Goal: Task Accomplishment & Management: Complete application form

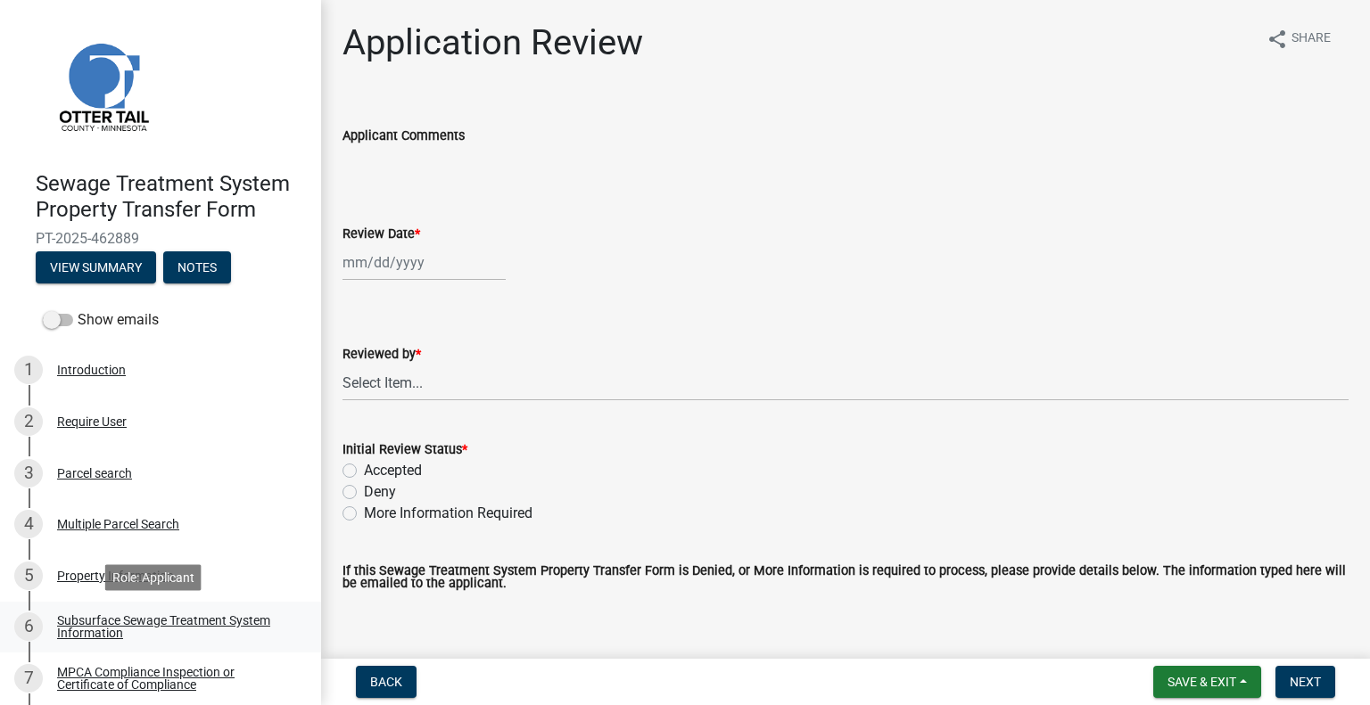
click at [260, 627] on div "Subsurface Sewage Treatment System Information" at bounding box center [174, 626] width 235 height 25
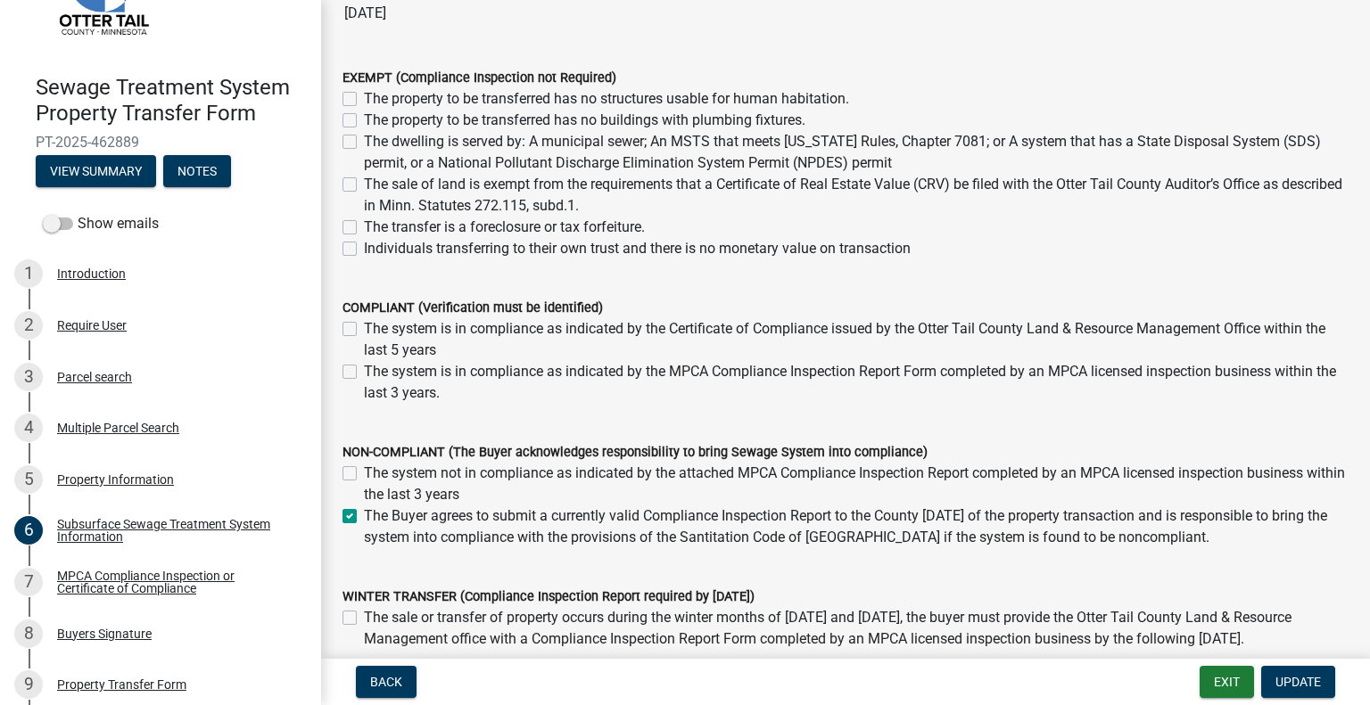
scroll to position [268, 0]
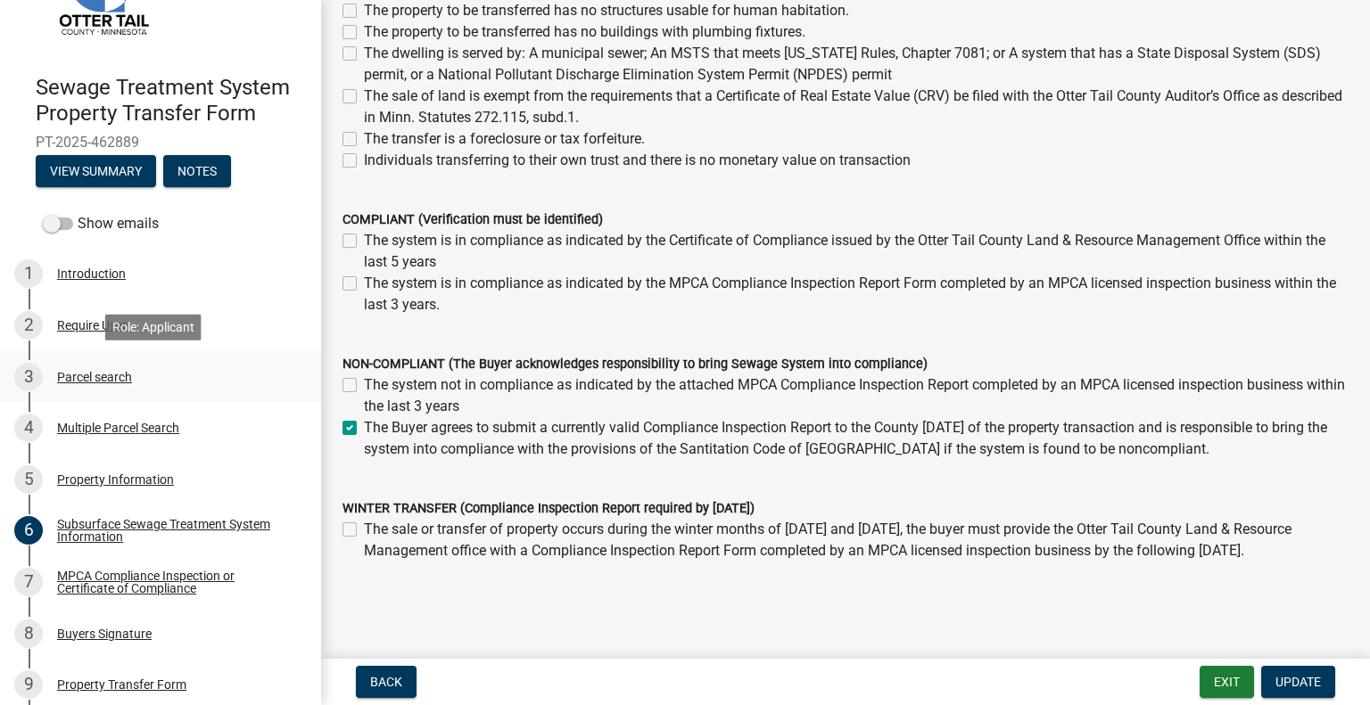
click at [115, 384] on div "3 Parcel search" at bounding box center [153, 377] width 278 height 29
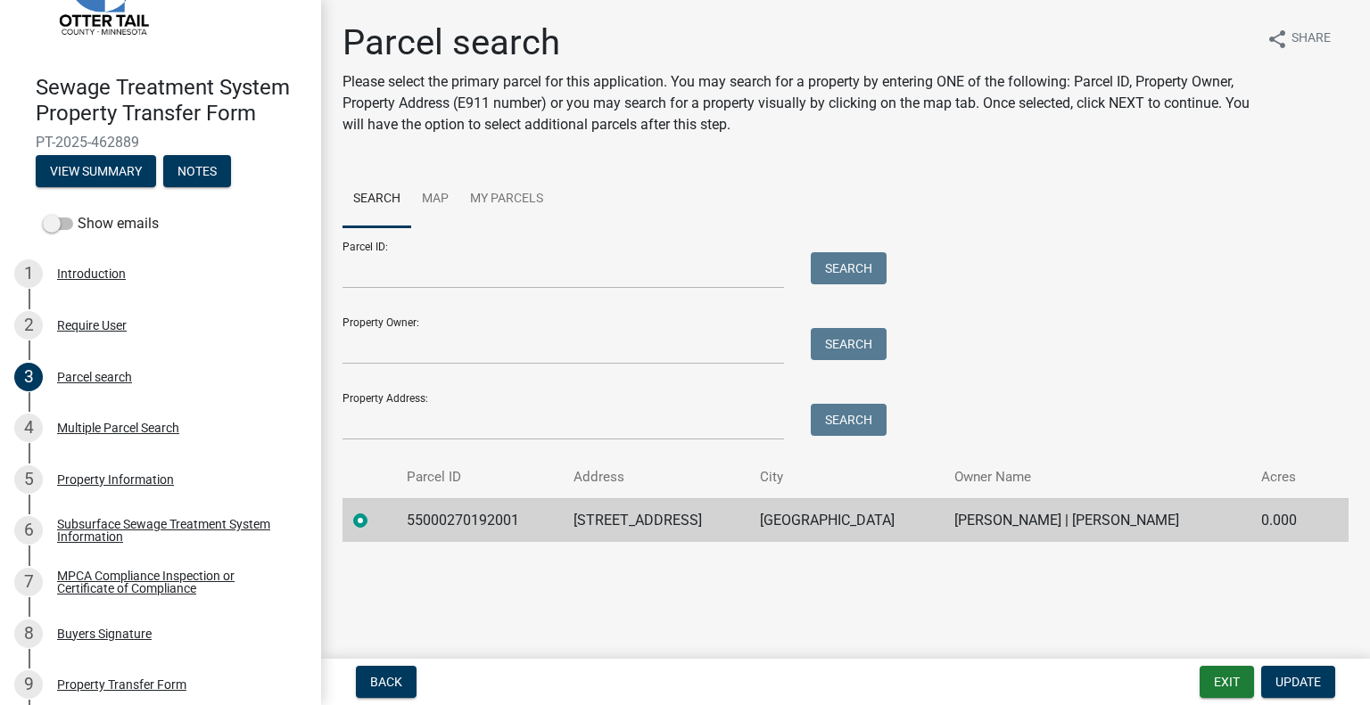
click at [489, 522] on td "55000270192001" at bounding box center [479, 521] width 167 height 44
copy td "55000270192001"
click at [177, 564] on link "7 MPCA Compliance Inspection or Certificate of Compliance" at bounding box center [160, 582] width 321 height 52
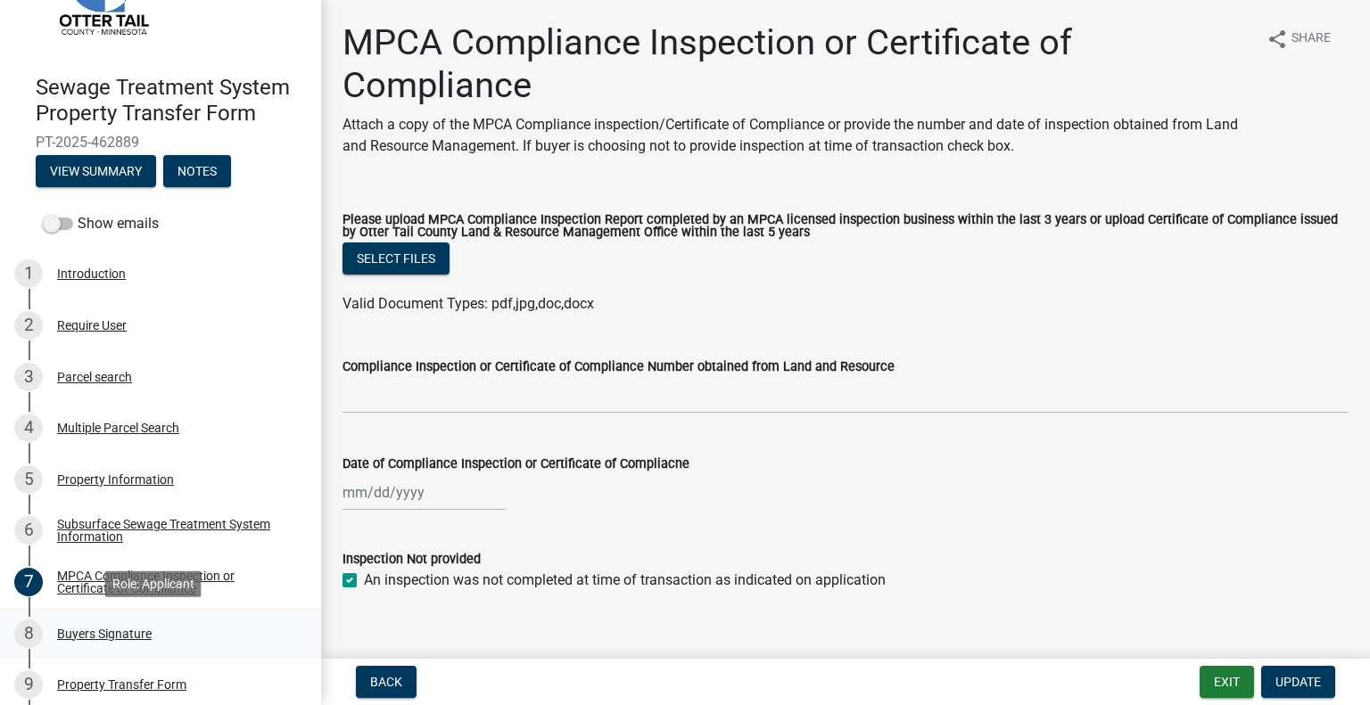
click at [152, 648] on link "8 Buyers Signature" at bounding box center [160, 634] width 321 height 52
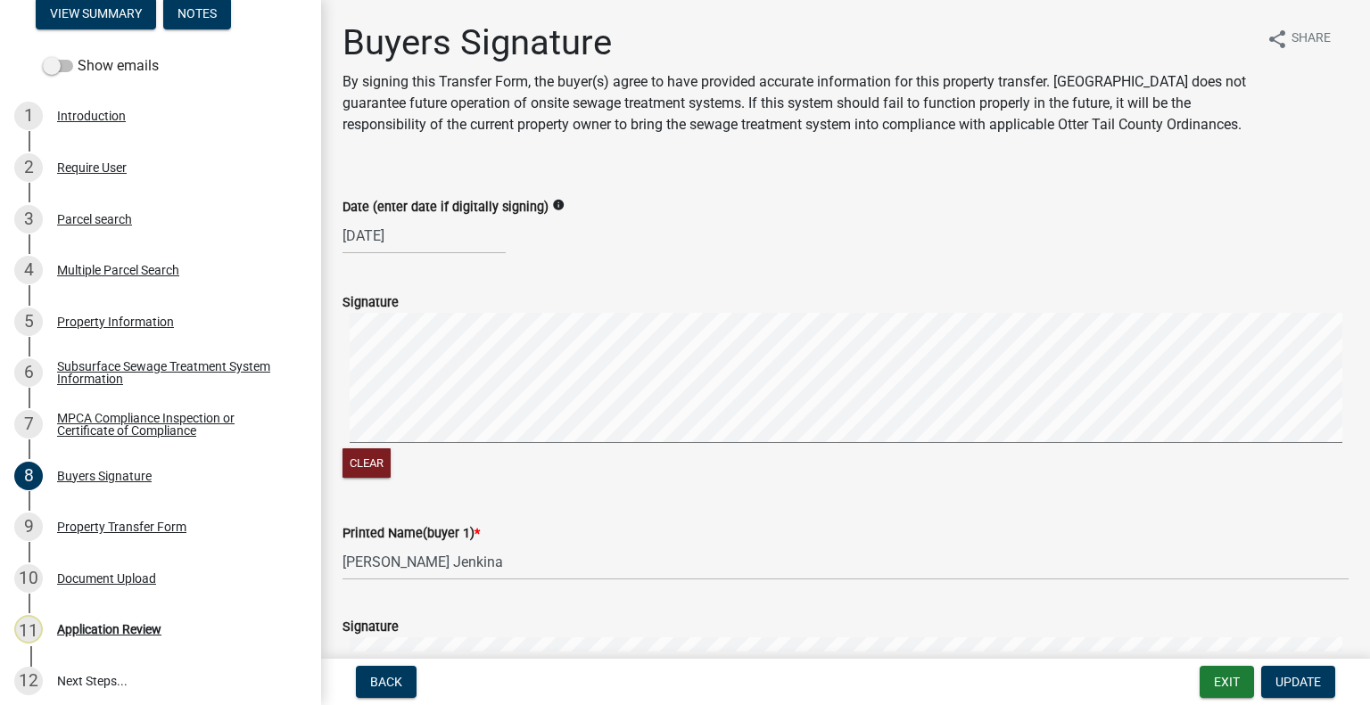
scroll to position [262, 0]
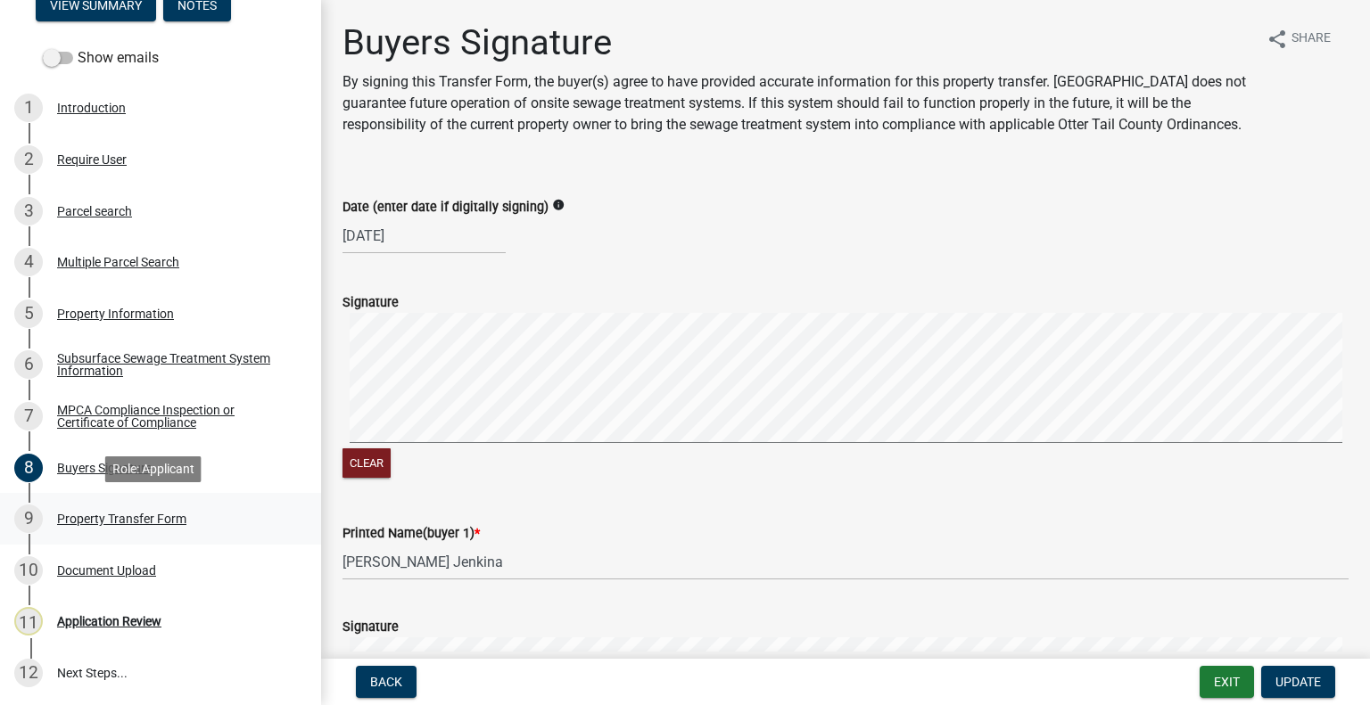
click at [191, 520] on div "9 Property Transfer Form" at bounding box center [153, 519] width 278 height 29
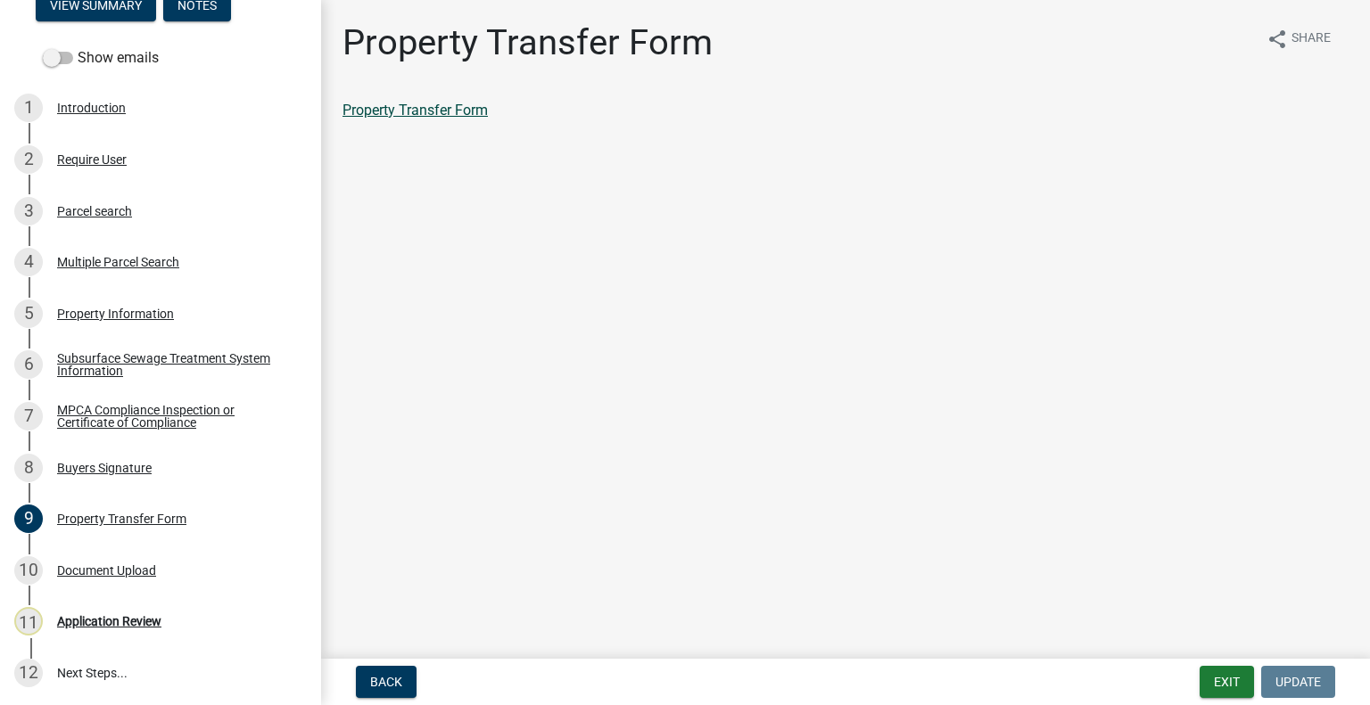
click at [428, 111] on link "Property Transfer Form" at bounding box center [414, 110] width 145 height 17
click at [127, 210] on div "Parcel search" at bounding box center [94, 211] width 75 height 12
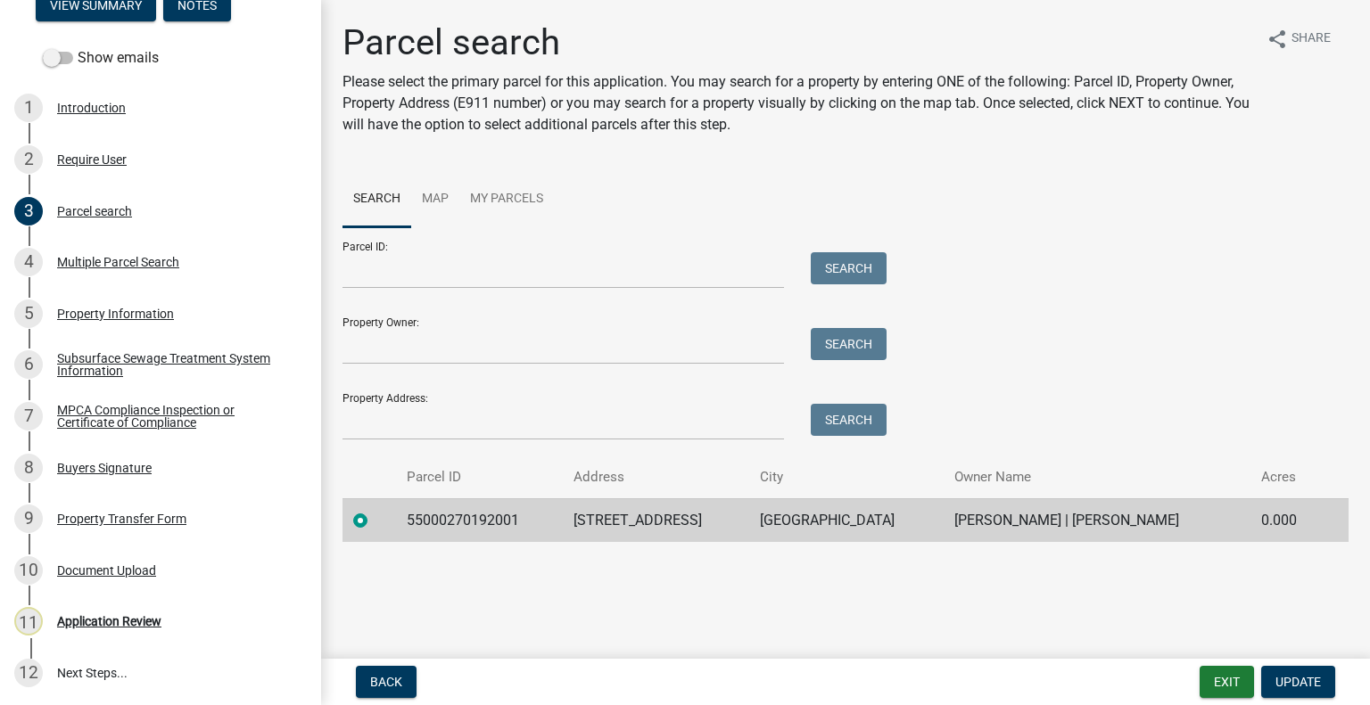
click at [475, 523] on td "55000270192001" at bounding box center [479, 521] width 167 height 44
copy td "55000270192001"
click at [169, 565] on div "10 Document Upload" at bounding box center [153, 570] width 278 height 29
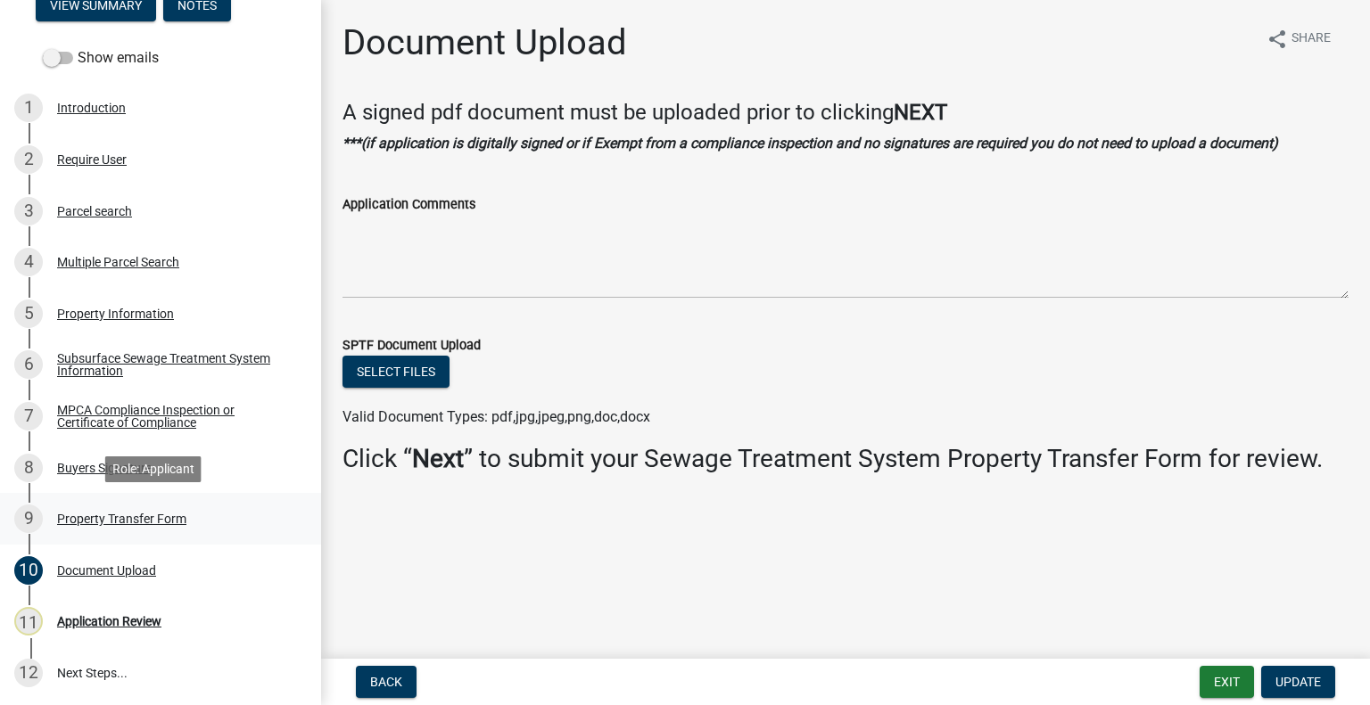
click at [138, 515] on div "Property Transfer Form" at bounding box center [121, 519] width 129 height 12
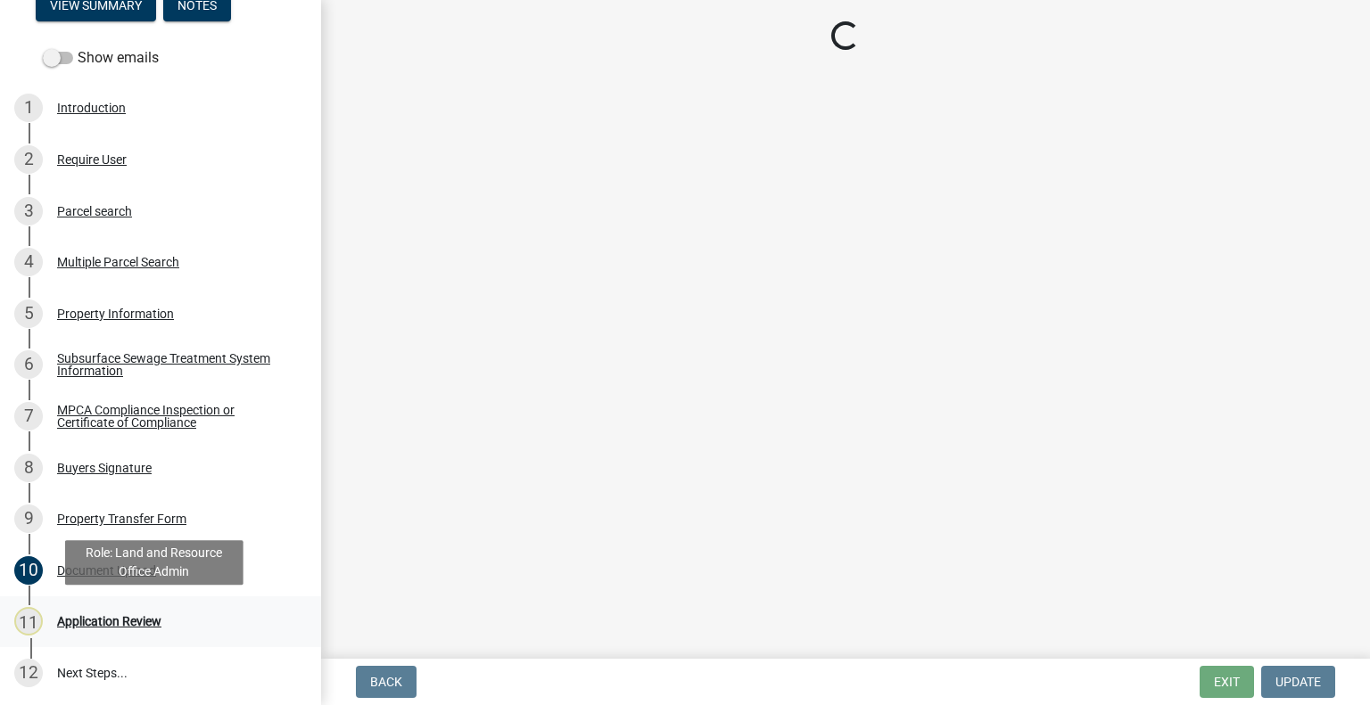
click at [120, 629] on div "11 Application Review" at bounding box center [153, 621] width 278 height 29
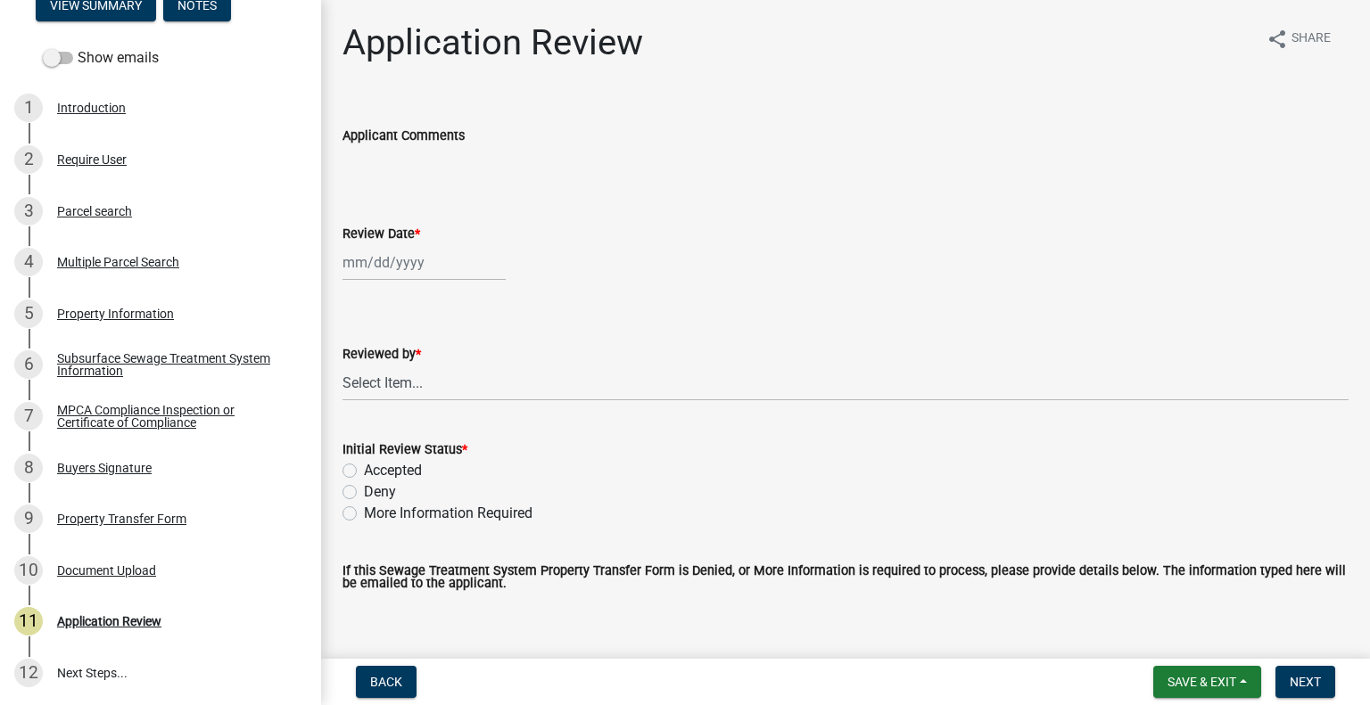
click at [432, 247] on div at bounding box center [423, 262] width 163 height 37
select select "8"
select select "2025"
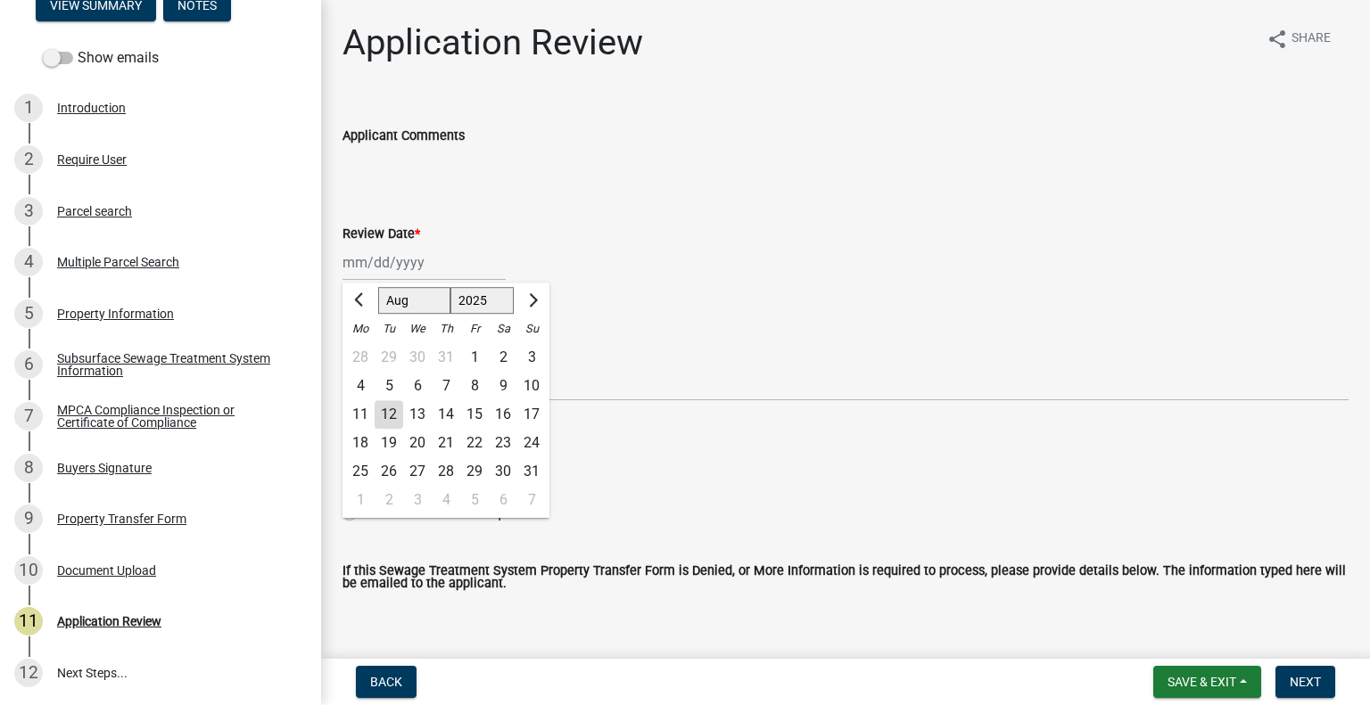
click at [389, 410] on div "12" at bounding box center [389, 414] width 29 height 29
type input "08/12/2025"
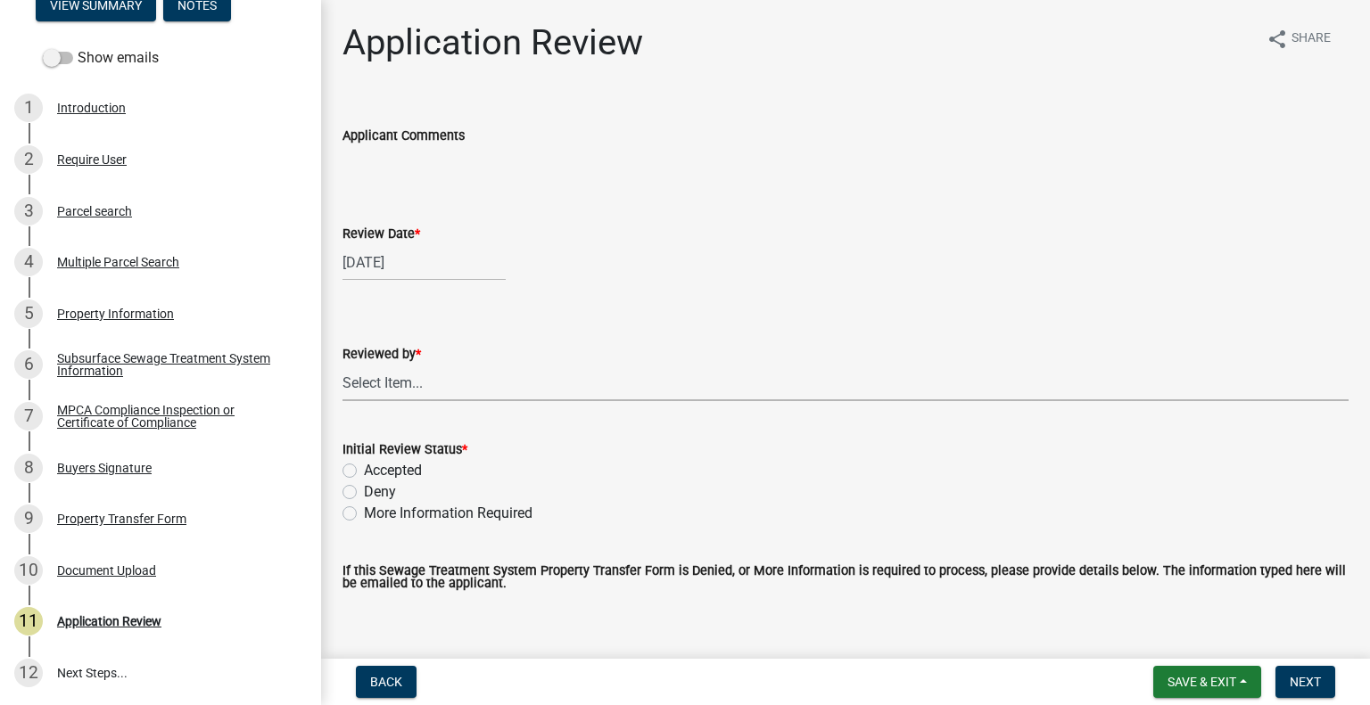
click at [424, 391] on select "Select Item... Alexis Newark Amy Busko Andrea Perales Brittany Tollefson Christ…" at bounding box center [845, 383] width 1006 height 37
click at [342, 365] on select "Select Item... Alexis Newark Amy Busko Andrea Perales Brittany Tollefson Christ…" at bounding box center [845, 383] width 1006 height 37
select select "2217fab6-25d2-4df2-8e35-18ddd05e0fe8"
click at [410, 476] on label "Accepted" at bounding box center [393, 470] width 58 height 21
click at [375, 472] on input "Accepted" at bounding box center [370, 466] width 12 height 12
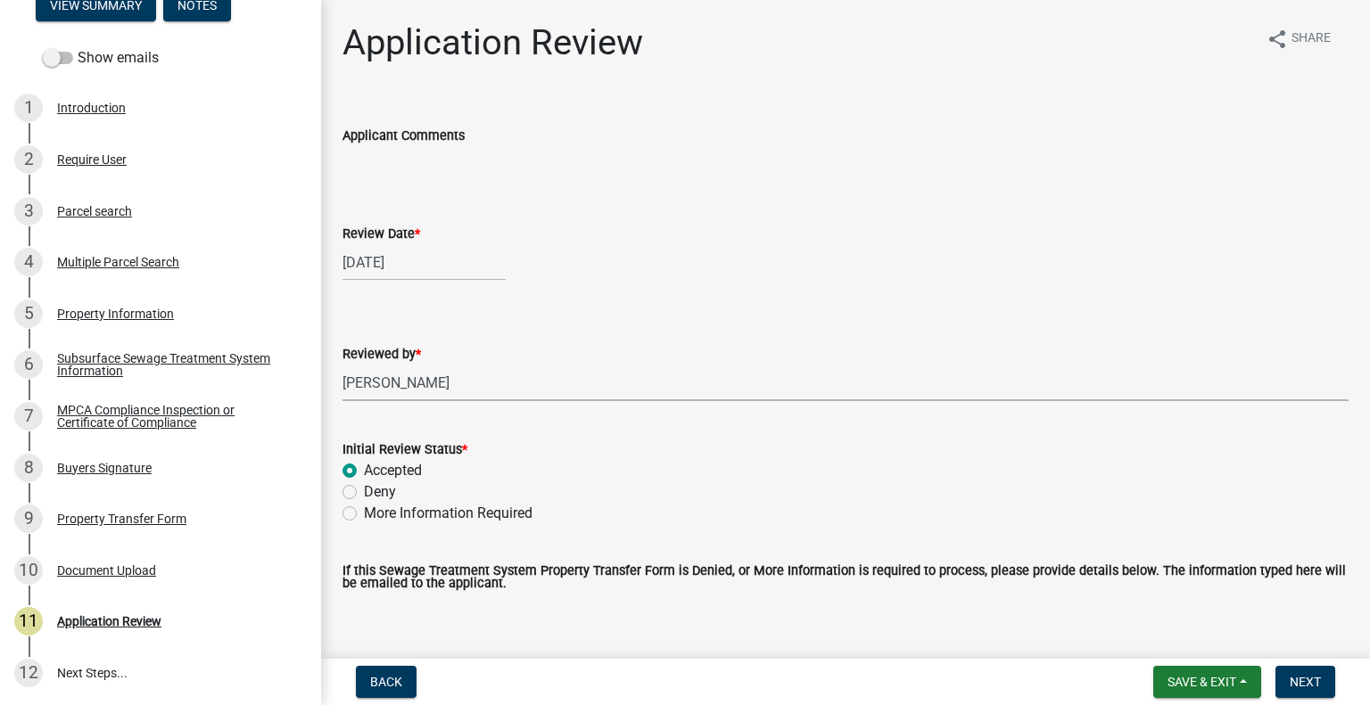
radio input "true"
click at [1291, 684] on span "Next" at bounding box center [1305, 682] width 31 height 14
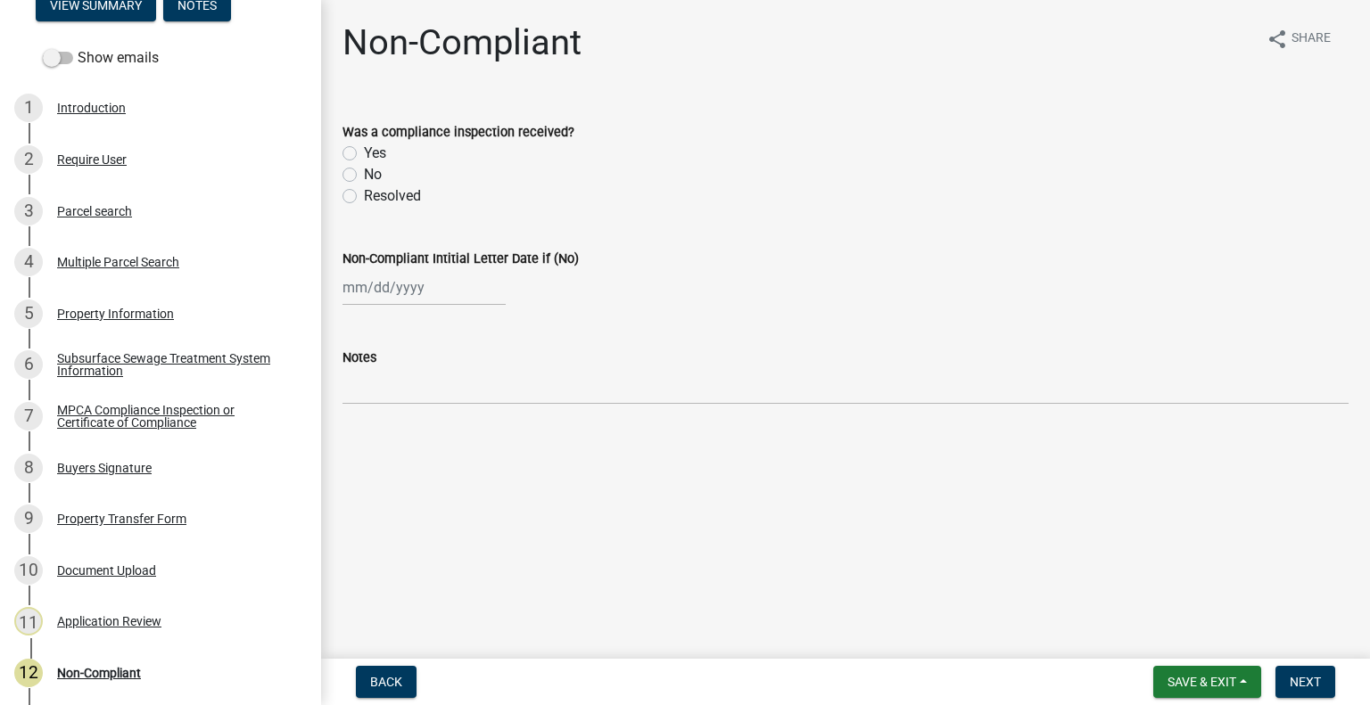
click at [364, 169] on label "No" at bounding box center [373, 174] width 18 height 21
click at [364, 169] on input "No" at bounding box center [370, 170] width 12 height 12
radio input "true"
select select "8"
select select "2025"
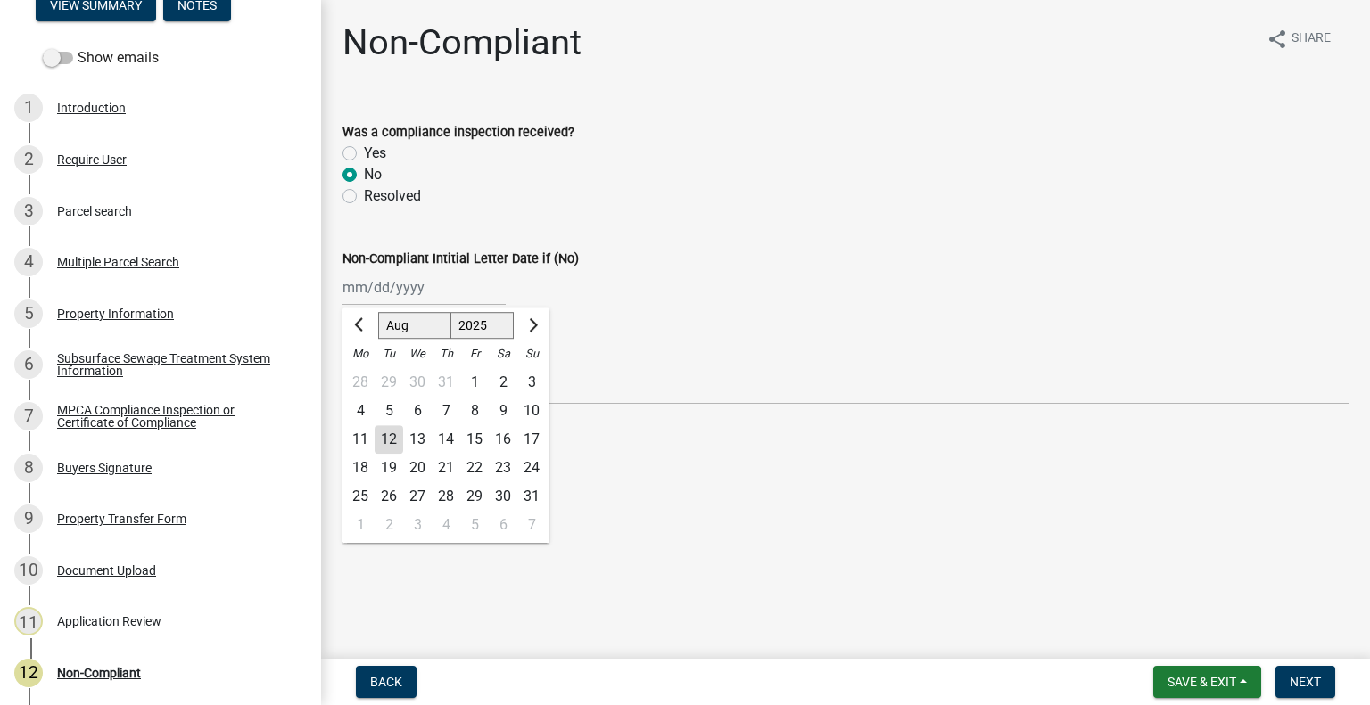
drag, startPoint x: 405, startPoint y: 285, endPoint x: 416, endPoint y: 300, distance: 17.8
click at [405, 285] on div "Jan Feb Mar Apr May Jun Jul Aug Sep Oct Nov Dec 1525 1526 1527 1528 1529 1530 1…" at bounding box center [423, 287] width 163 height 37
click at [393, 449] on div "12" at bounding box center [389, 439] width 29 height 29
type input "[DATE]"
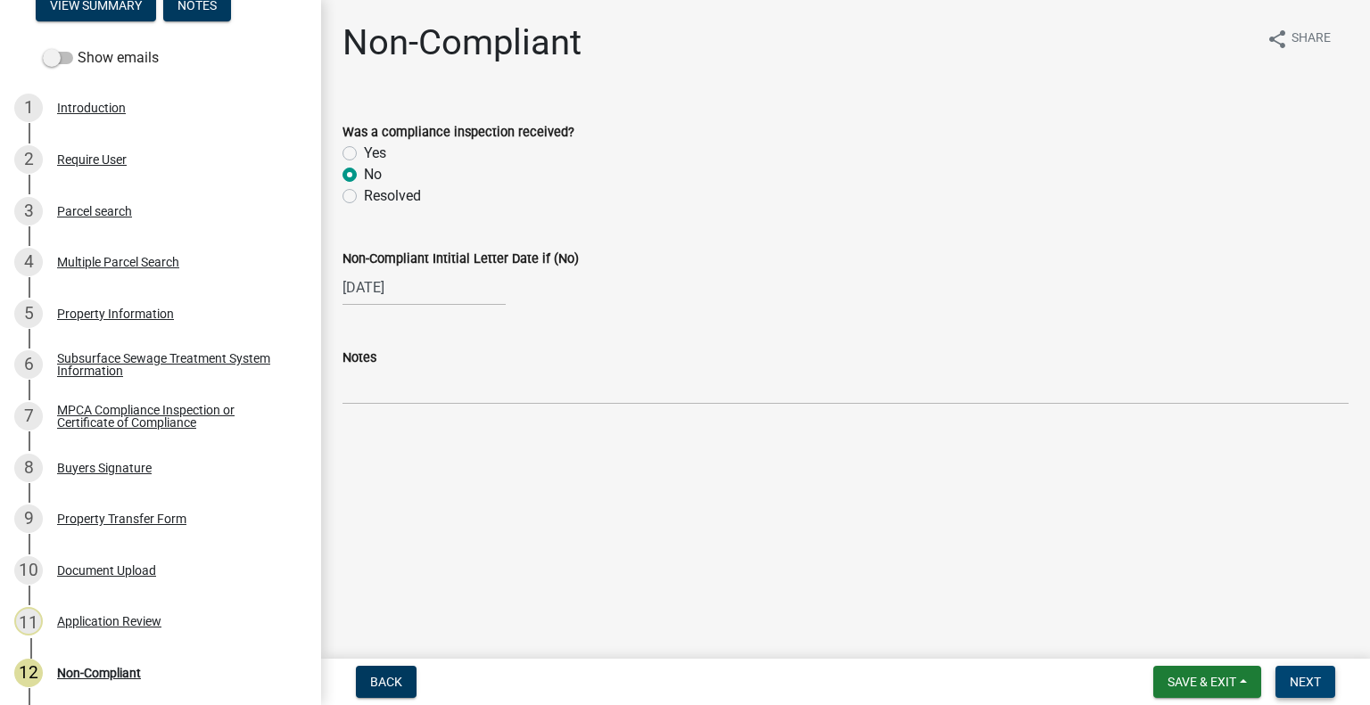
click at [1303, 679] on span "Next" at bounding box center [1305, 682] width 31 height 14
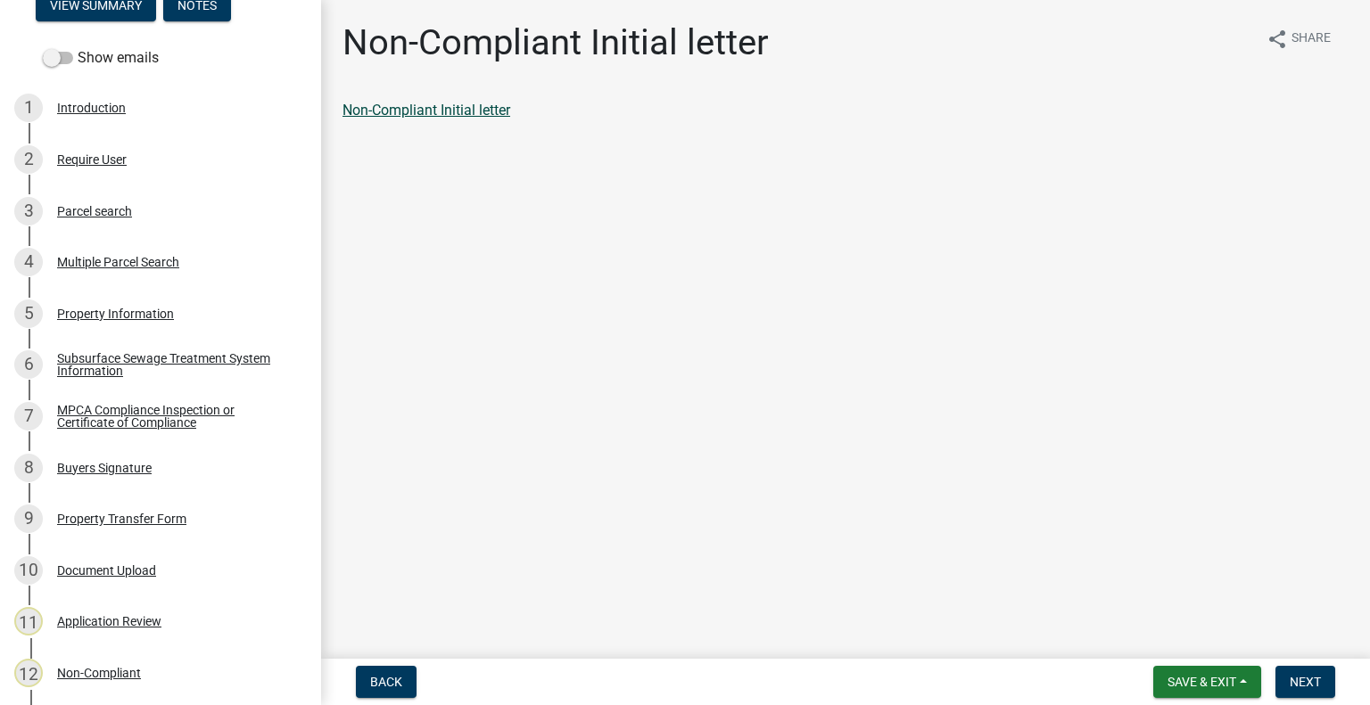
click at [465, 109] on link "Non-Compliant Initial letter" at bounding box center [426, 110] width 168 height 17
click at [1306, 679] on span "Next" at bounding box center [1305, 682] width 31 height 14
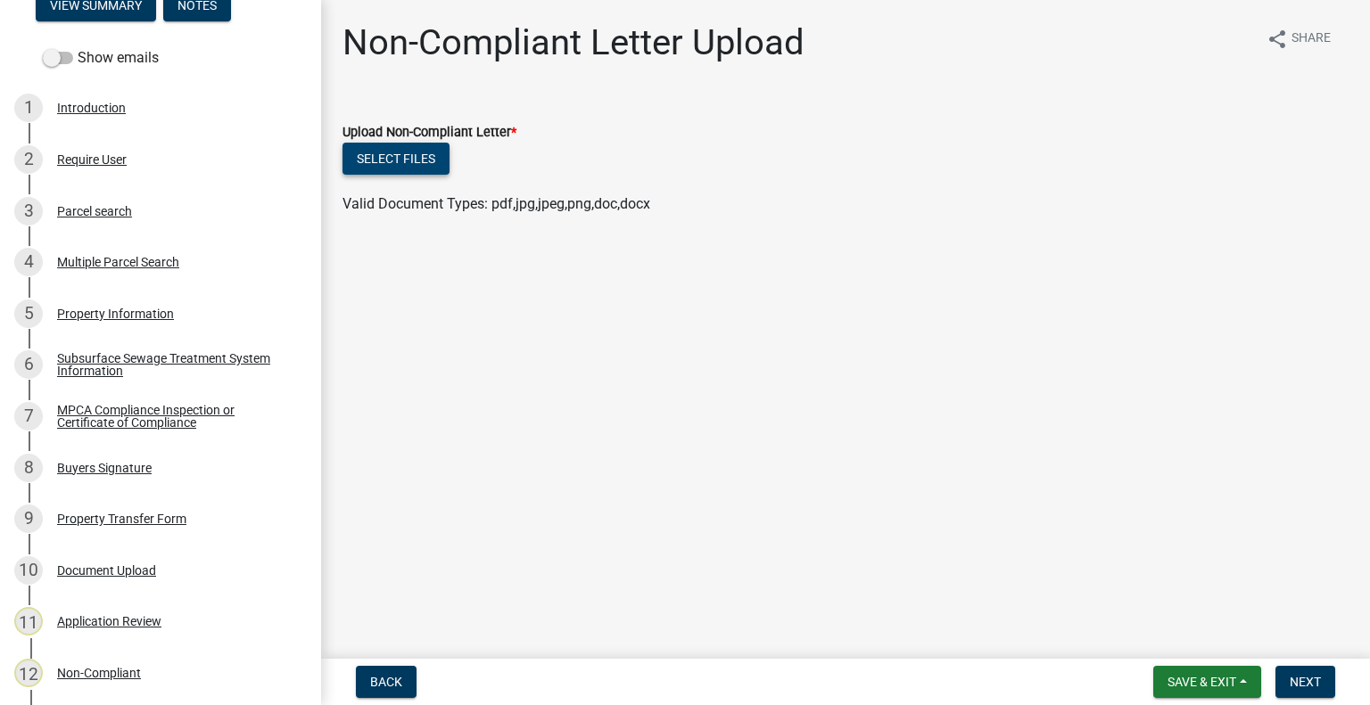
click at [425, 152] on button "Select files" at bounding box center [395, 159] width 107 height 32
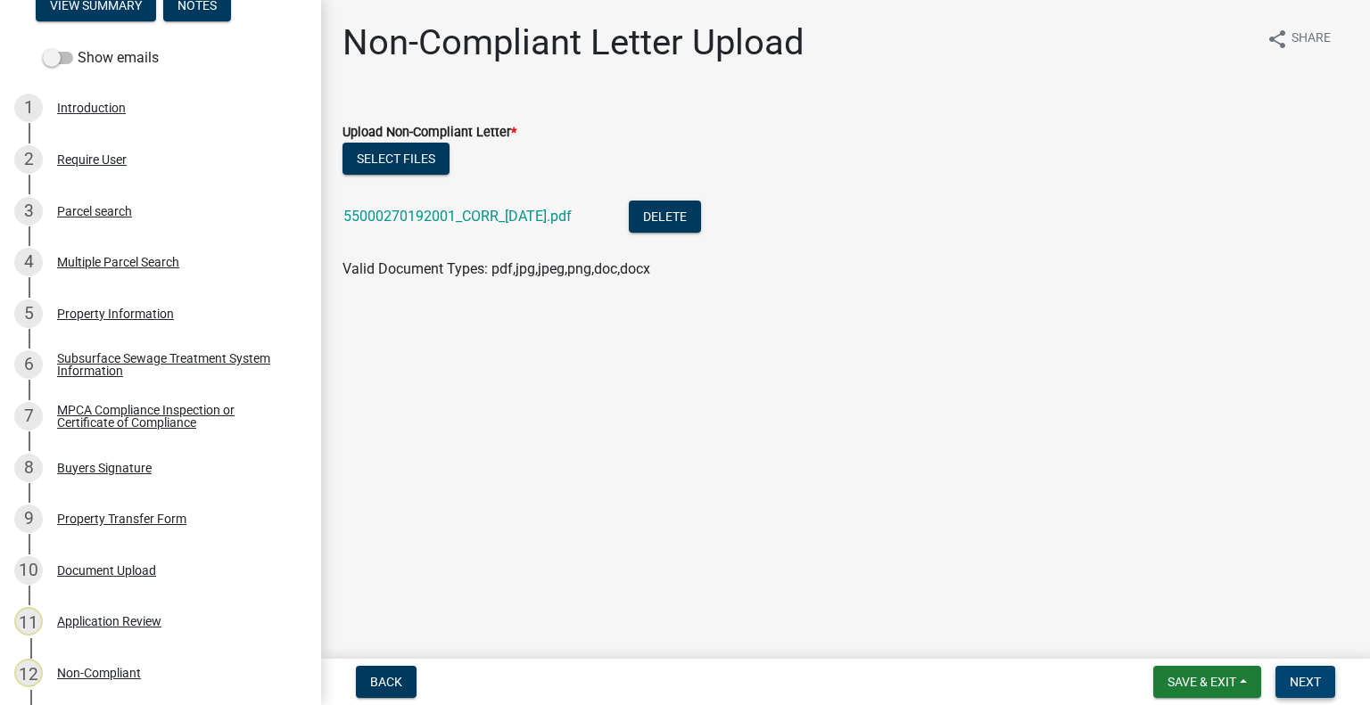
click at [1301, 680] on span "Next" at bounding box center [1305, 682] width 31 height 14
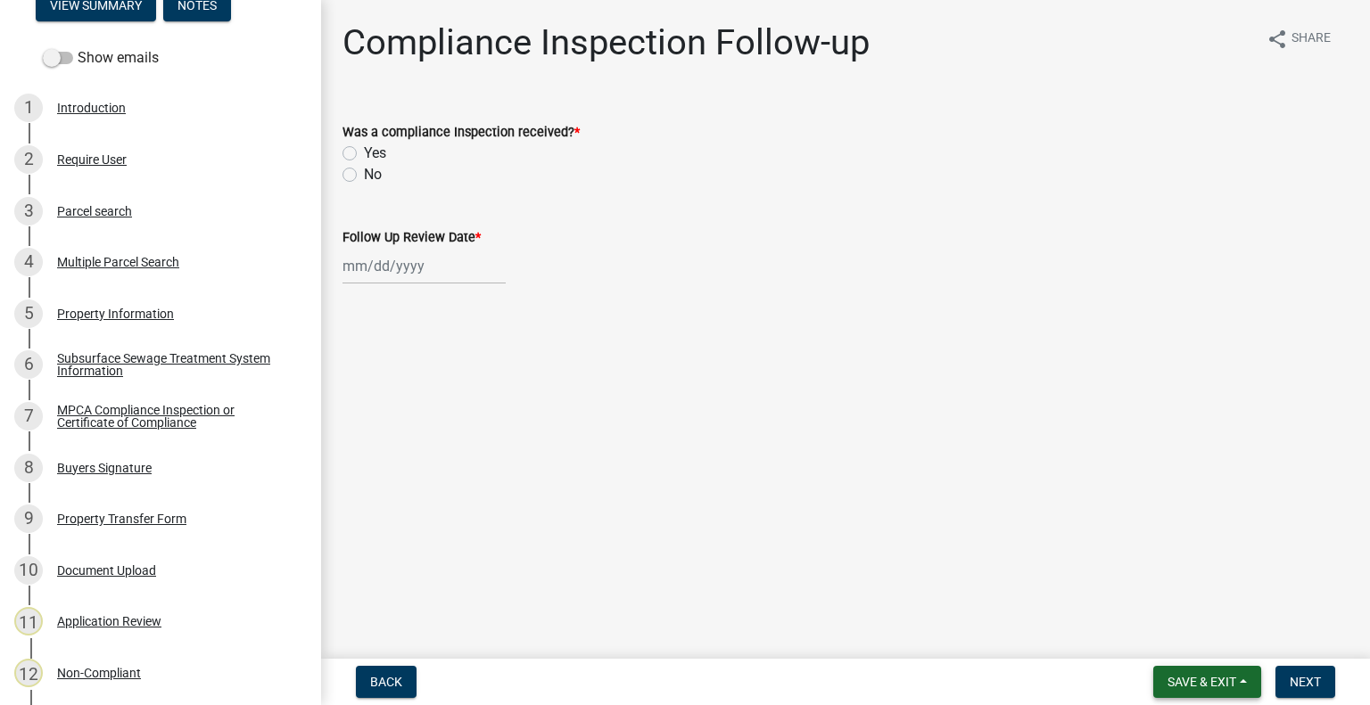
click at [1227, 686] on span "Save & Exit" at bounding box center [1201, 682] width 69 height 14
click at [1214, 641] on button "Save & Exit" at bounding box center [1189, 635] width 143 height 43
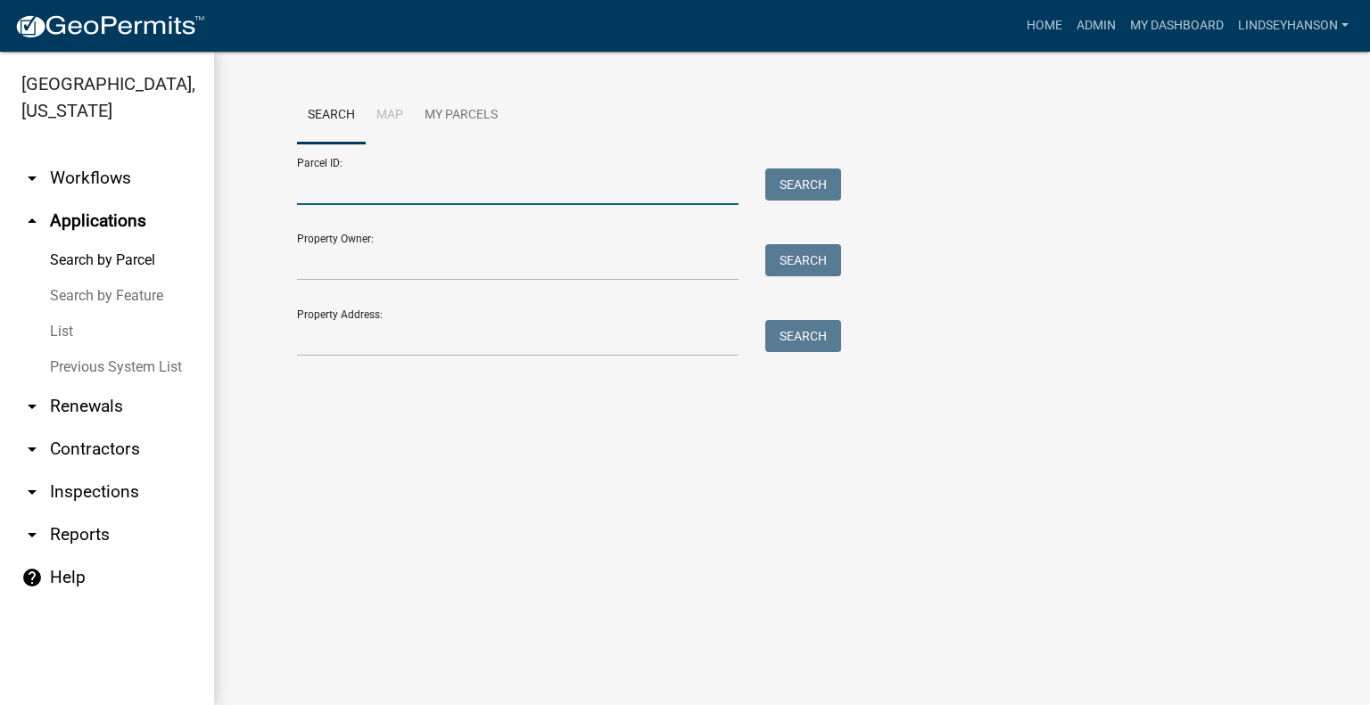
click at [423, 191] on input "Parcel ID:" at bounding box center [517, 187] width 441 height 37
paste input "55000270192001"
type input "55000270192001"
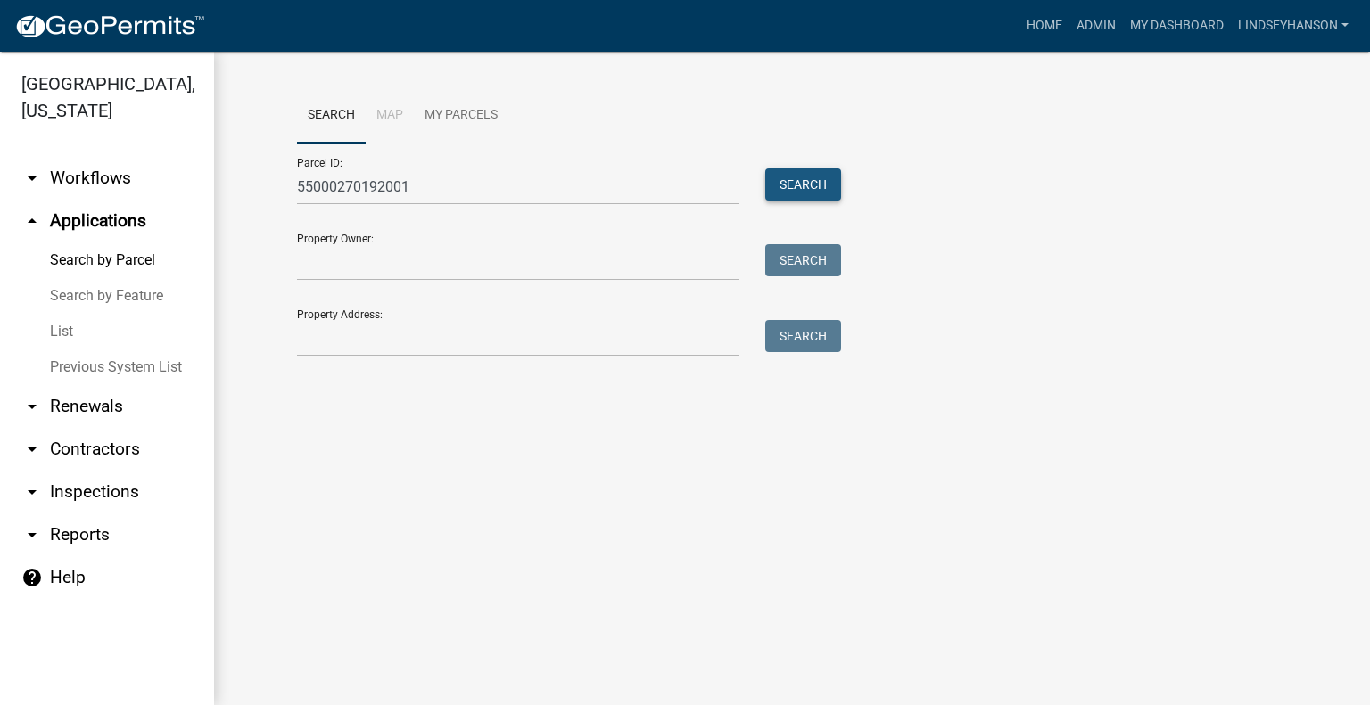
click at [828, 177] on button "Search" at bounding box center [803, 185] width 76 height 32
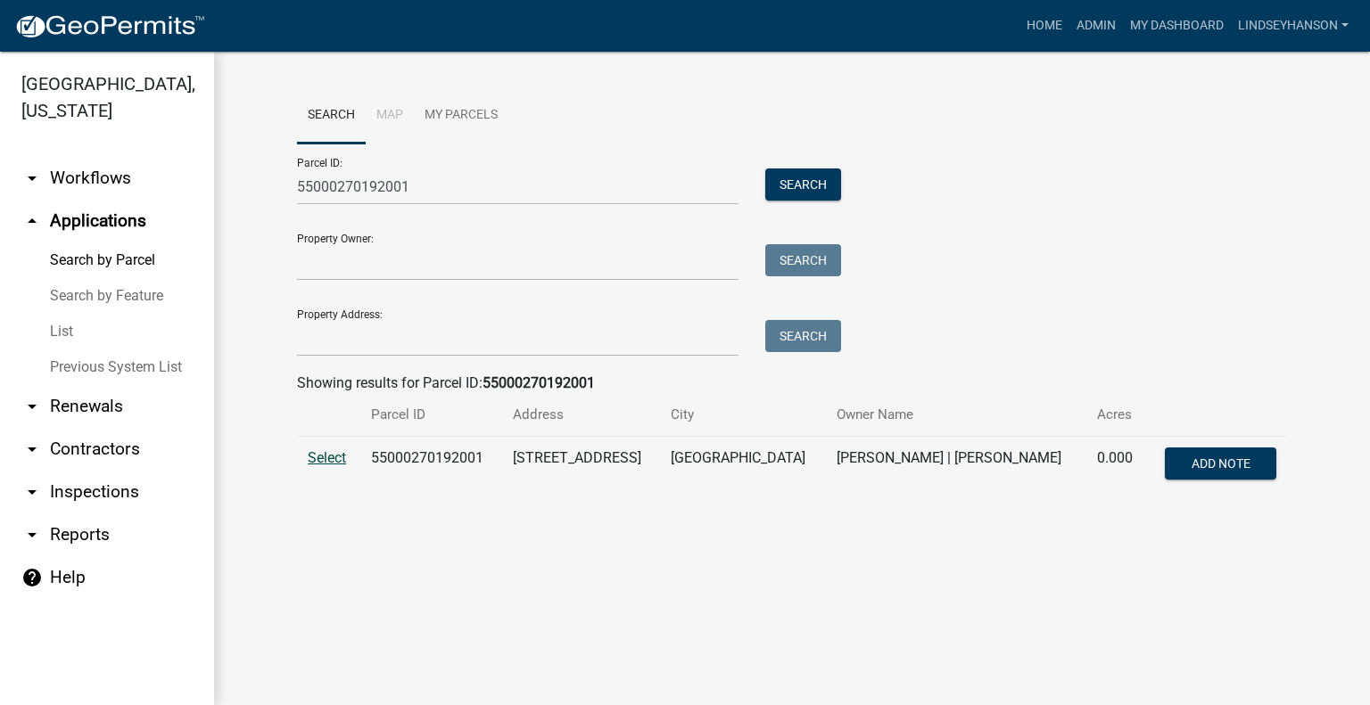
click at [322, 458] on span "Select" at bounding box center [327, 457] width 38 height 17
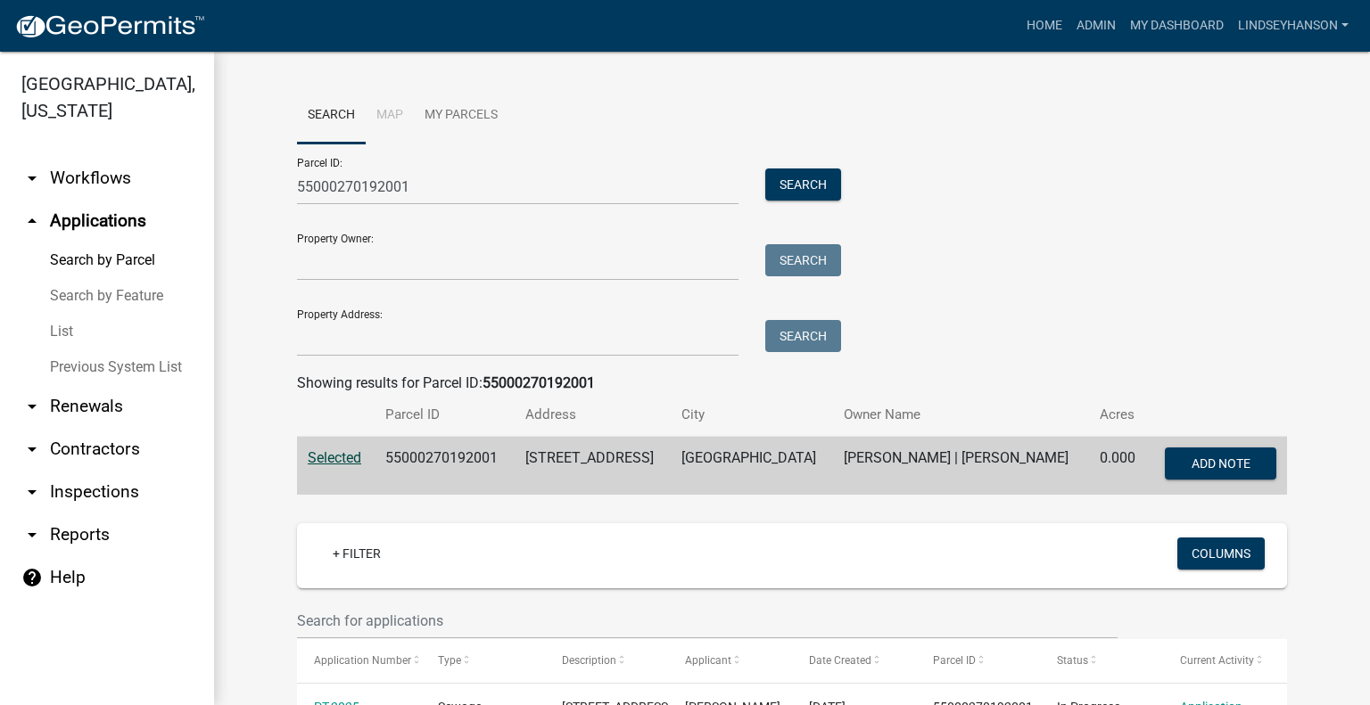
click at [149, 192] on link "arrow_drop_down Workflows" at bounding box center [107, 178] width 214 height 43
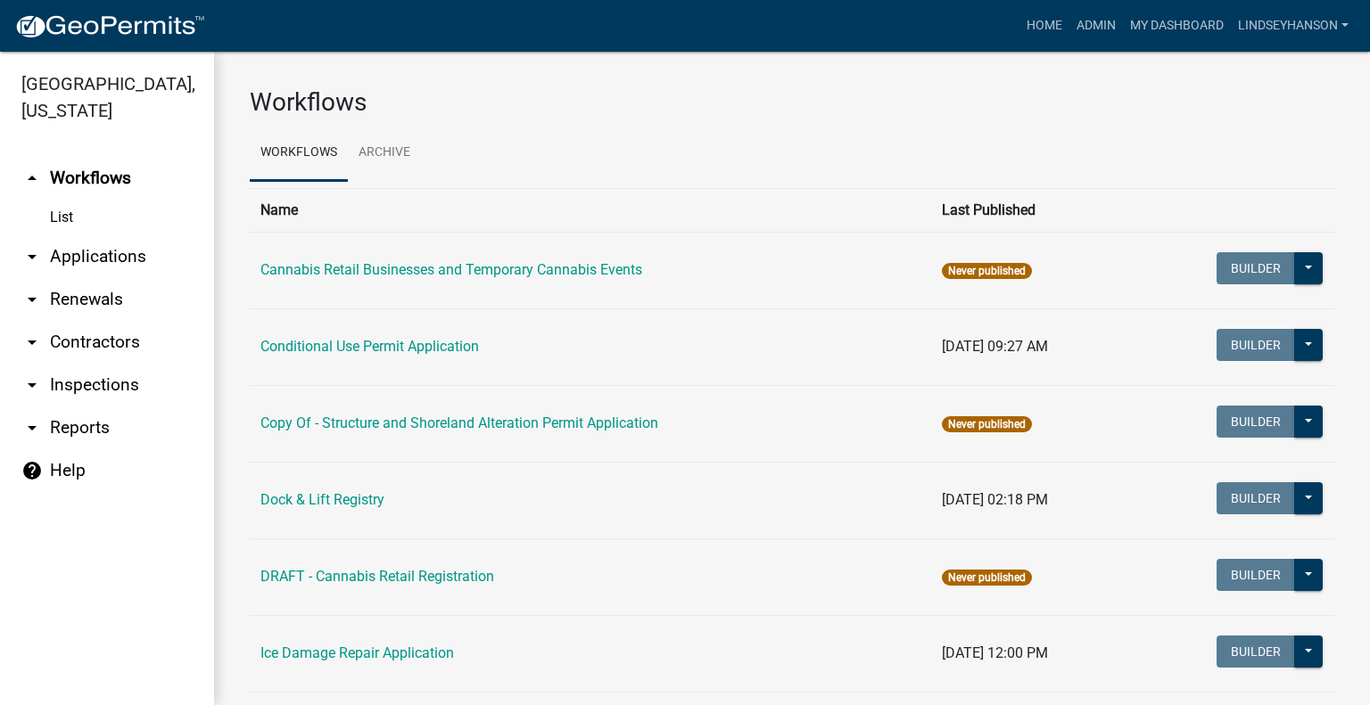
click at [132, 251] on link "arrow_drop_down Applications" at bounding box center [107, 256] width 214 height 43
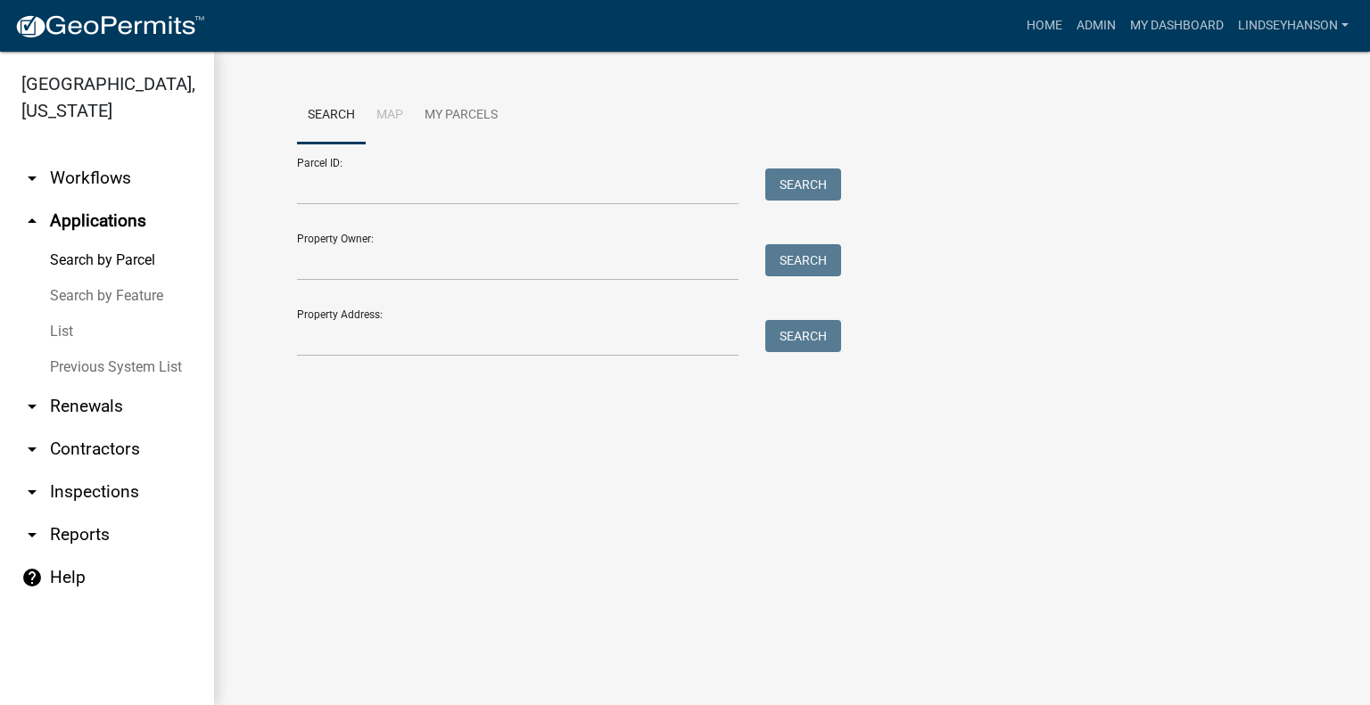
click at [138, 178] on link "arrow_drop_down Workflows" at bounding box center [107, 178] width 214 height 43
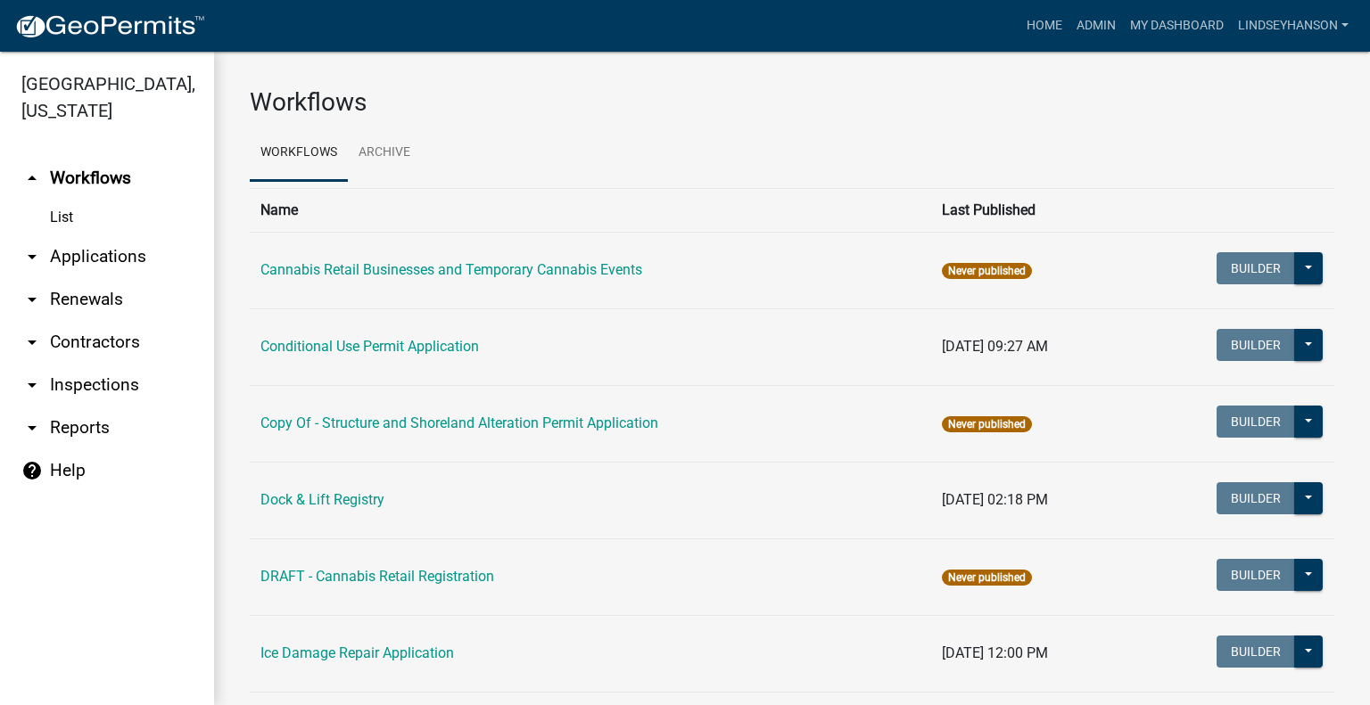
click at [132, 260] on link "arrow_drop_down Applications" at bounding box center [107, 256] width 214 height 43
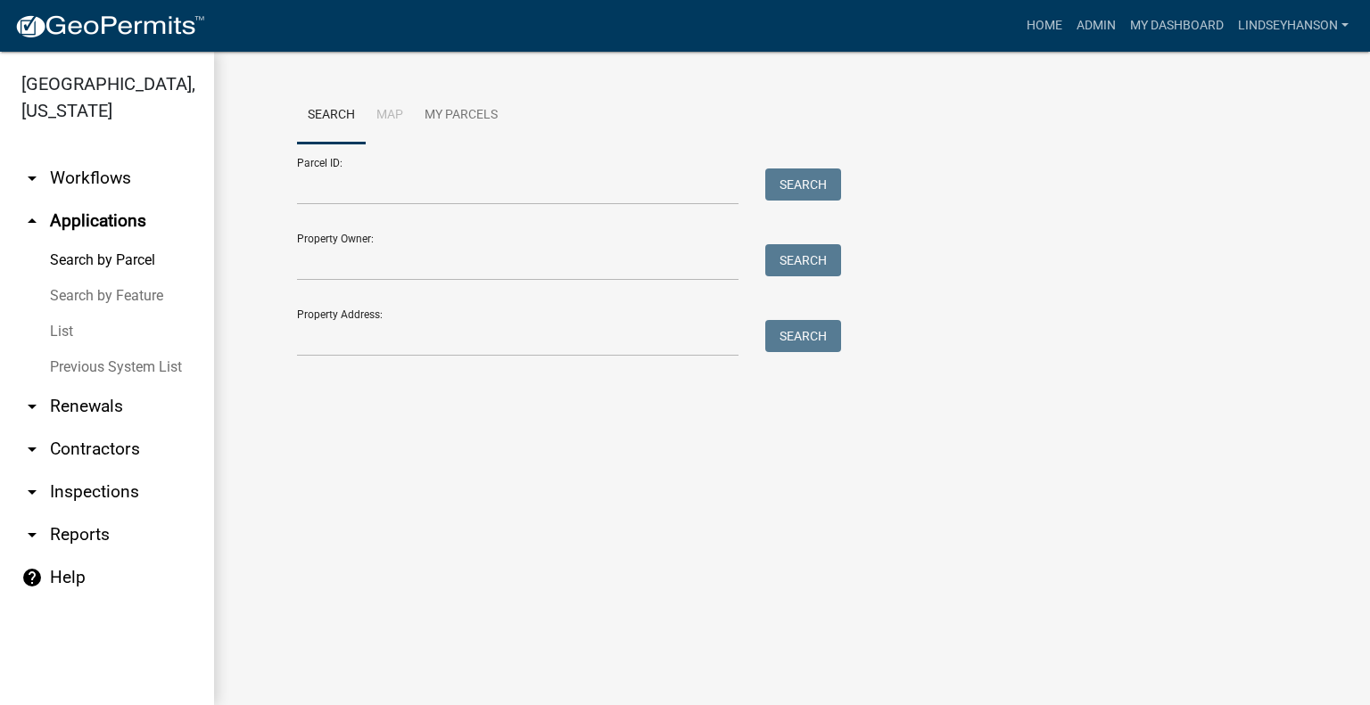
click at [120, 174] on link "arrow_drop_down Workflows" at bounding box center [107, 178] width 214 height 43
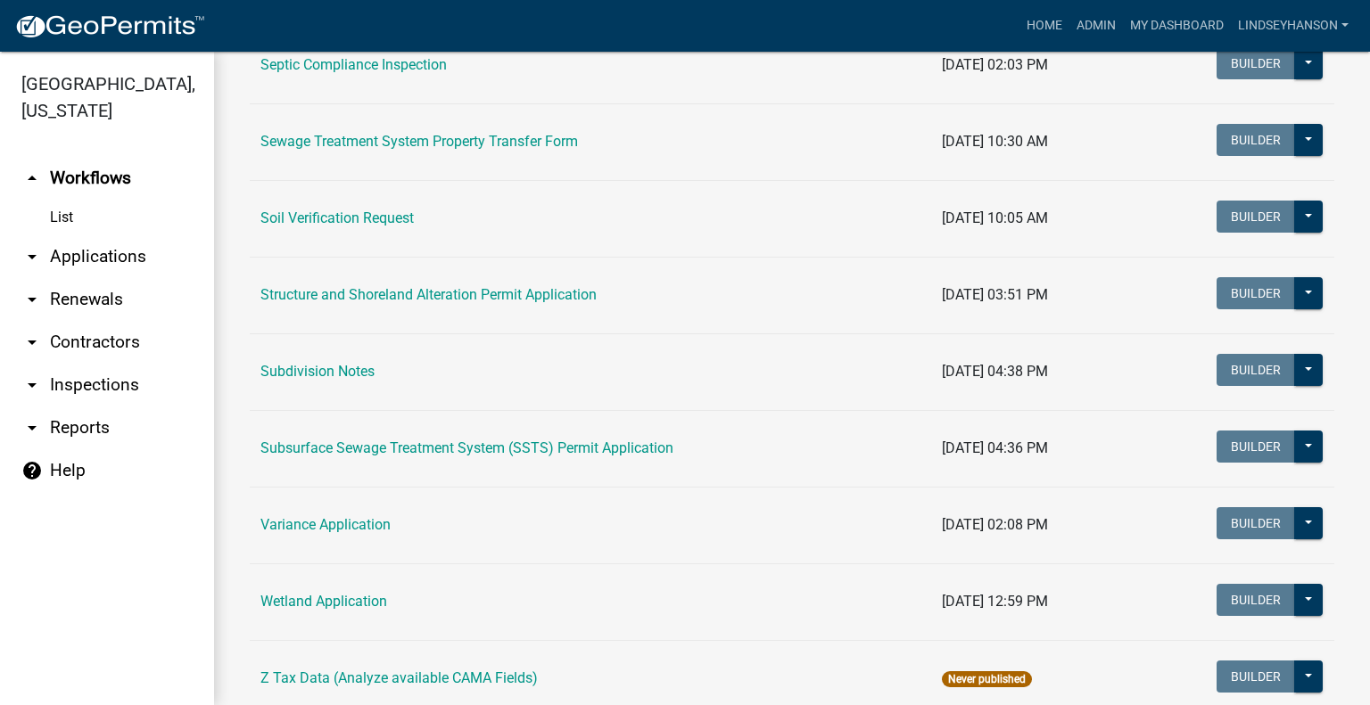
scroll to position [1084, 0]
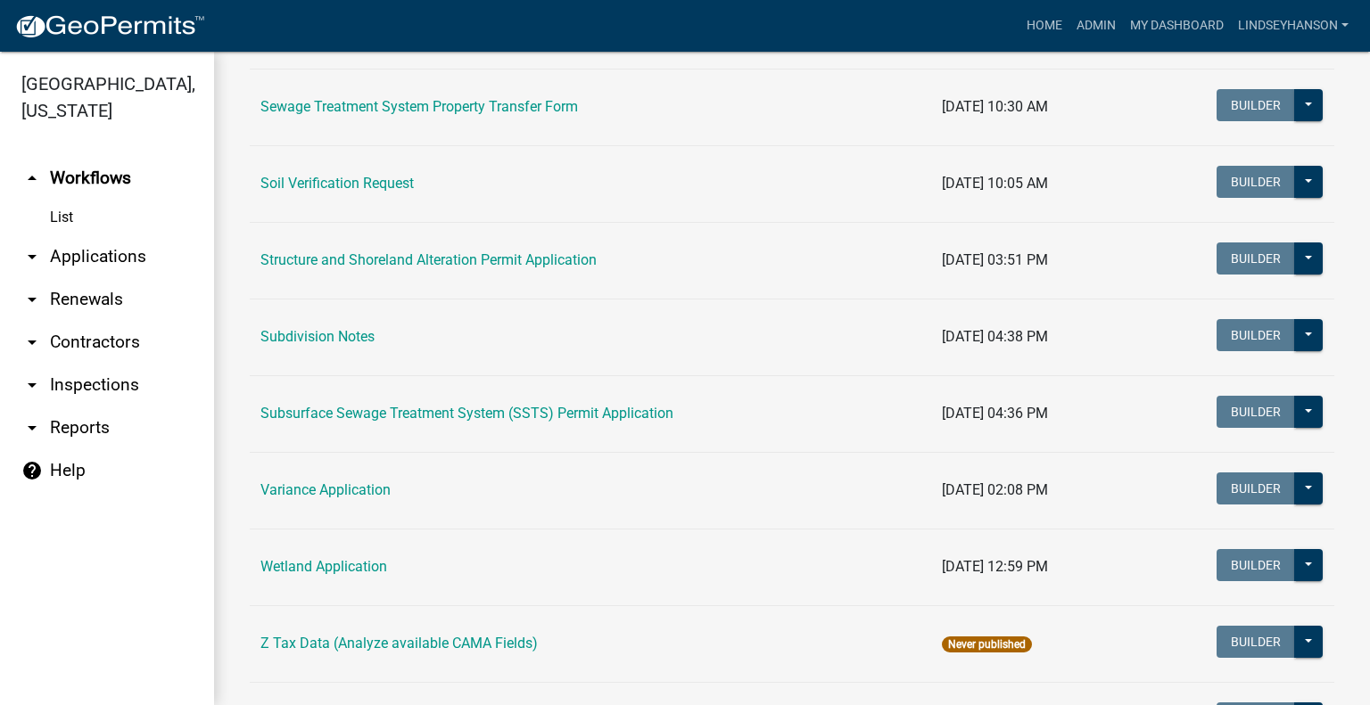
click at [127, 249] on link "arrow_drop_down Applications" at bounding box center [107, 256] width 214 height 43
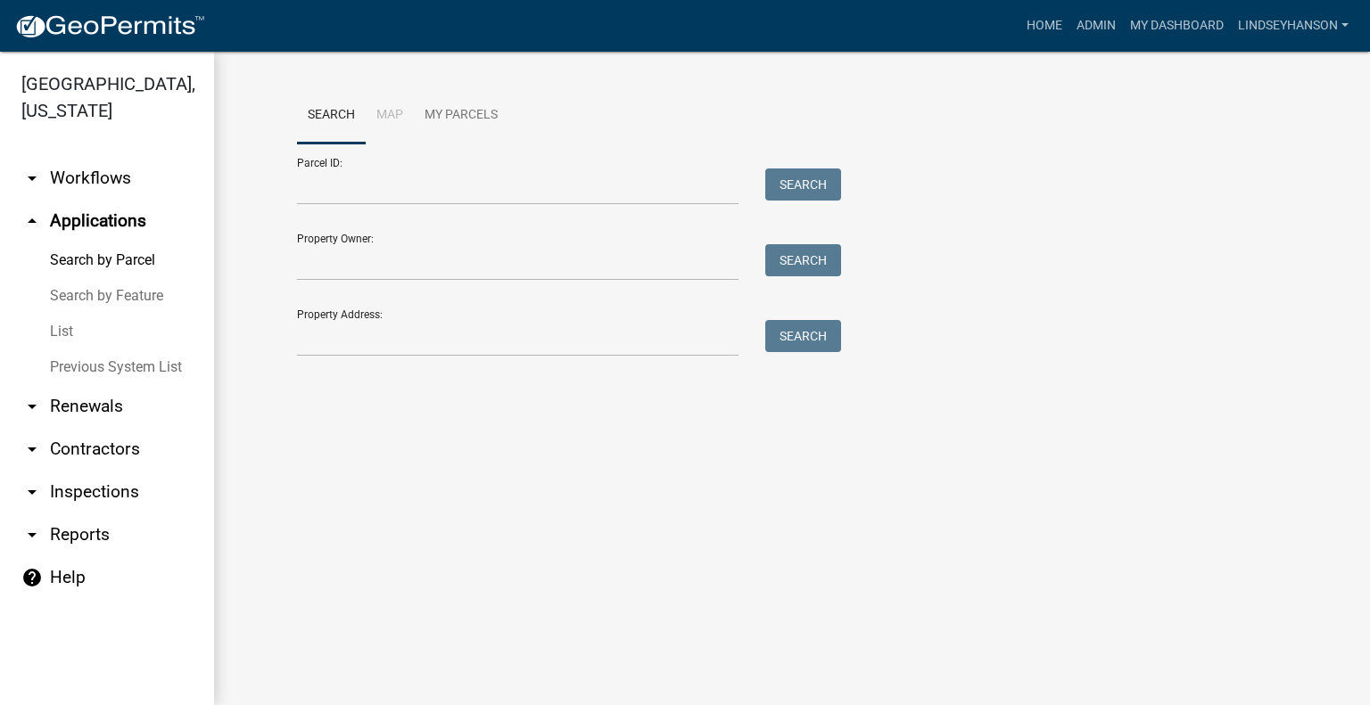
click at [135, 183] on link "arrow_drop_down Workflows" at bounding box center [107, 178] width 214 height 43
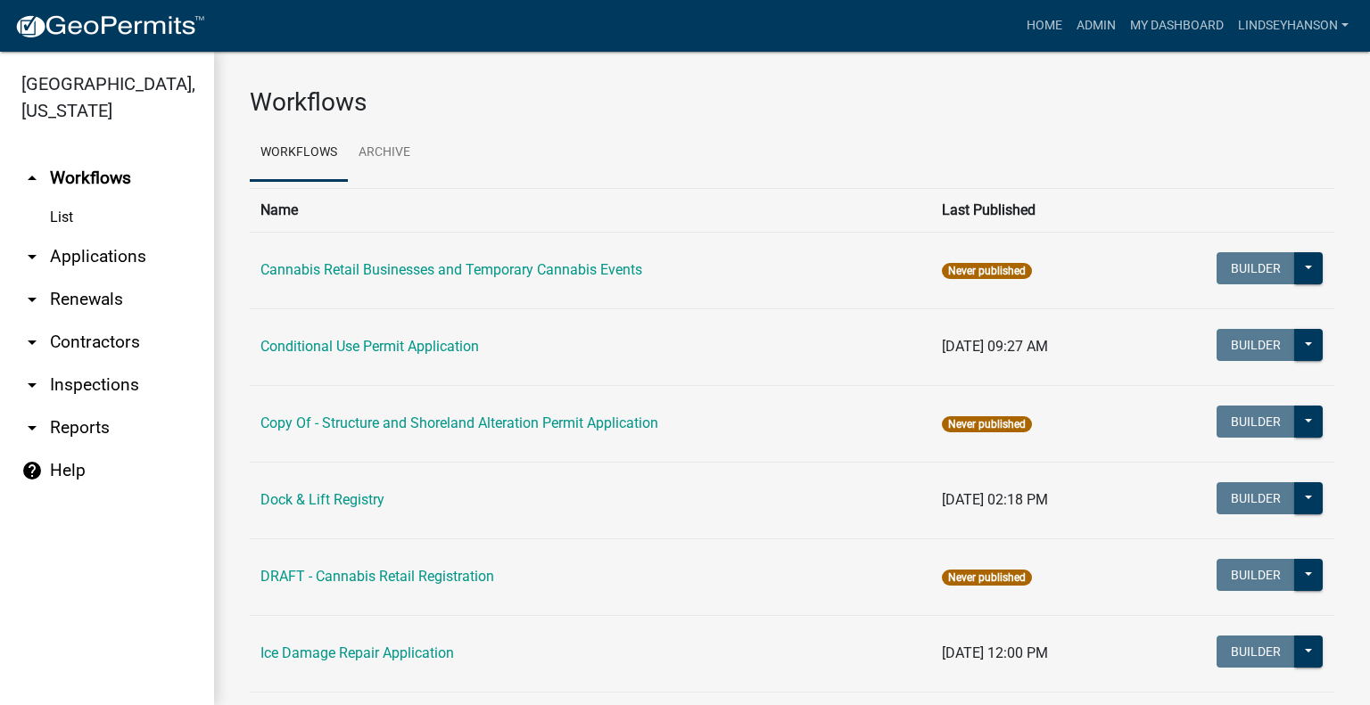
click at [140, 260] on link "arrow_drop_down Applications" at bounding box center [107, 256] width 214 height 43
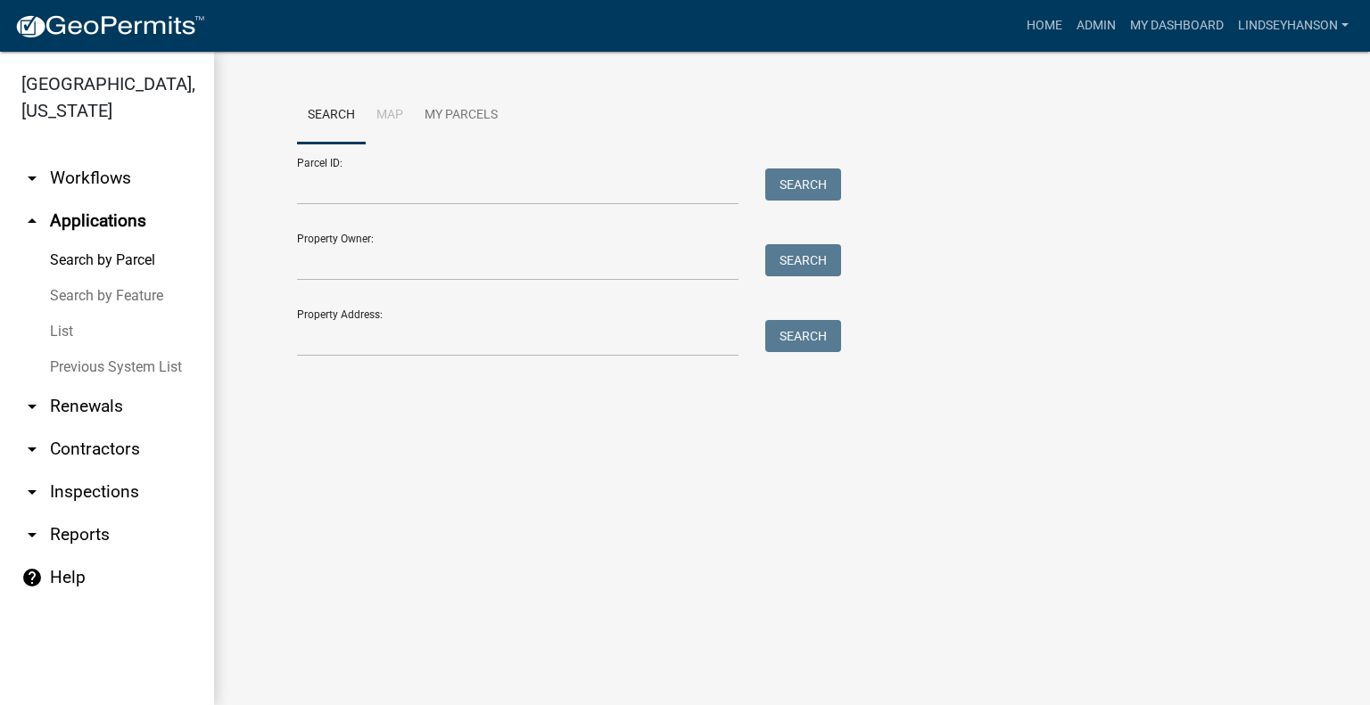
click at [88, 180] on link "arrow_drop_down Workflows" at bounding box center [107, 178] width 214 height 43
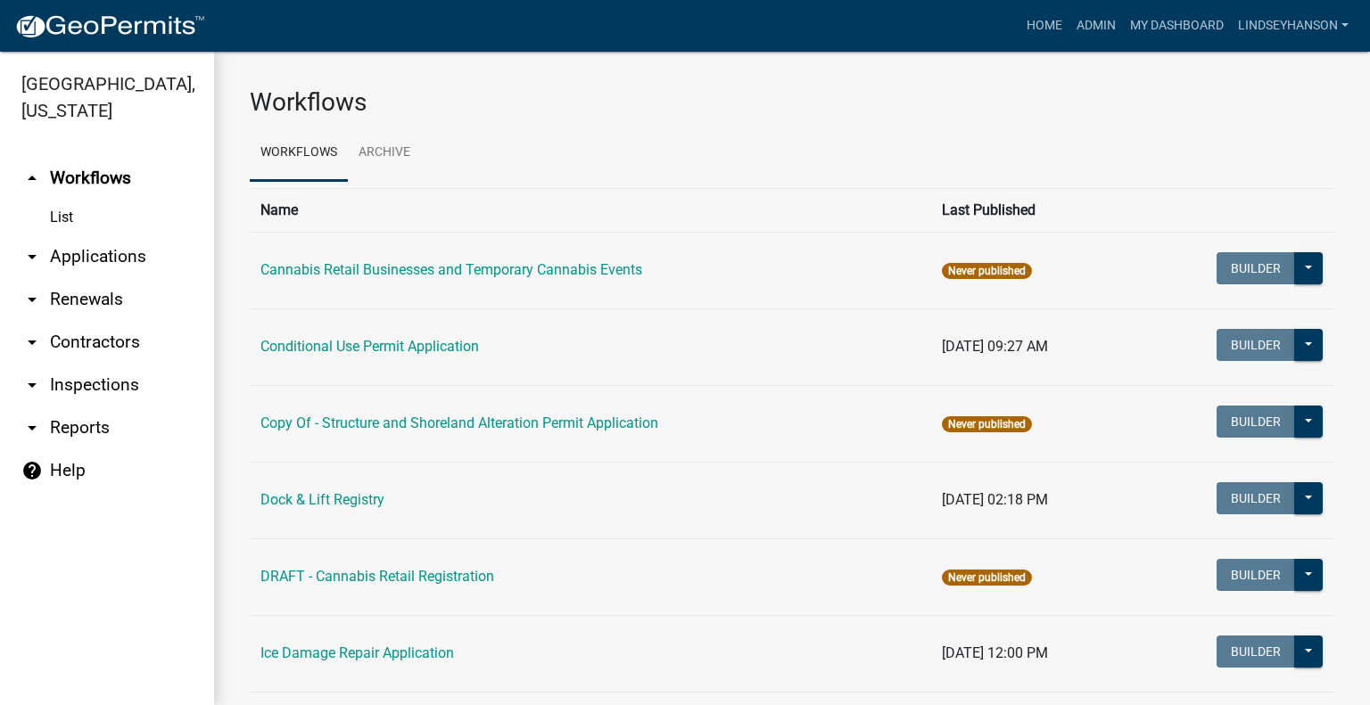
click at [107, 248] on link "arrow_drop_down Applications" at bounding box center [107, 256] width 214 height 43
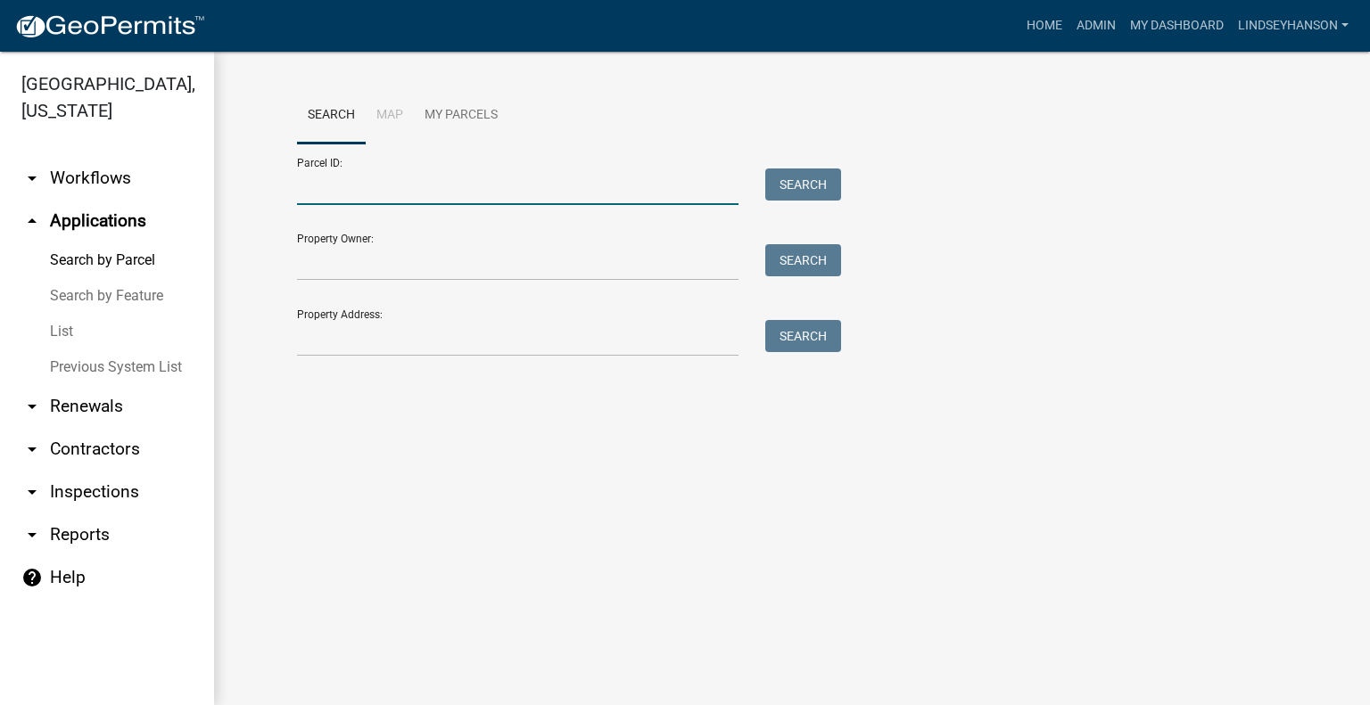
click at [488, 177] on input "Parcel ID:" at bounding box center [517, 187] width 441 height 37
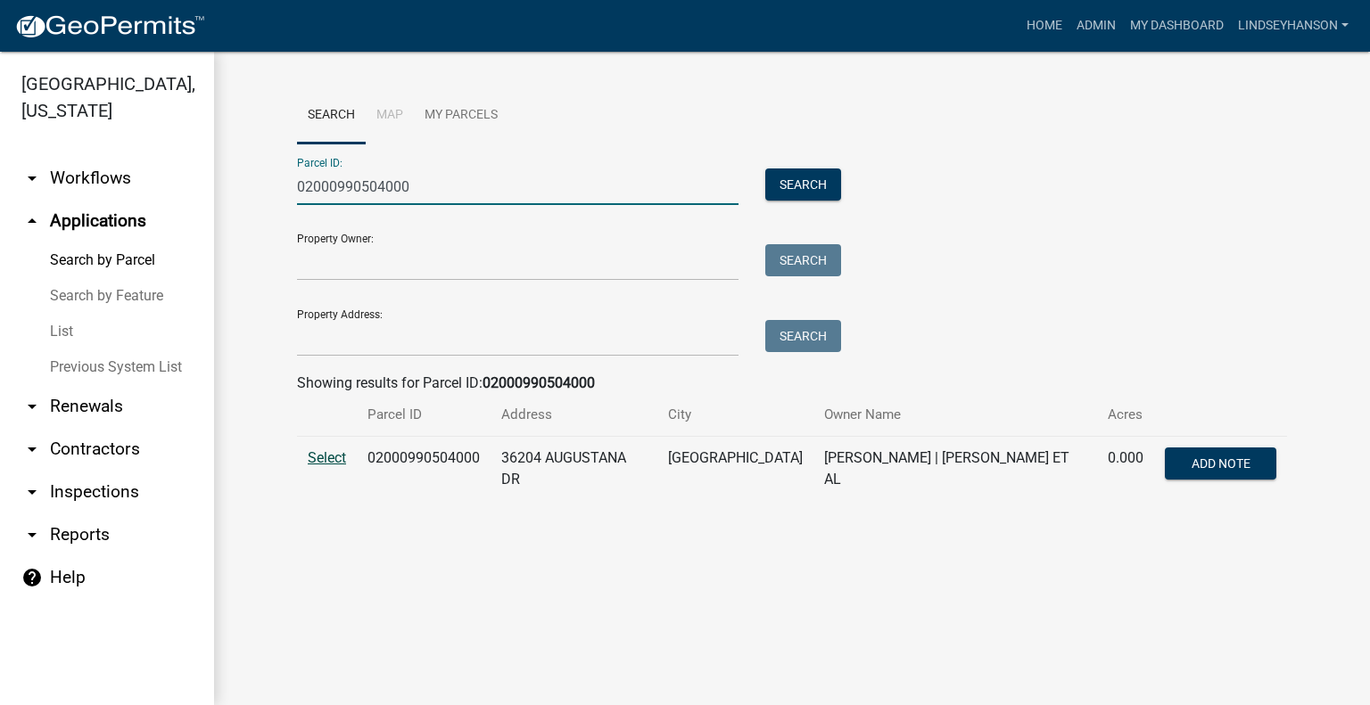
type input "02000990504000"
click at [326, 462] on span "Select" at bounding box center [327, 457] width 38 height 17
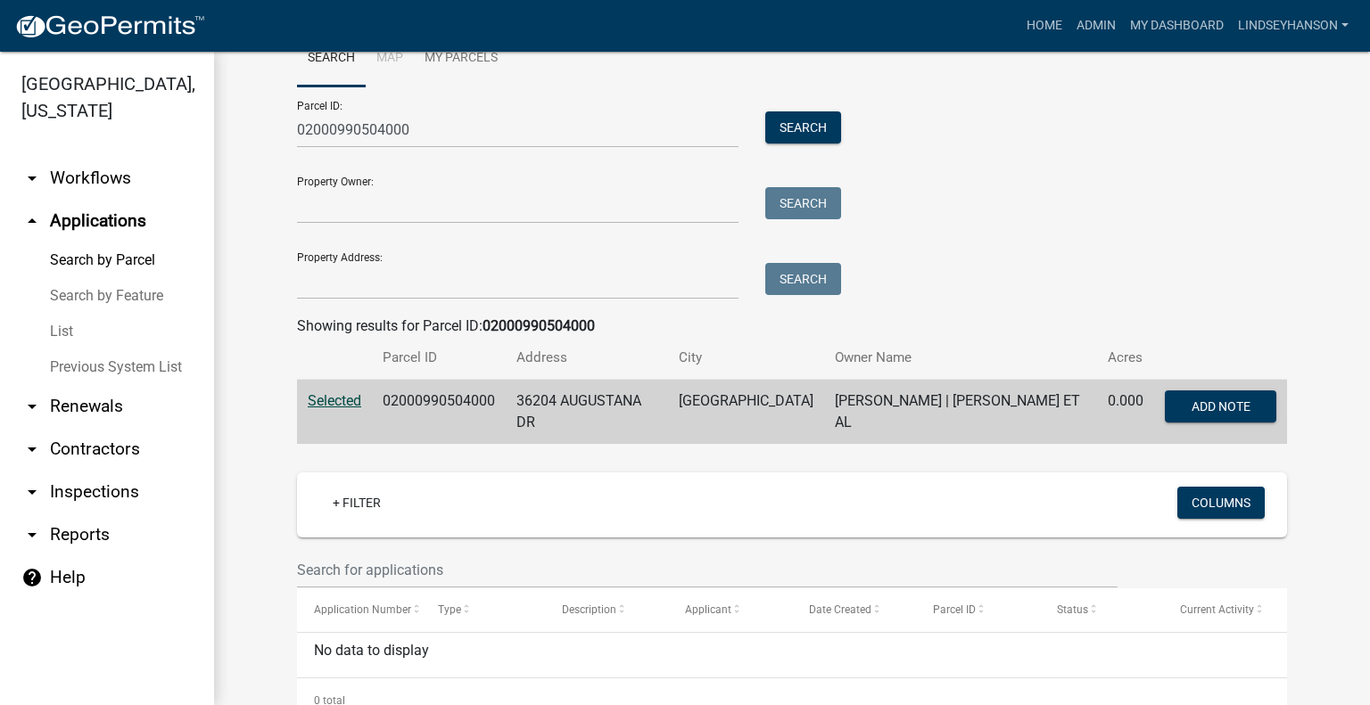
scroll to position [34, 0]
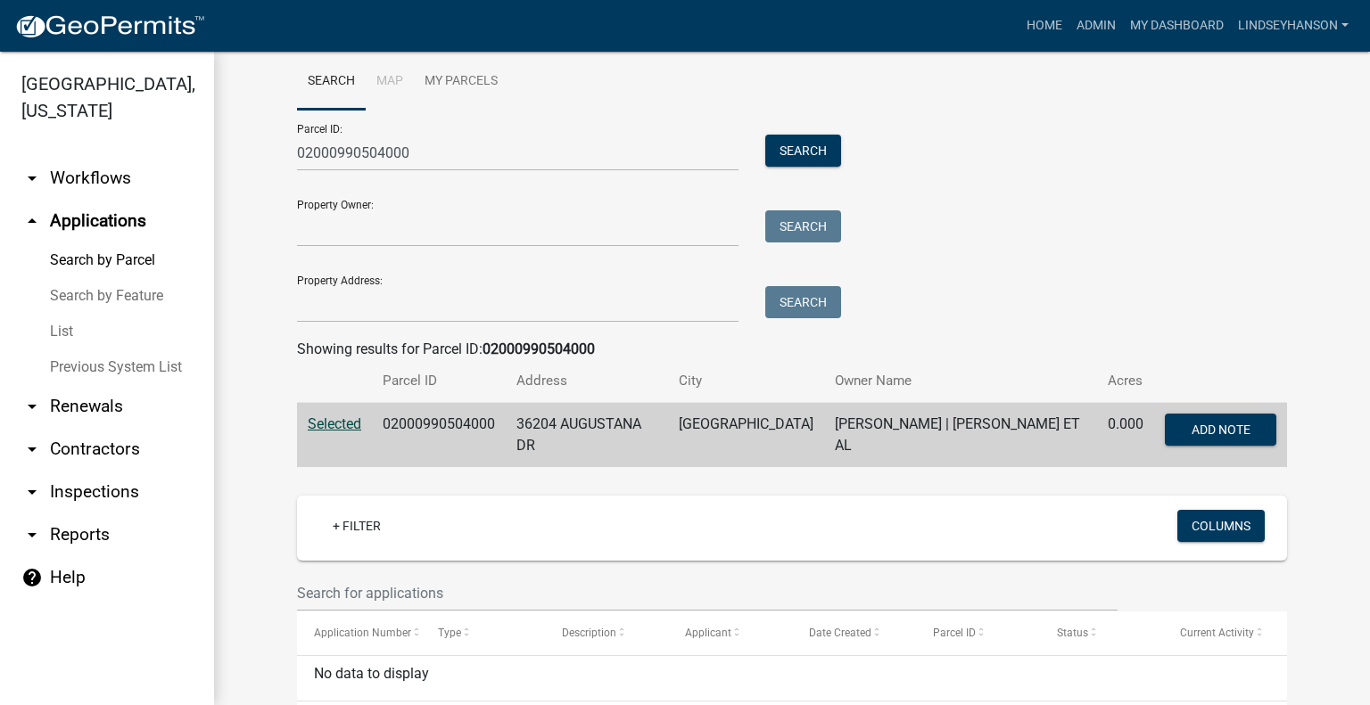
click at [86, 177] on link "arrow_drop_down Workflows" at bounding box center [107, 178] width 214 height 43
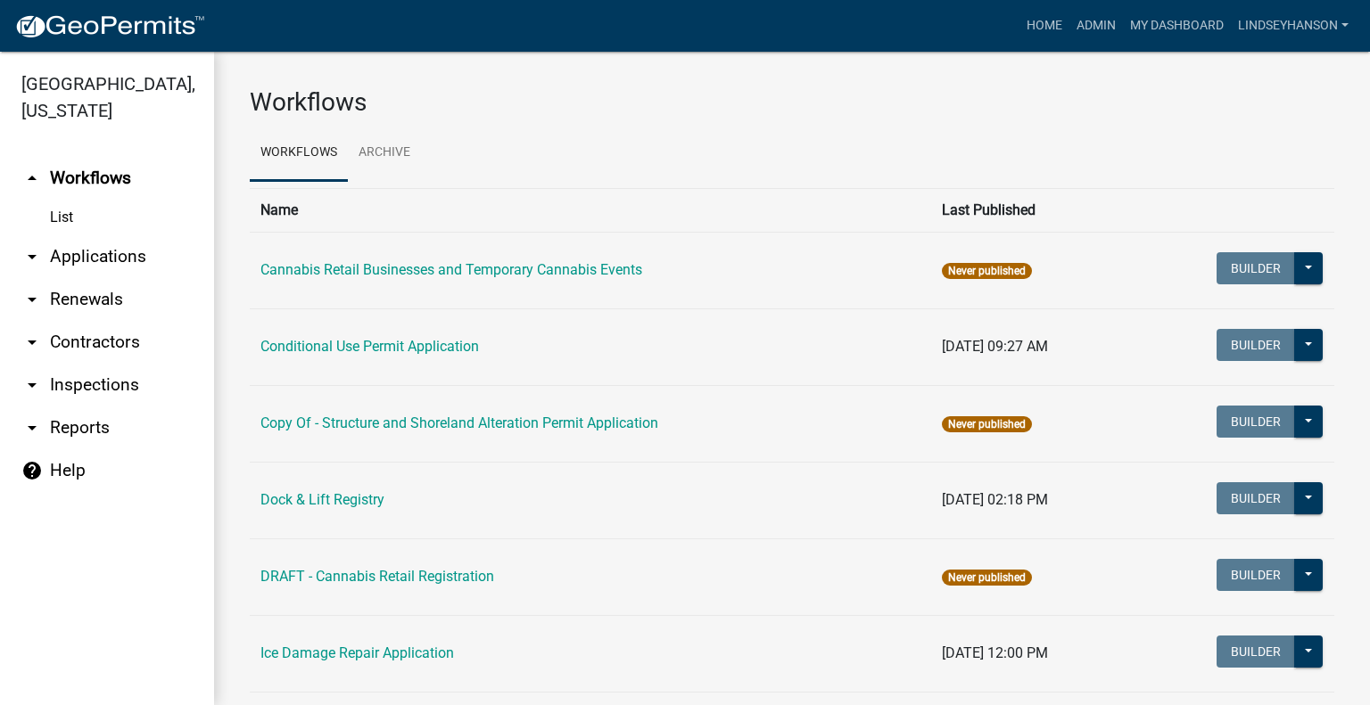
click at [78, 247] on link "arrow_drop_down Applications" at bounding box center [107, 256] width 214 height 43
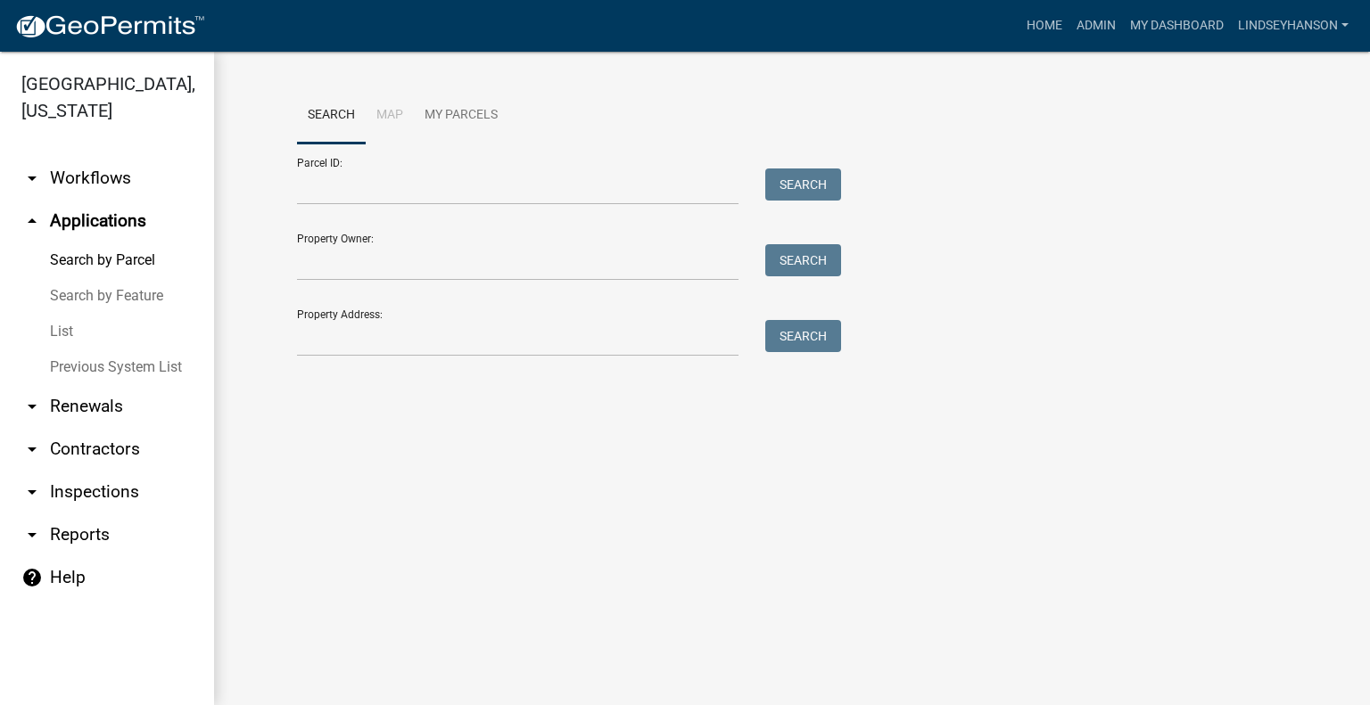
click at [101, 189] on link "arrow_drop_down Workflows" at bounding box center [107, 178] width 214 height 43
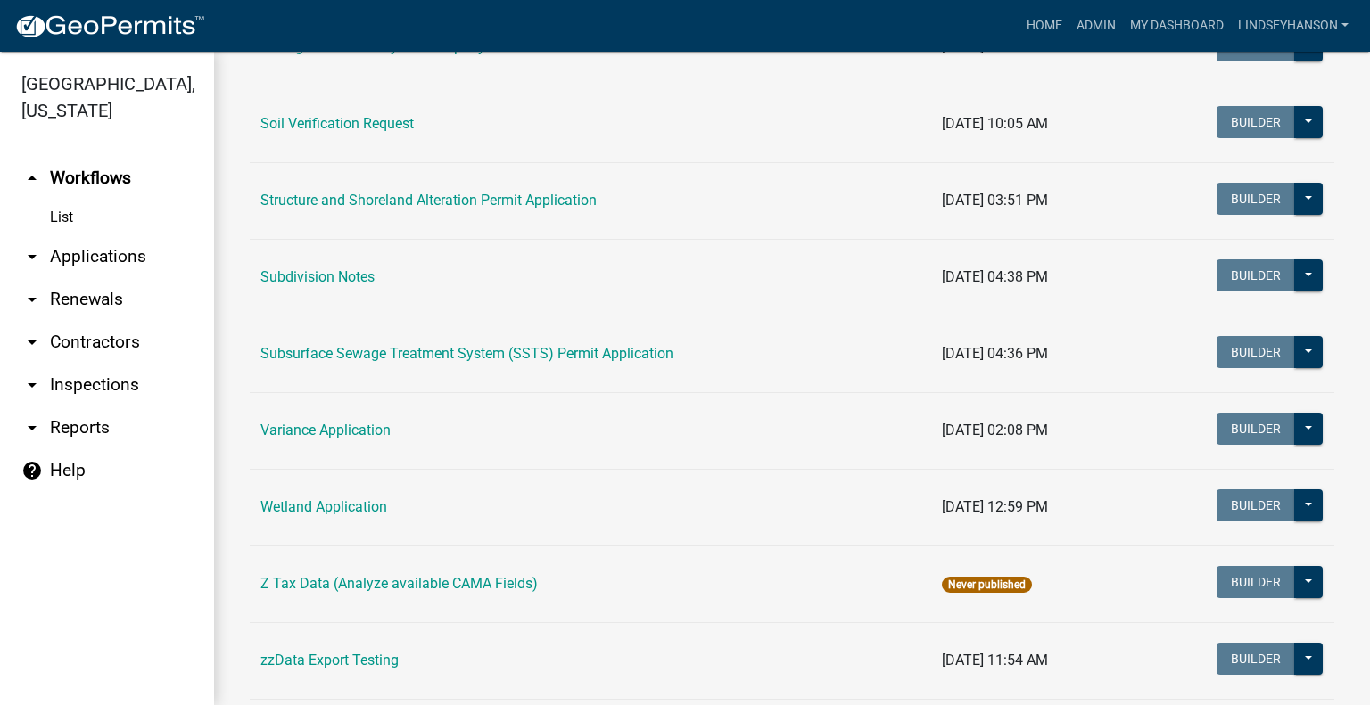
scroll to position [1155, 0]
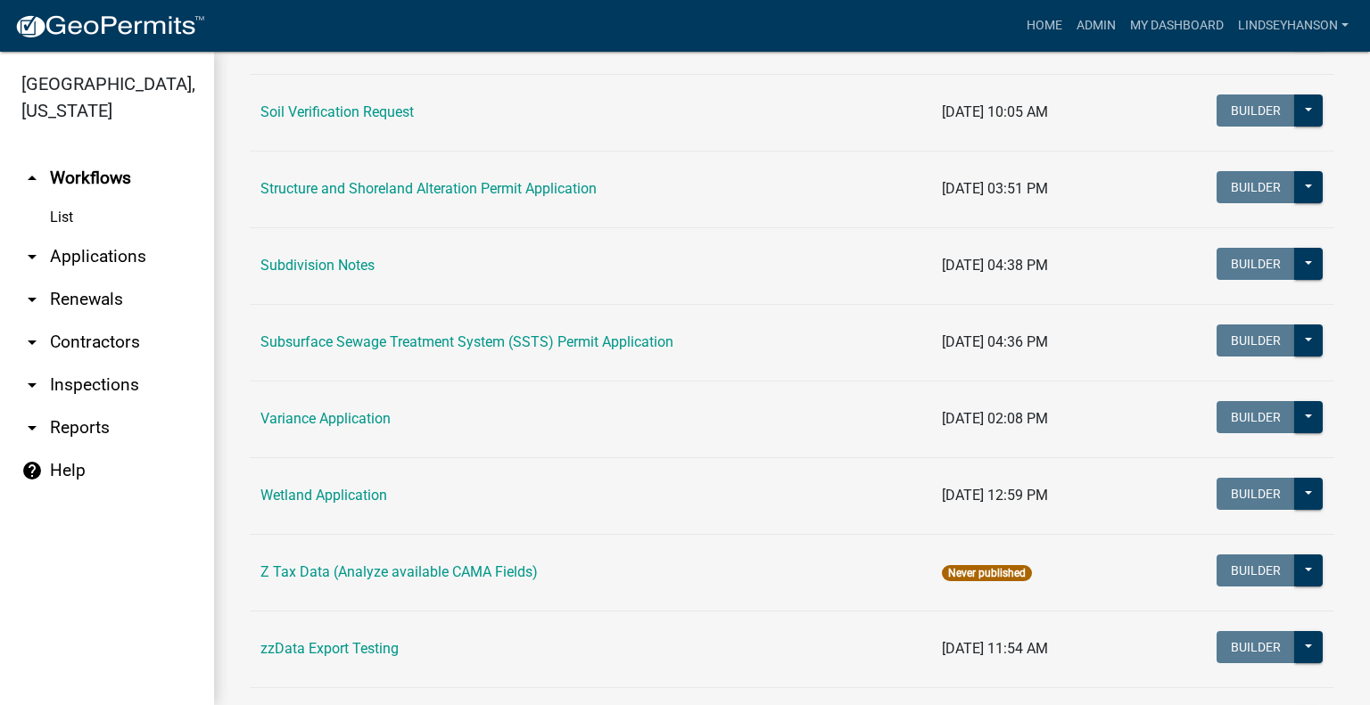
click at [574, 351] on td "Subsurface Sewage Treatment System (SSTS) Permit Application" at bounding box center [590, 342] width 681 height 77
click at [581, 339] on link "Subsurface Sewage Treatment System (SSTS) Permit Application" at bounding box center [466, 342] width 413 height 17
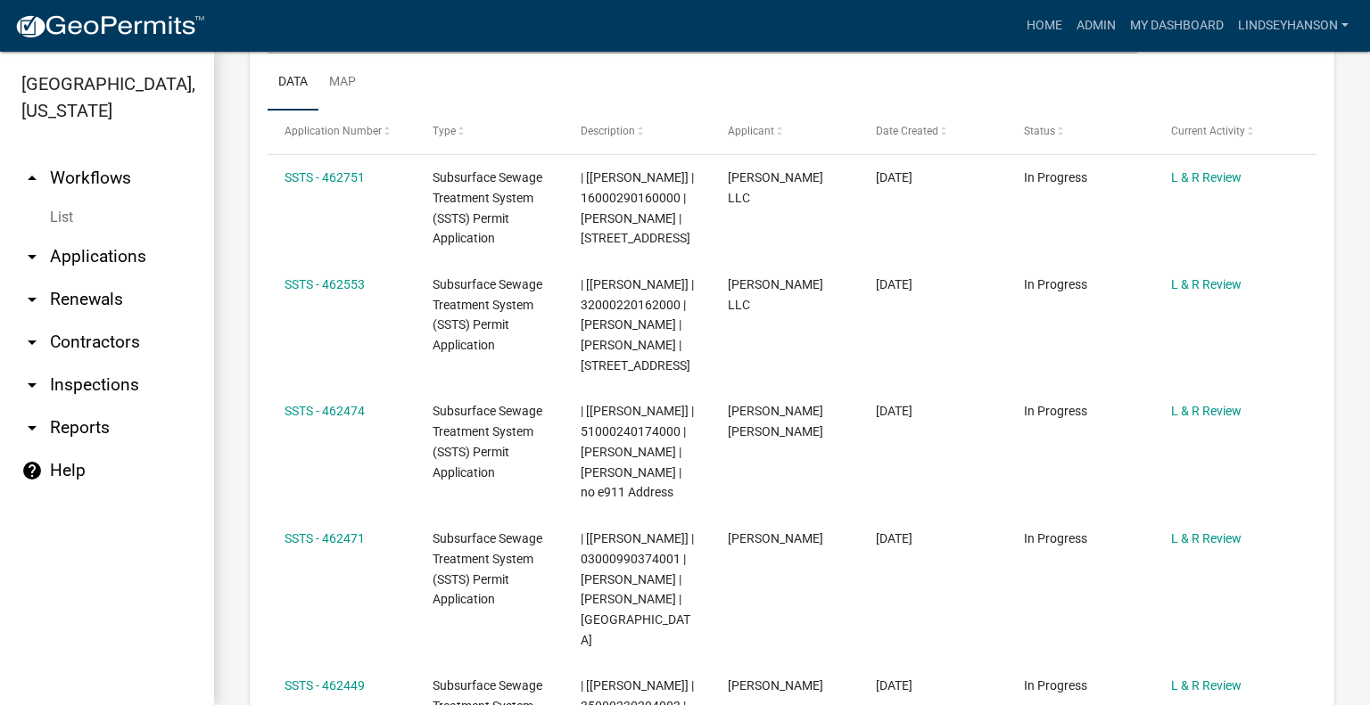
scroll to position [440, 0]
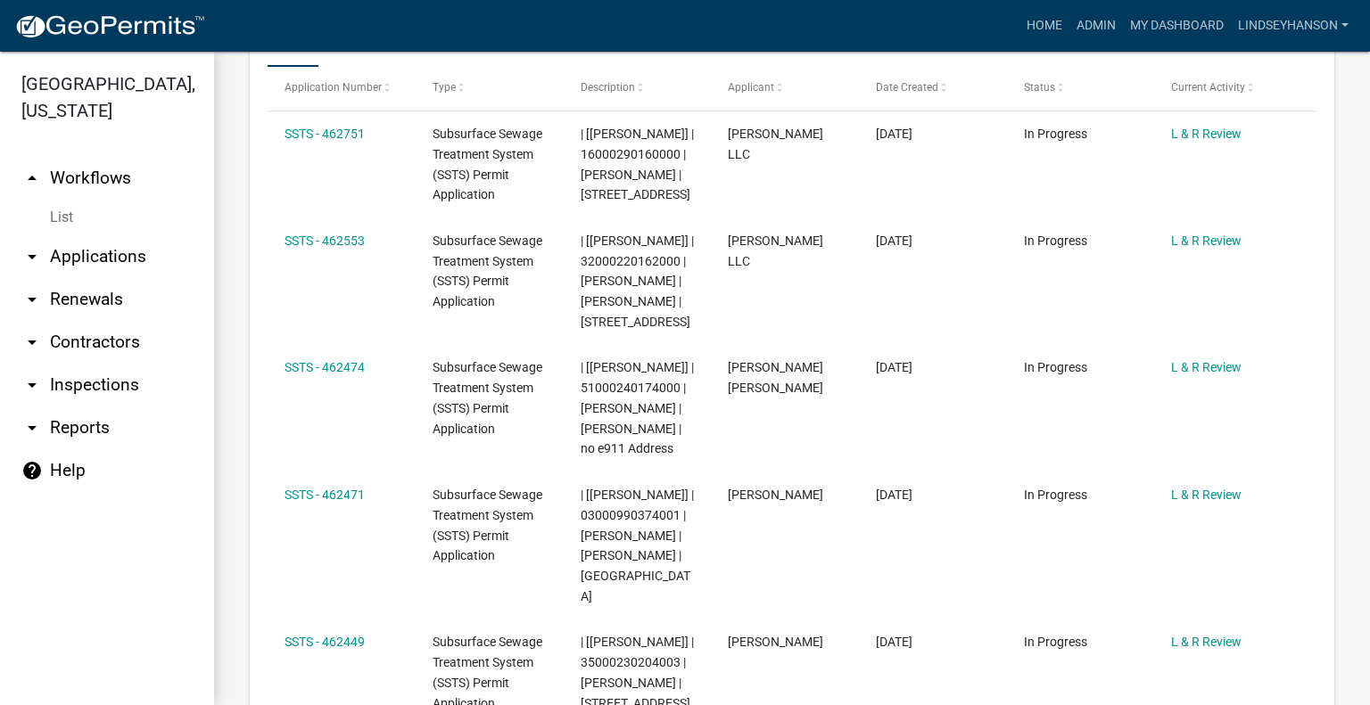
click at [102, 243] on link "arrow_drop_down Applications" at bounding box center [107, 256] width 214 height 43
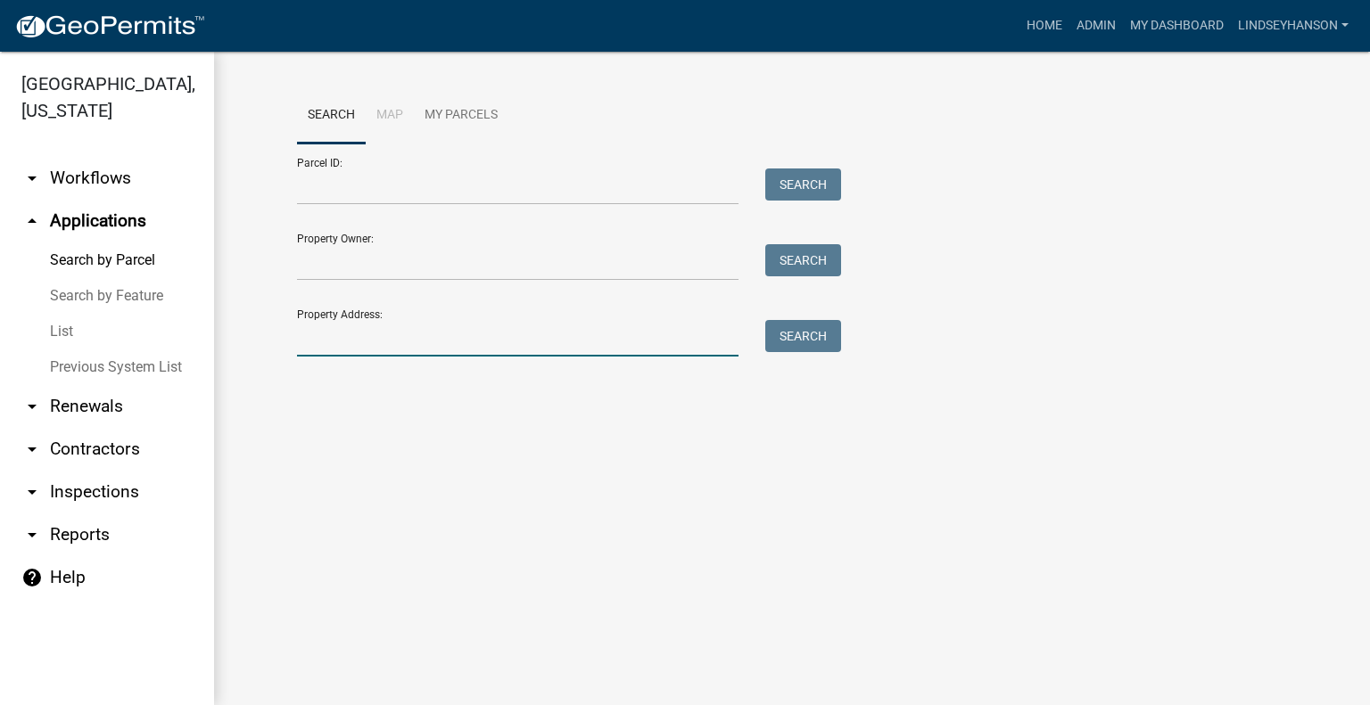
click at [391, 334] on input "Property Address:" at bounding box center [517, 338] width 441 height 37
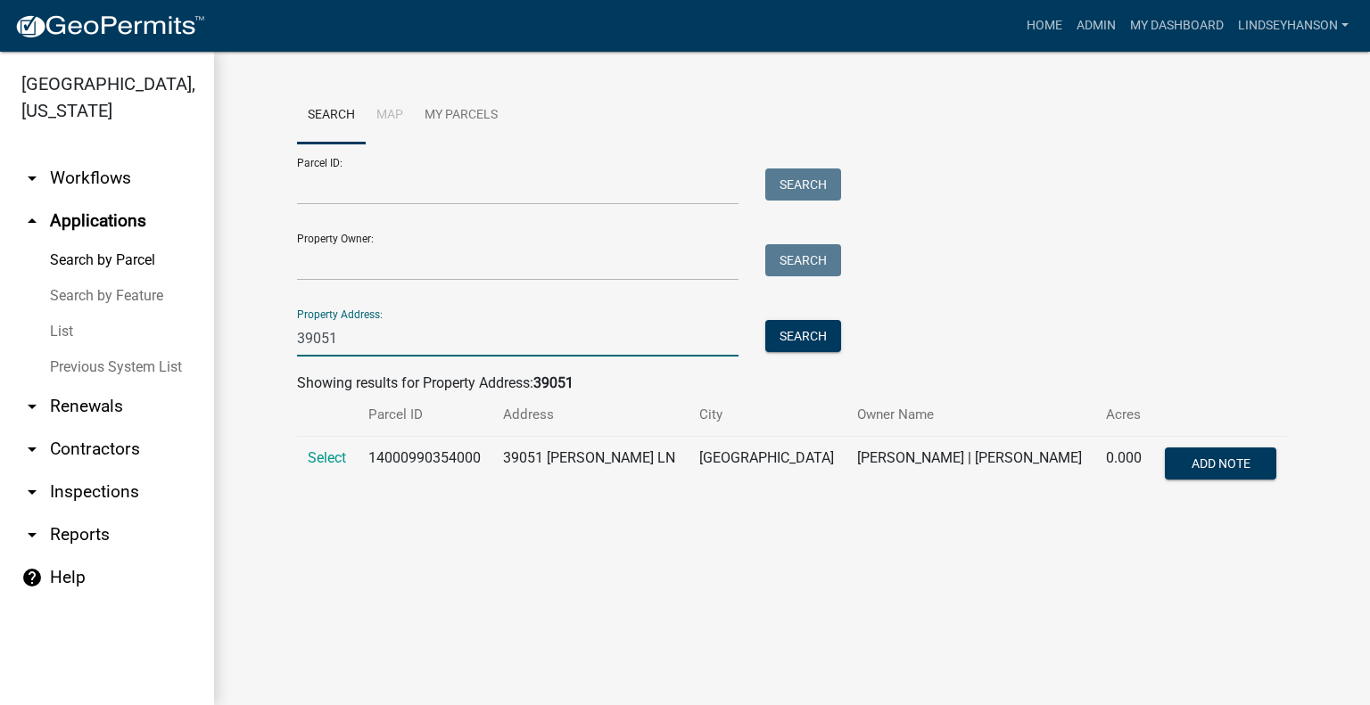
type input "39051"
click at [335, 447] on td "Select" at bounding box center [327, 466] width 61 height 59
click at [337, 460] on span "Select" at bounding box center [327, 457] width 38 height 17
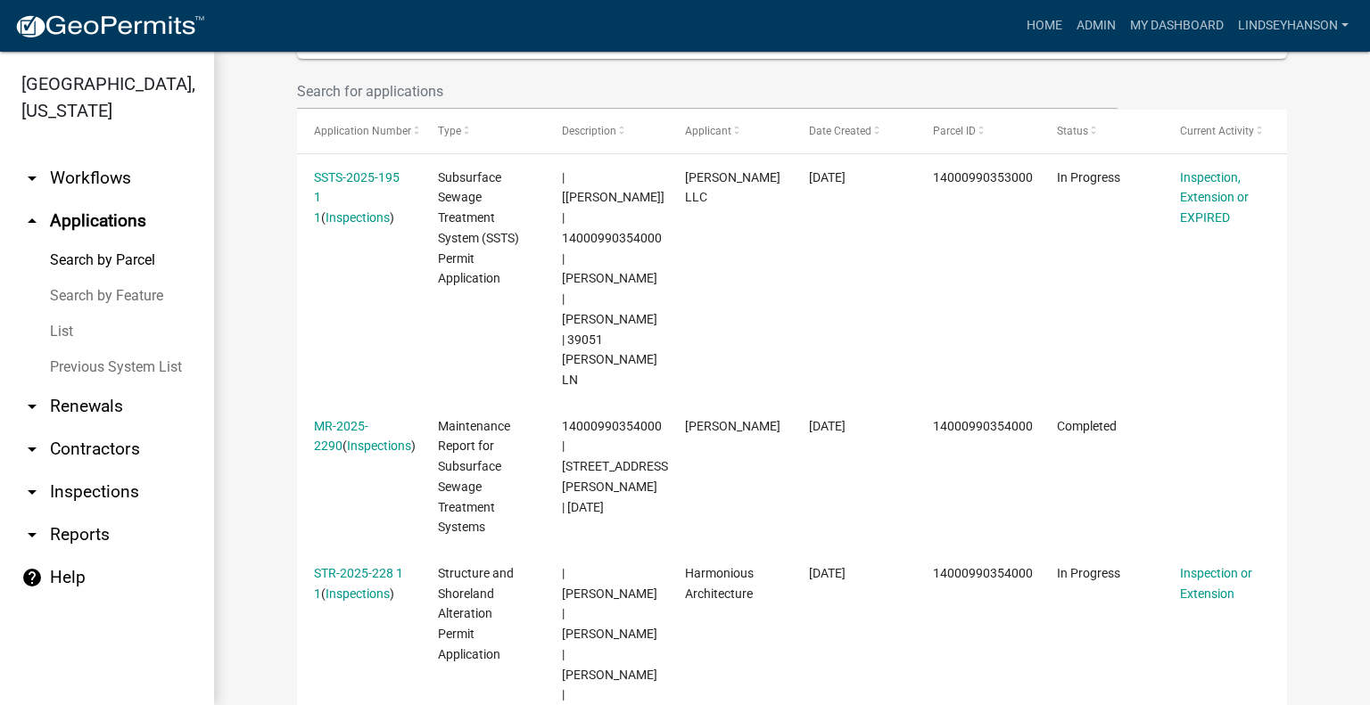
scroll to position [510, 0]
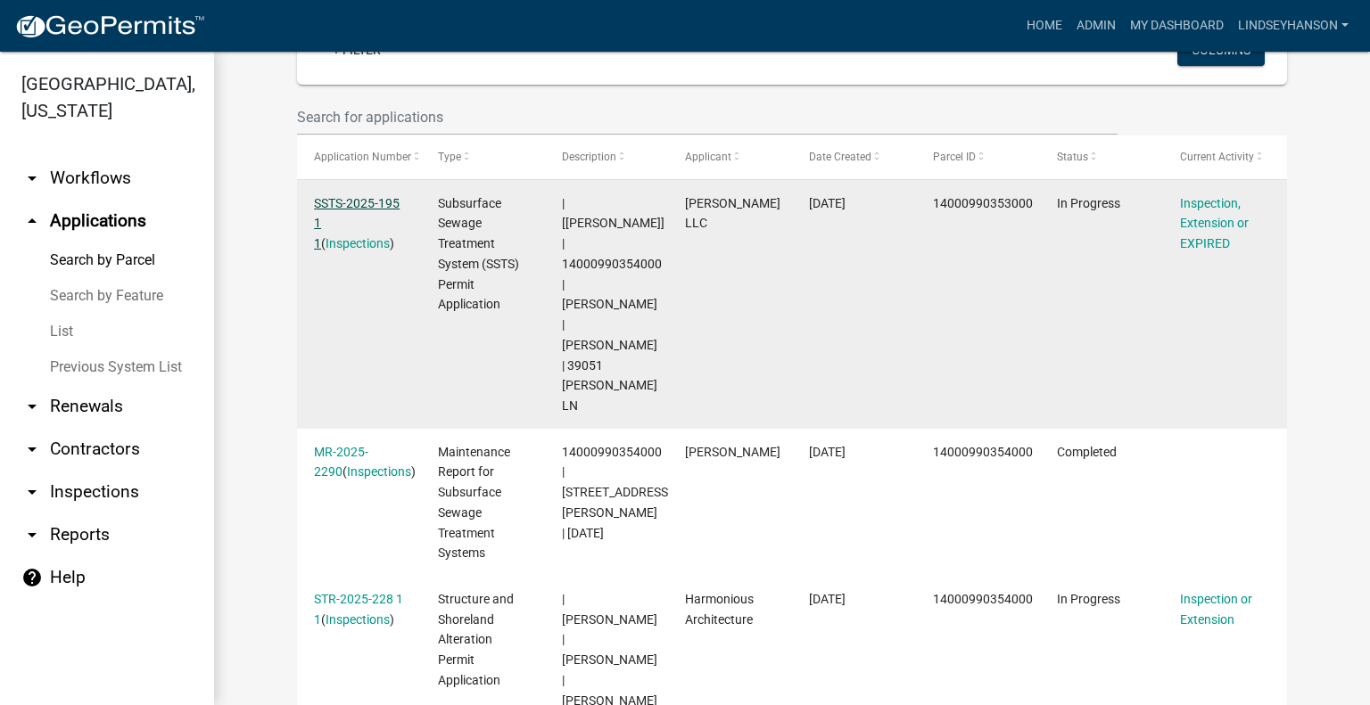
click at [327, 199] on link "SSTS-2025-195 1 1" at bounding box center [357, 223] width 86 height 55
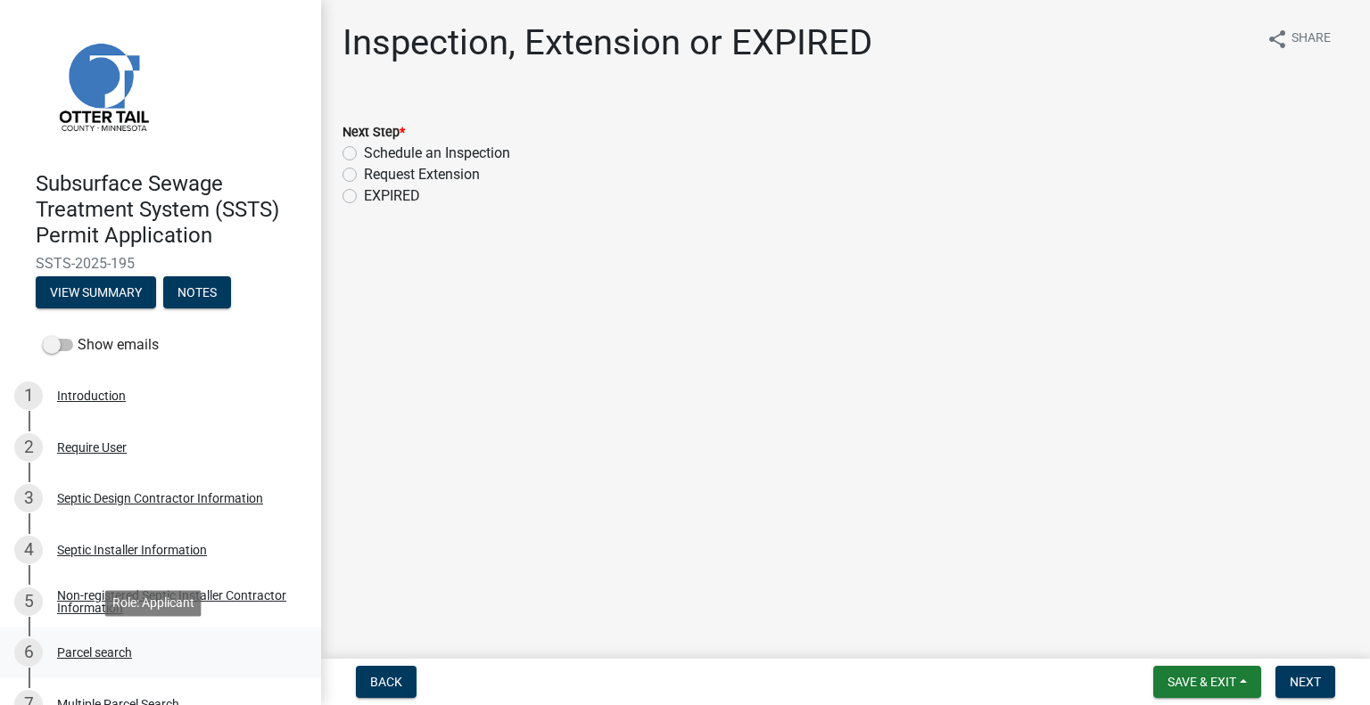
click at [119, 659] on div "Parcel search" at bounding box center [94, 653] width 75 height 12
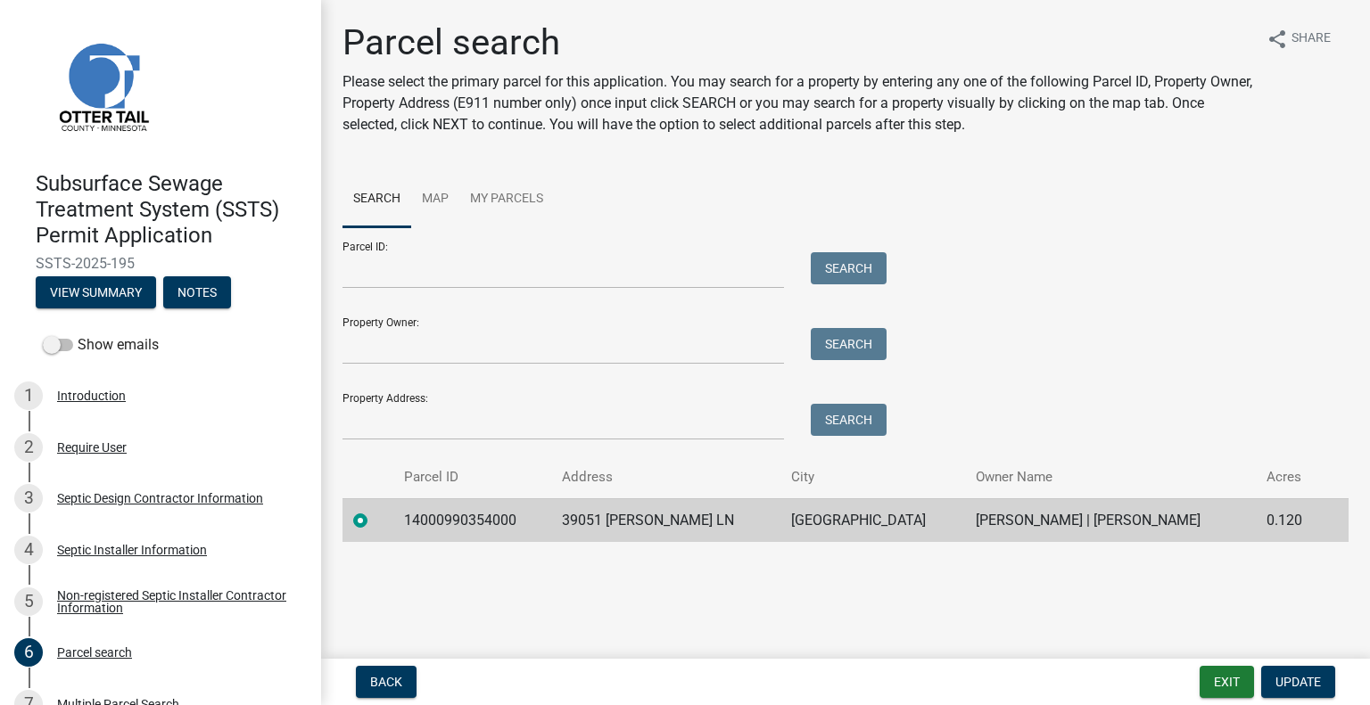
click at [475, 512] on td "14000990354000" at bounding box center [472, 521] width 158 height 44
copy td "14000990354000"
click at [618, 523] on td "39051 MARION LN" at bounding box center [665, 521] width 229 height 44
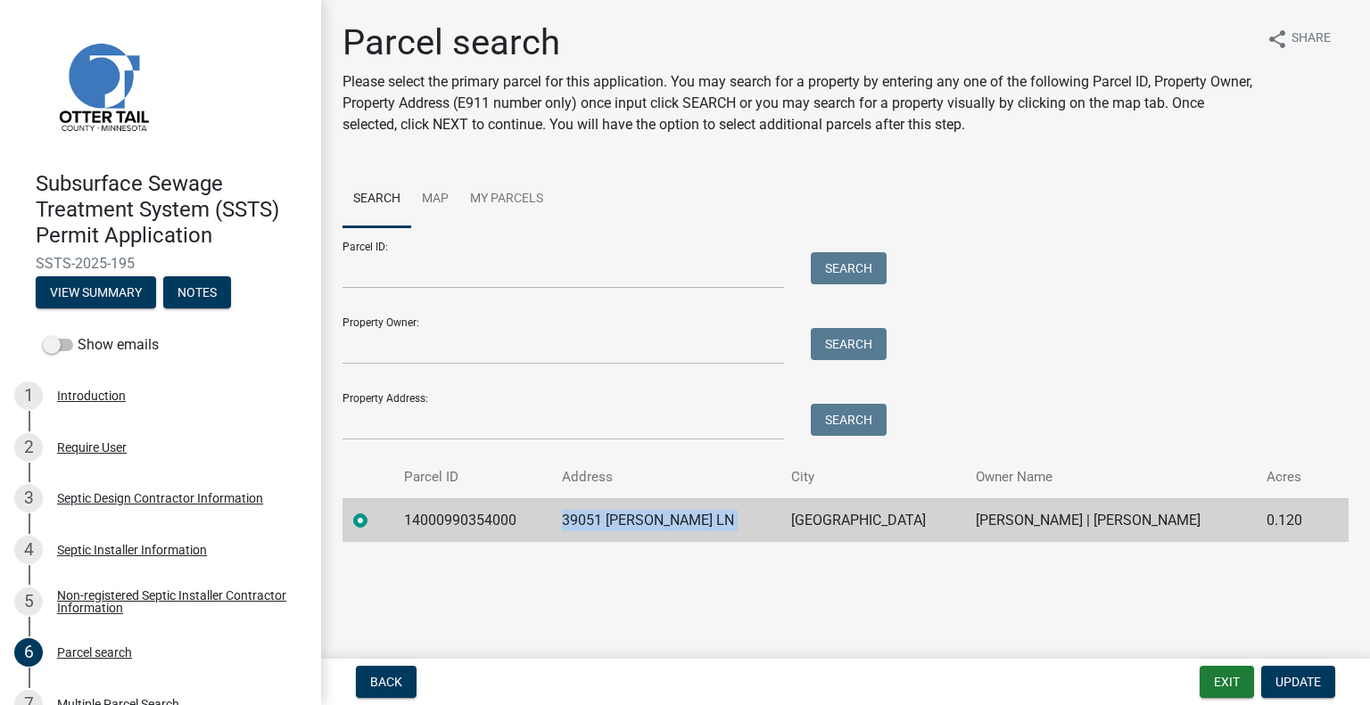
click at [618, 523] on td "39051 MARION LN" at bounding box center [665, 521] width 229 height 44
copy td "39051 MARION LN"
click at [787, 513] on td "RICHVILLE" at bounding box center [872, 521] width 185 height 44
copy td "RICHVILLE"
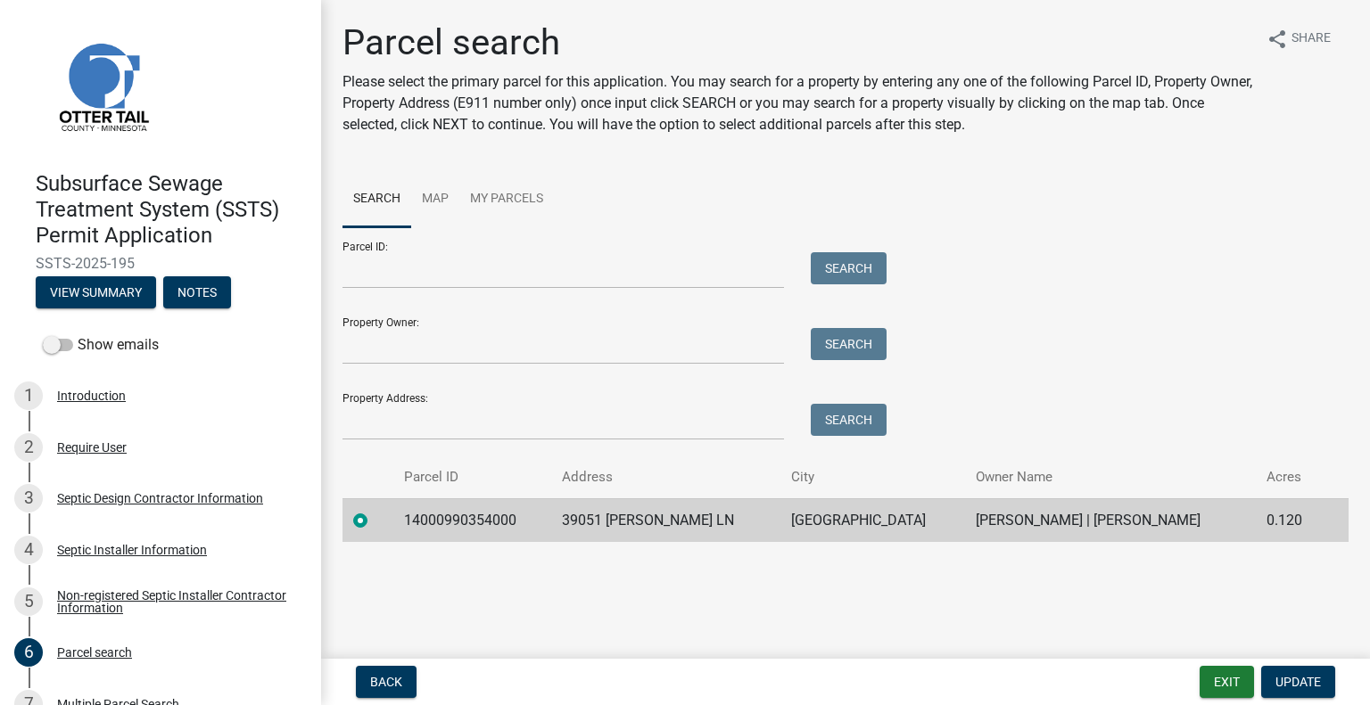
click at [981, 516] on td "WILLIAM J STEARNS | AUDREY STEARNS" at bounding box center [1110, 521] width 291 height 44
copy td "WILLIAM J STEARNS | AUDREY STEARNS"
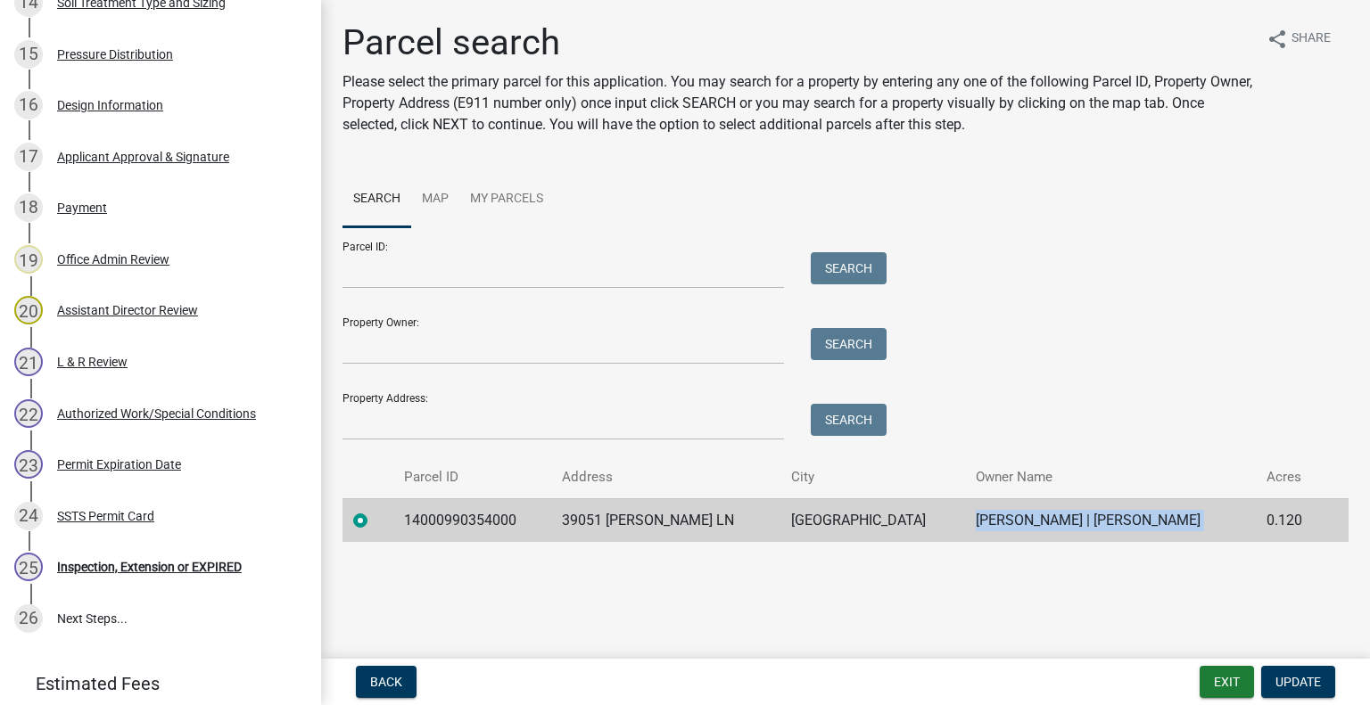
scroll to position [1166, 0]
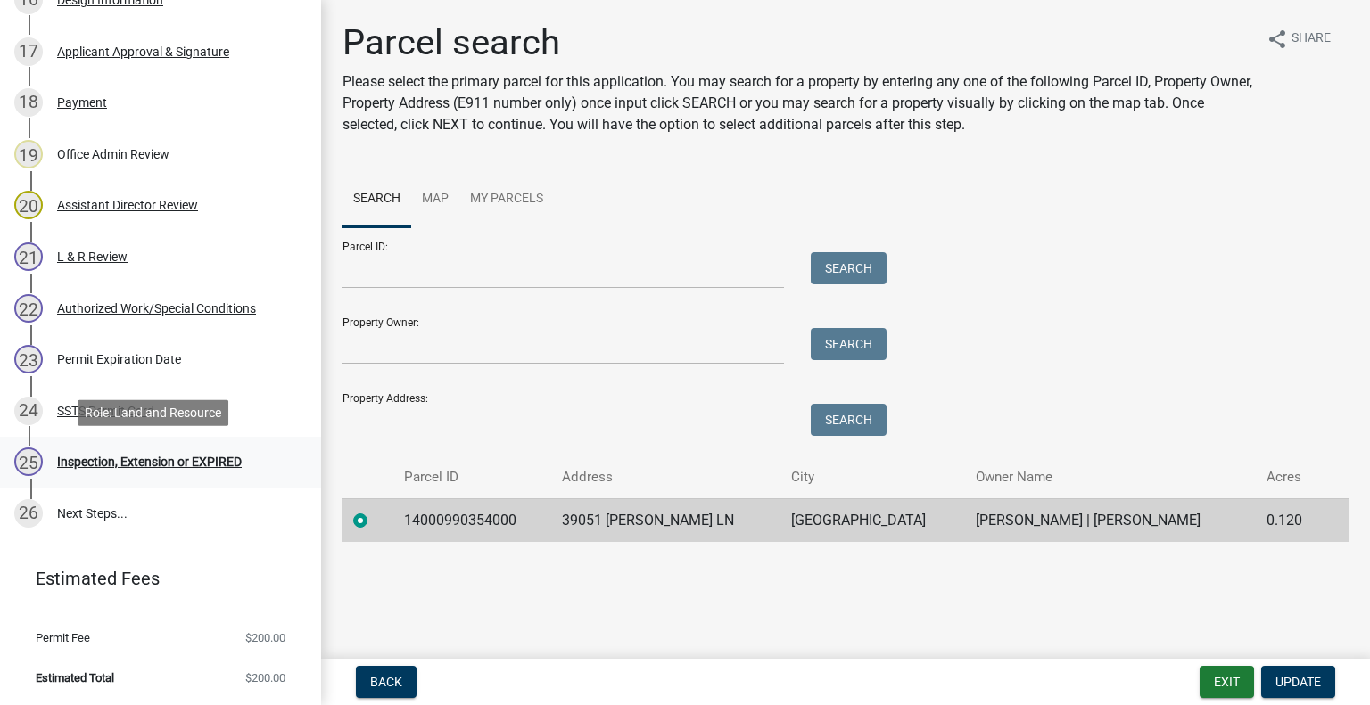
click at [177, 457] on div "Inspection, Extension or EXPIRED" at bounding box center [149, 462] width 185 height 12
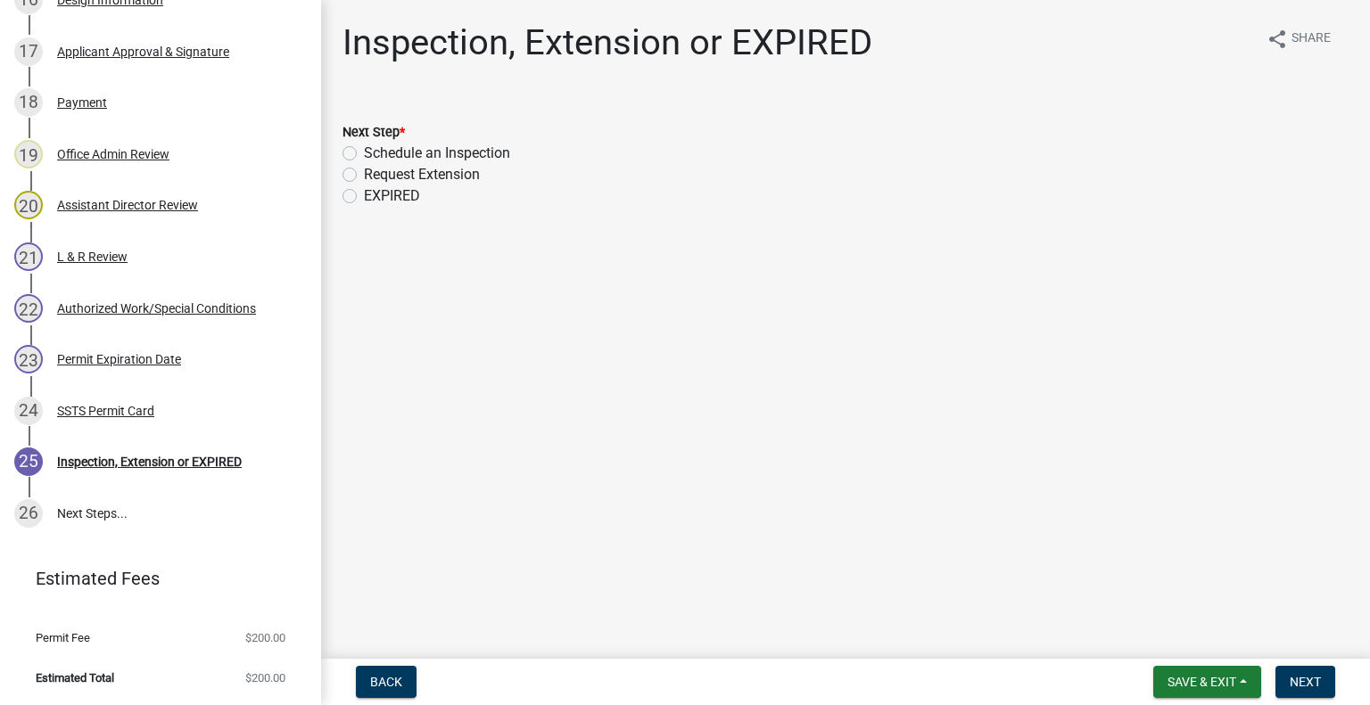
click at [439, 151] on label "Schedule an Inspection" at bounding box center [437, 153] width 146 height 21
click at [375, 151] on input "Schedule an Inspection" at bounding box center [370, 149] width 12 height 12
radio input "true"
click at [1320, 679] on button "Next" at bounding box center [1305, 682] width 60 height 32
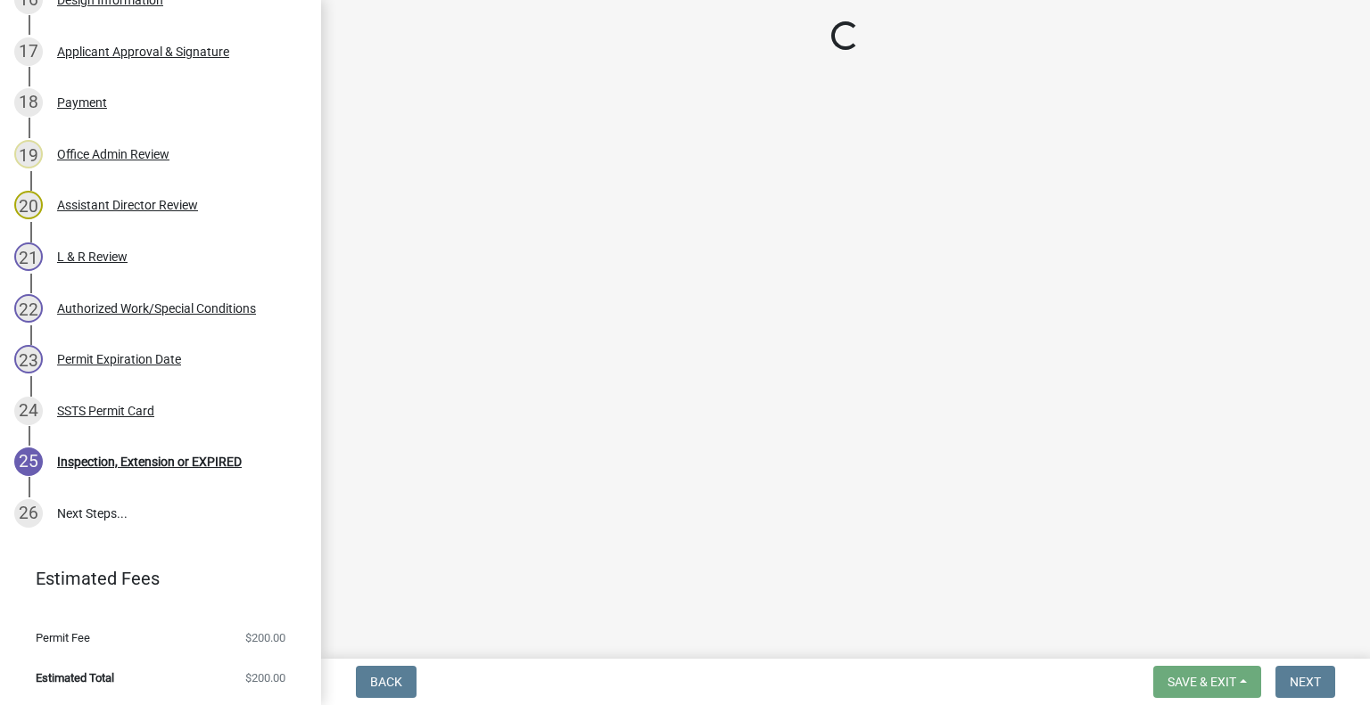
scroll to position [1217, 0]
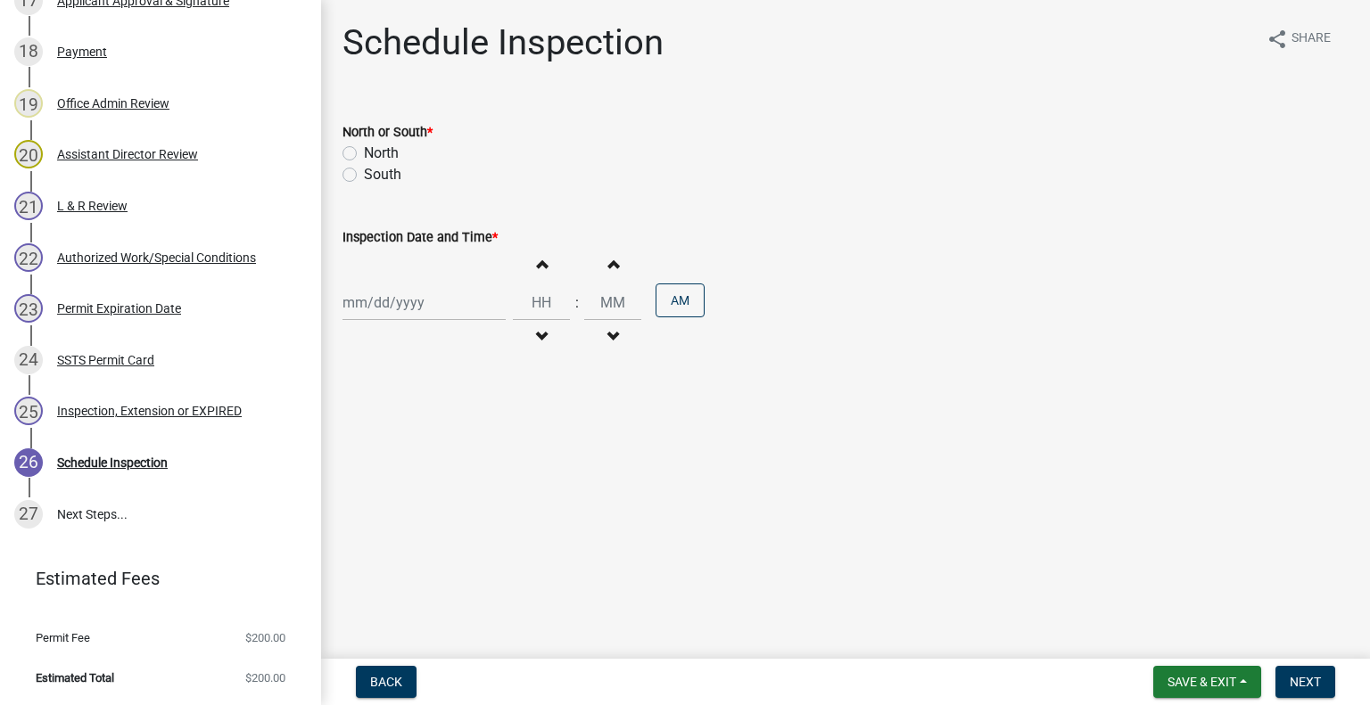
click at [388, 157] on label "North" at bounding box center [381, 153] width 35 height 21
click at [375, 154] on input "North" at bounding box center [370, 149] width 12 height 12
radio input "true"
click at [389, 269] on div "Increment hours Decrement hours : Increment minutes Decrement minutes AM" at bounding box center [845, 303] width 1006 height 110
select select "8"
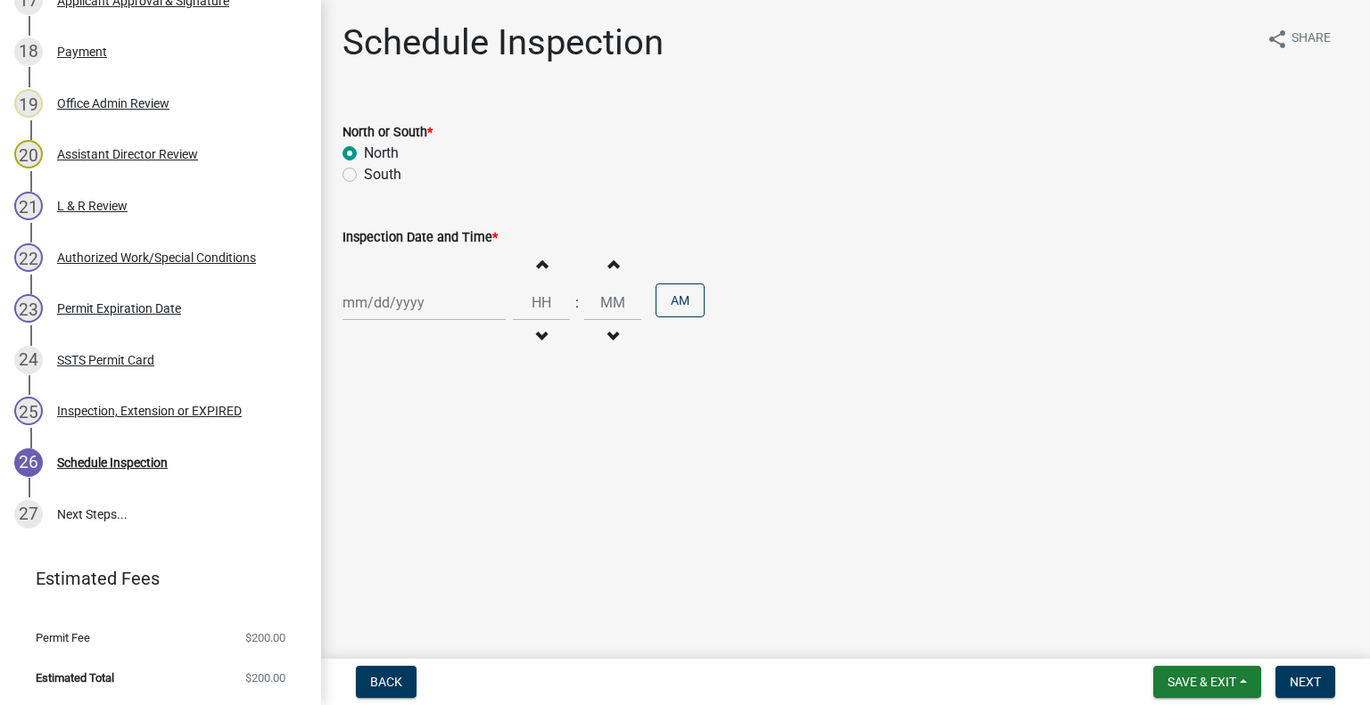
select select "2025"
click at [389, 288] on div "Jan Feb Mar Apr May Jun Jul Aug Sep Oct Nov Dec 1525 1526 1527 1528 1529 1530 1…" at bounding box center [423, 302] width 163 height 37
click at [482, 457] on div "15" at bounding box center [474, 455] width 29 height 29
type input "08/15/2025"
click at [533, 321] on button "Decrement hours" at bounding box center [541, 337] width 37 height 32
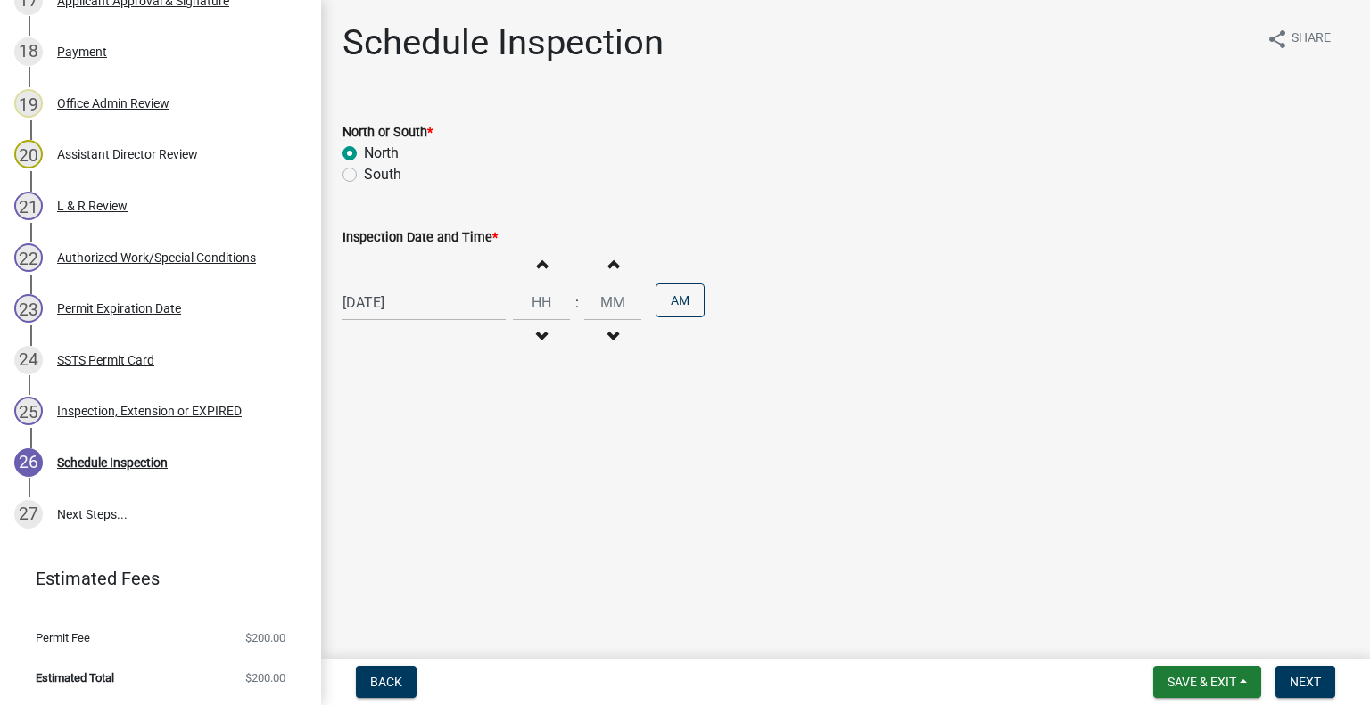
type input "11"
type input "00"
click at [538, 266] on span "button" at bounding box center [541, 264] width 9 height 14
type input "12"
click at [680, 296] on button "AM" at bounding box center [679, 301] width 49 height 34
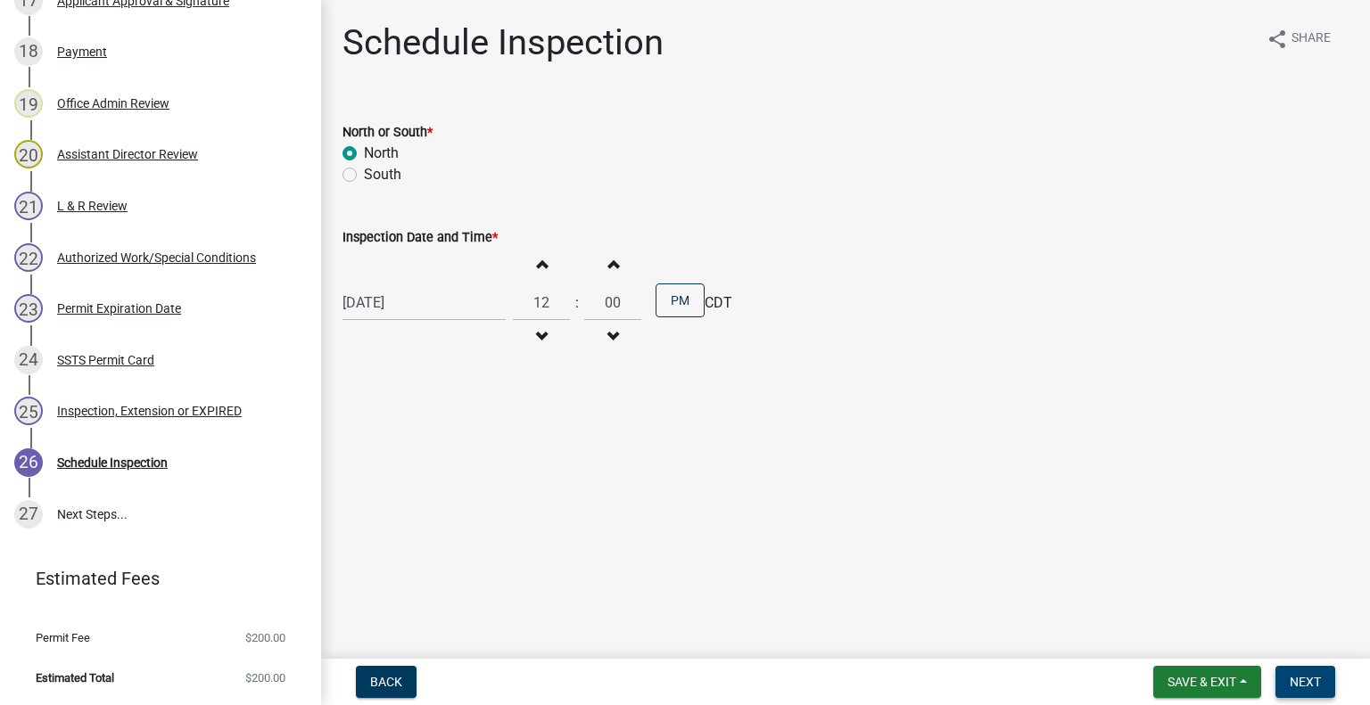
click at [1304, 686] on span "Next" at bounding box center [1305, 682] width 31 height 14
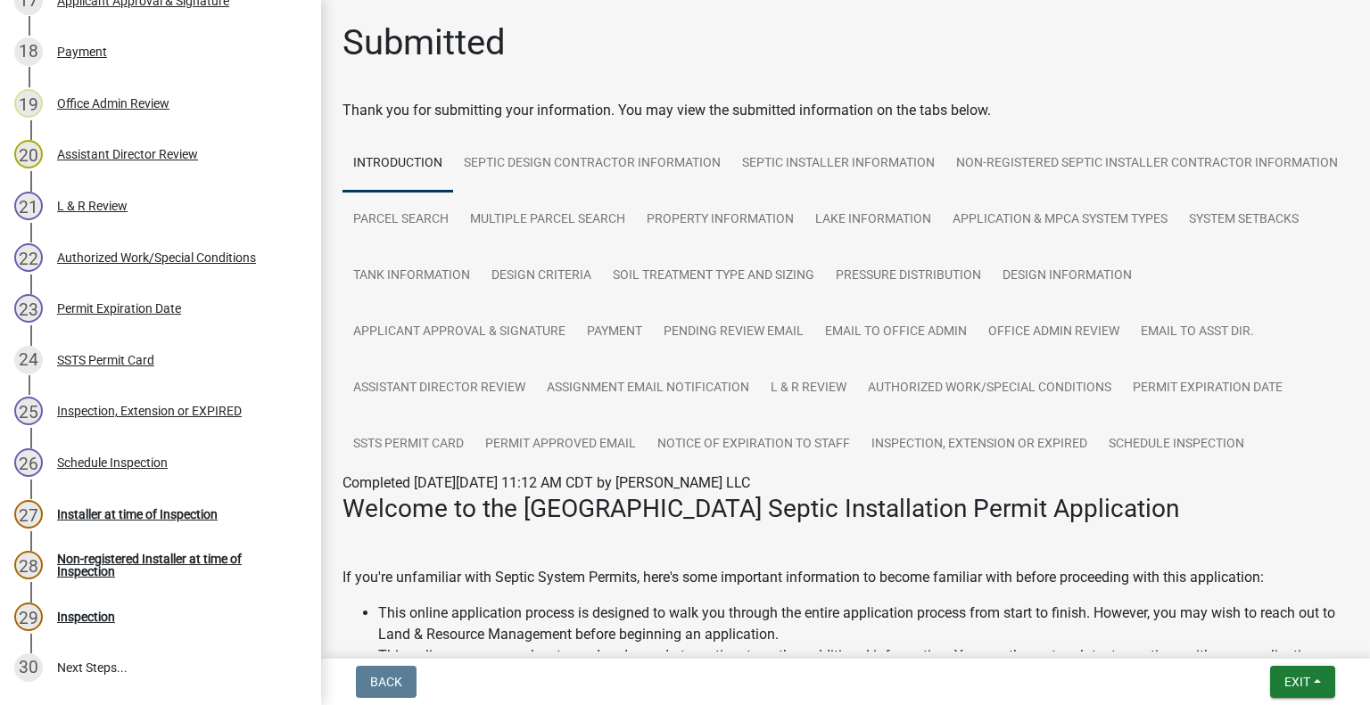
scroll to position [1372, 0]
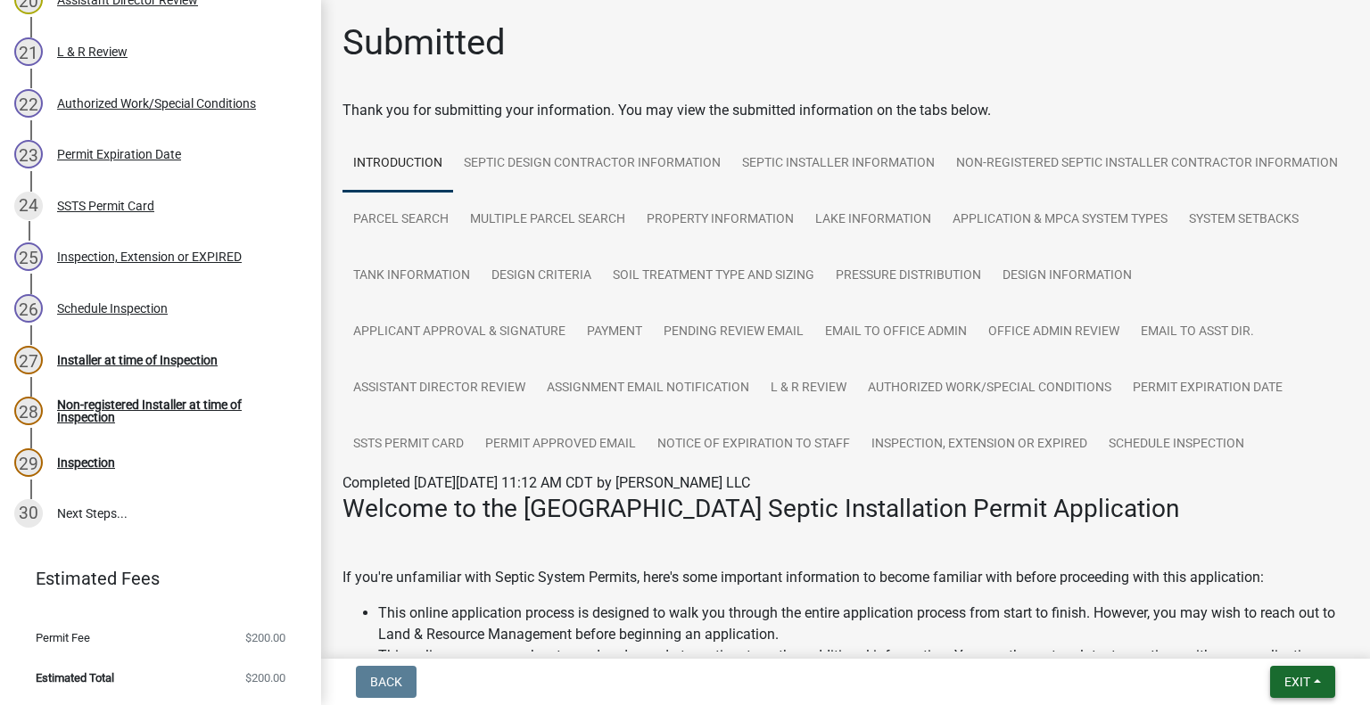
click at [1272, 684] on button "Exit" at bounding box center [1302, 682] width 65 height 32
click at [1258, 651] on button "Save & Exit" at bounding box center [1264, 635] width 143 height 43
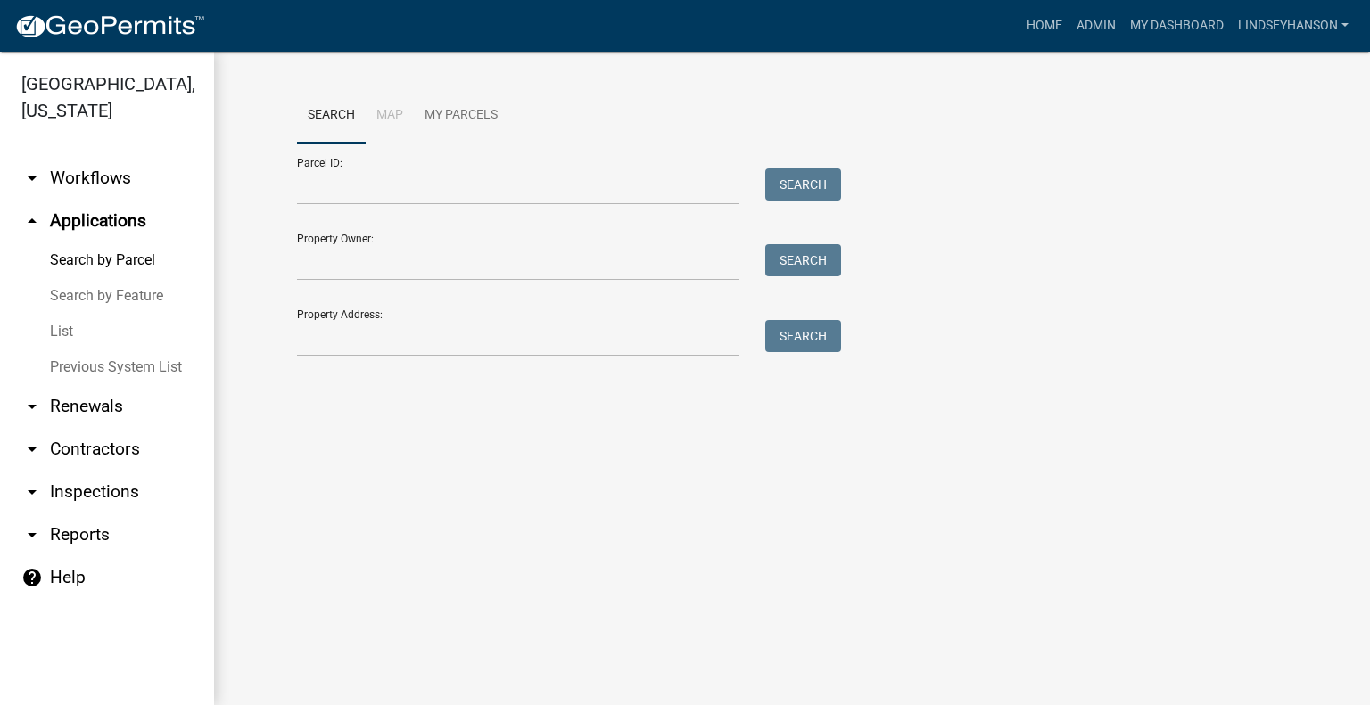
click at [118, 187] on link "arrow_drop_down Workflows" at bounding box center [107, 178] width 214 height 43
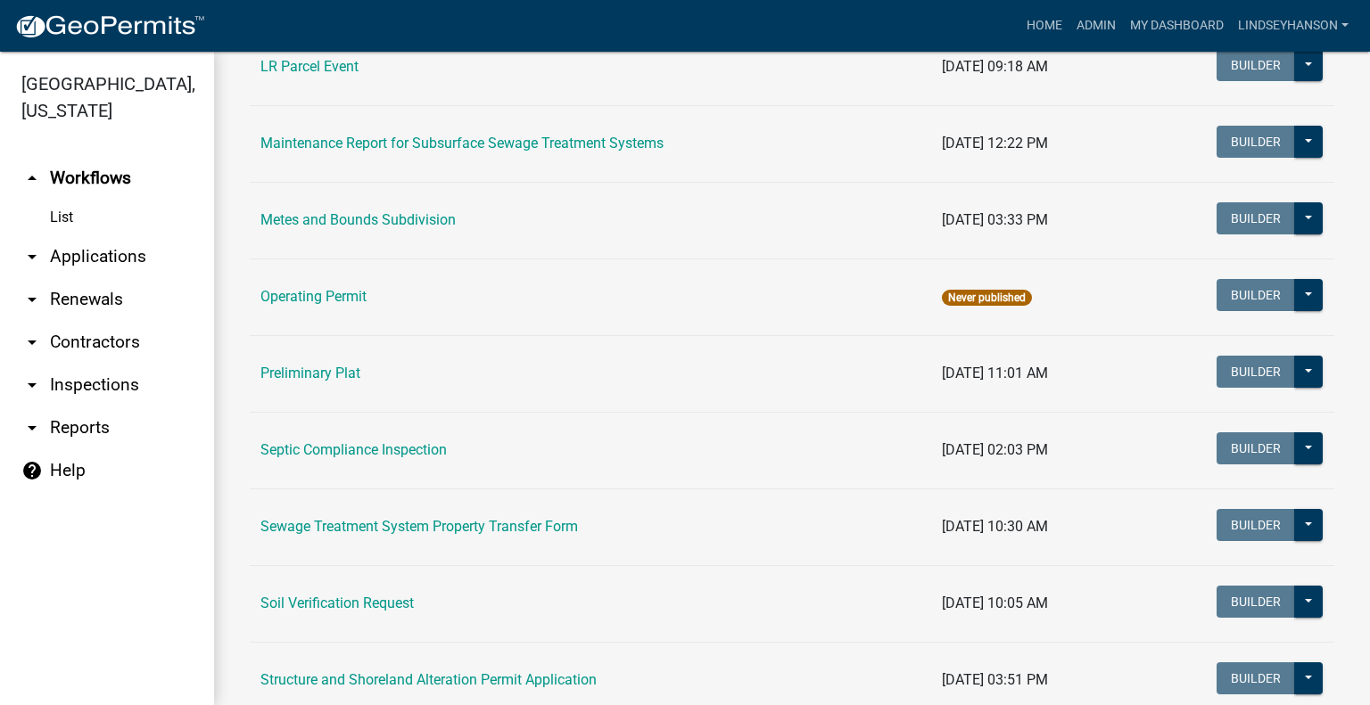
scroll to position [680, 0]
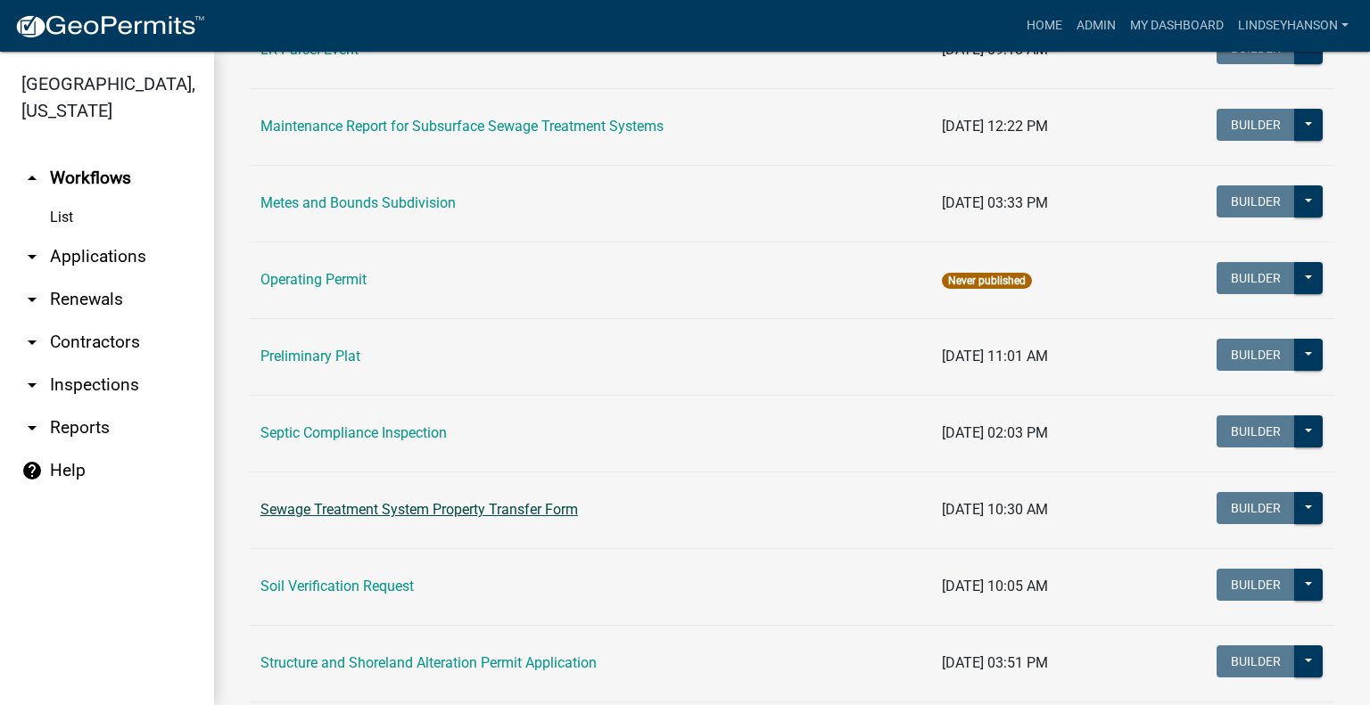
click at [545, 502] on link "Sewage Treatment System Property Transfer Form" at bounding box center [418, 509] width 317 height 17
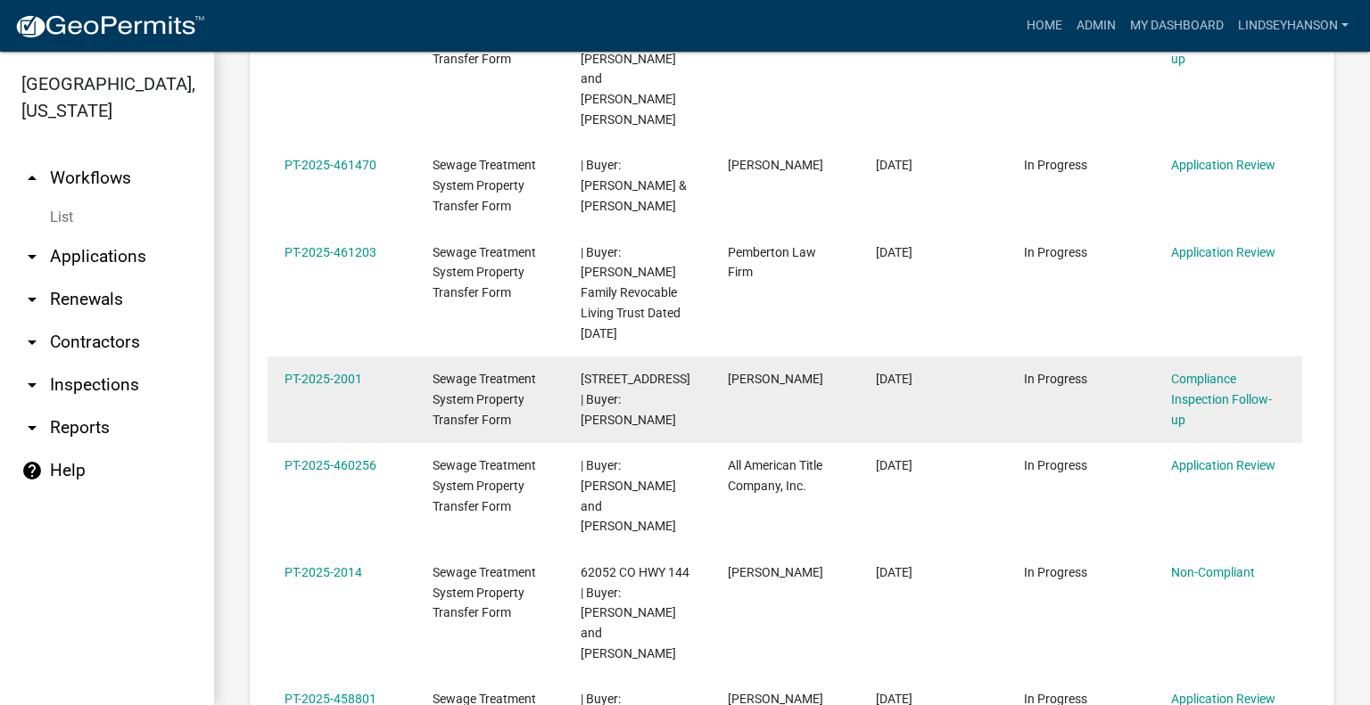
scroll to position [656, 0]
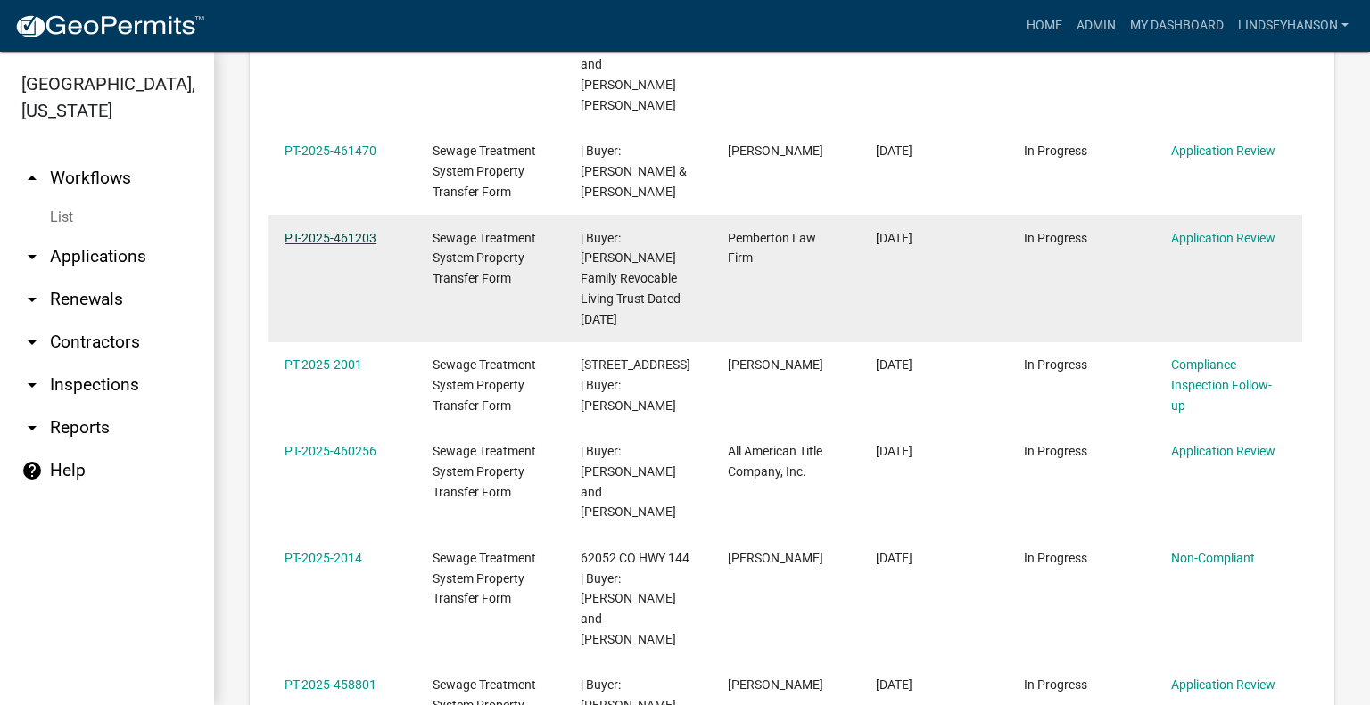
click at [360, 231] on link "PT-2025-461203" at bounding box center [330, 238] width 92 height 14
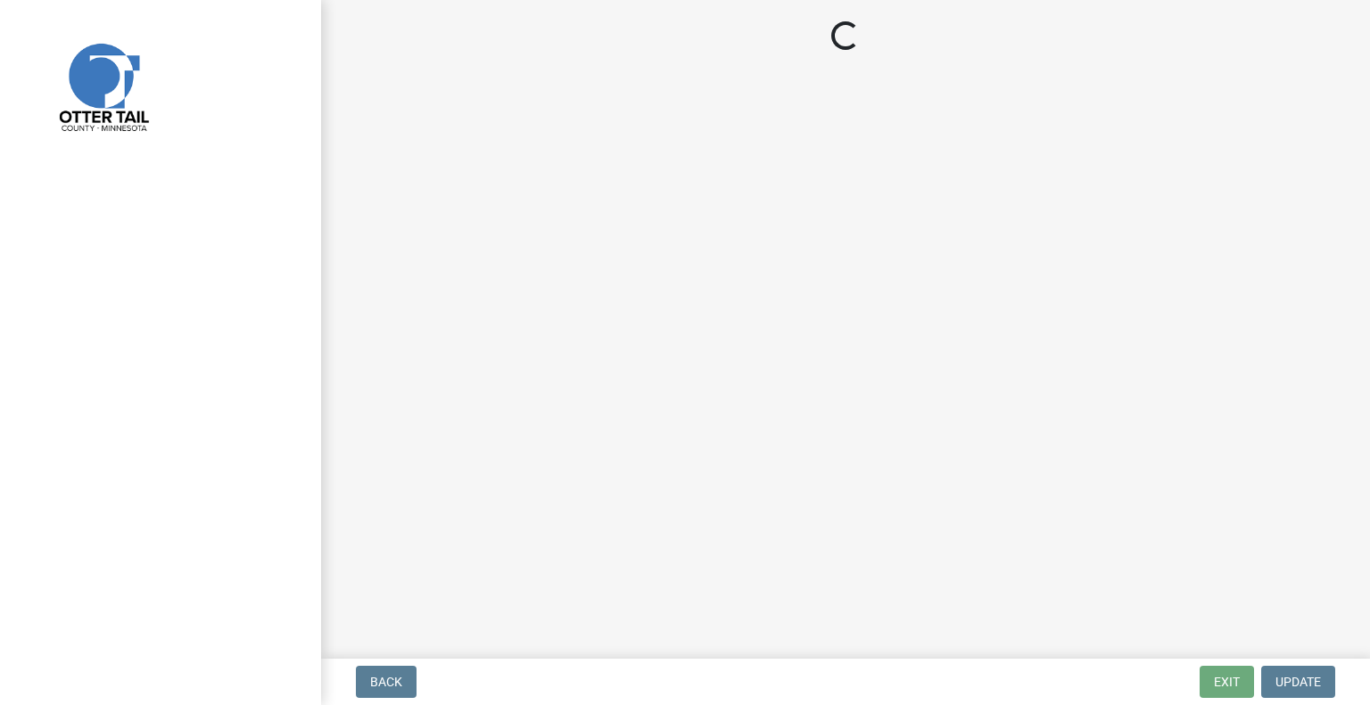
select select "b4c12476-3918-4c31-b34d-126d47b866fd"
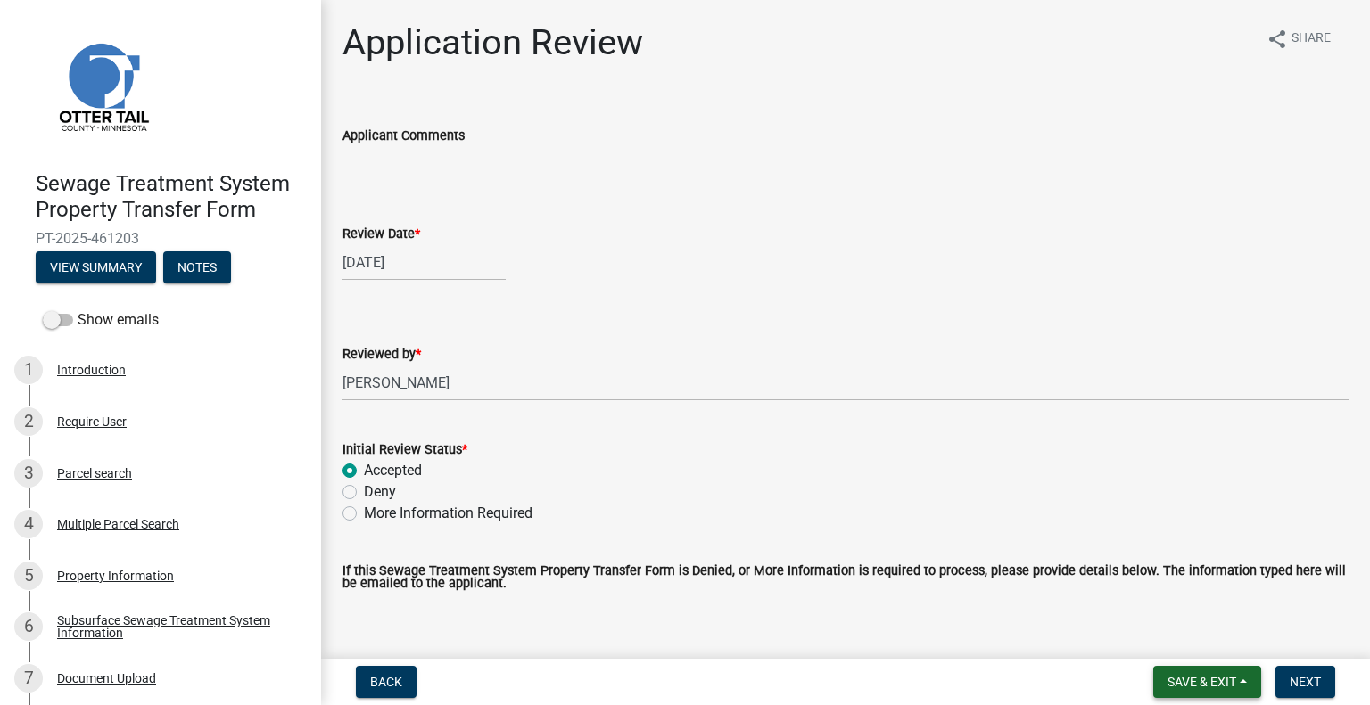
click at [1240, 691] on button "Save & Exit" at bounding box center [1207, 682] width 108 height 32
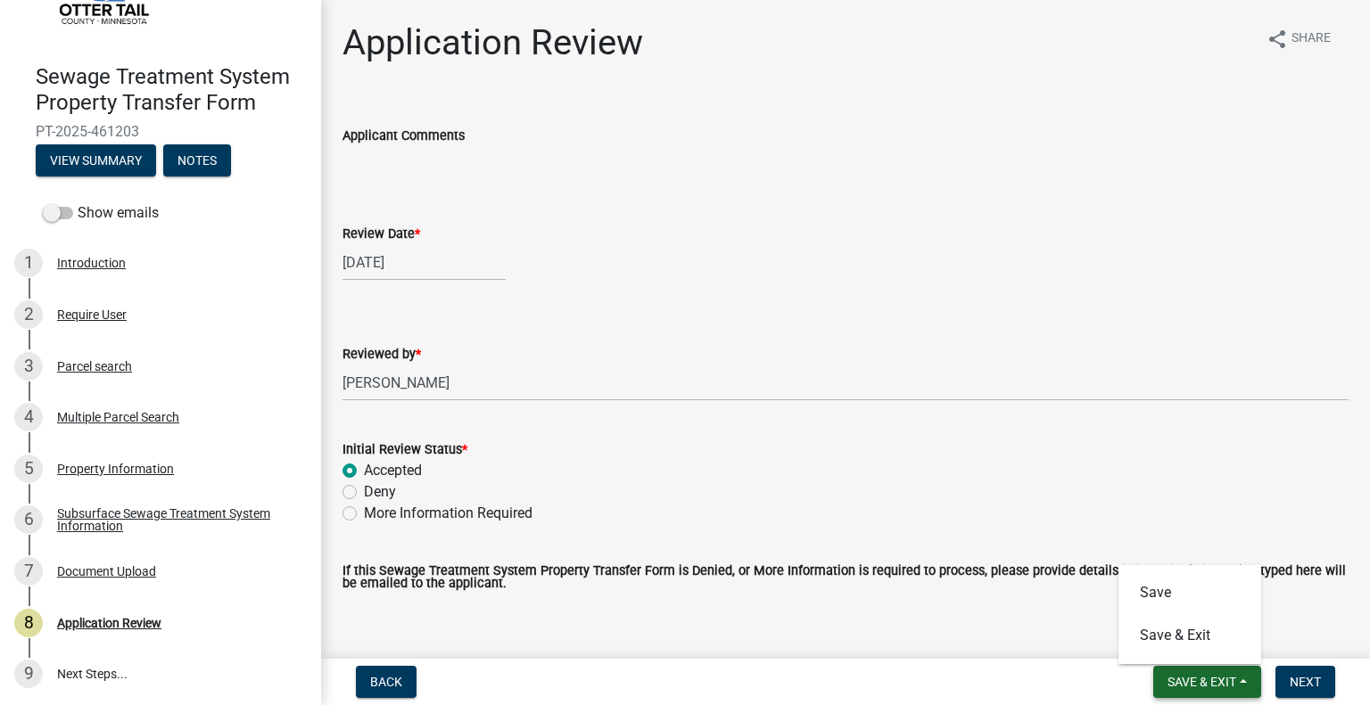
scroll to position [108, 0]
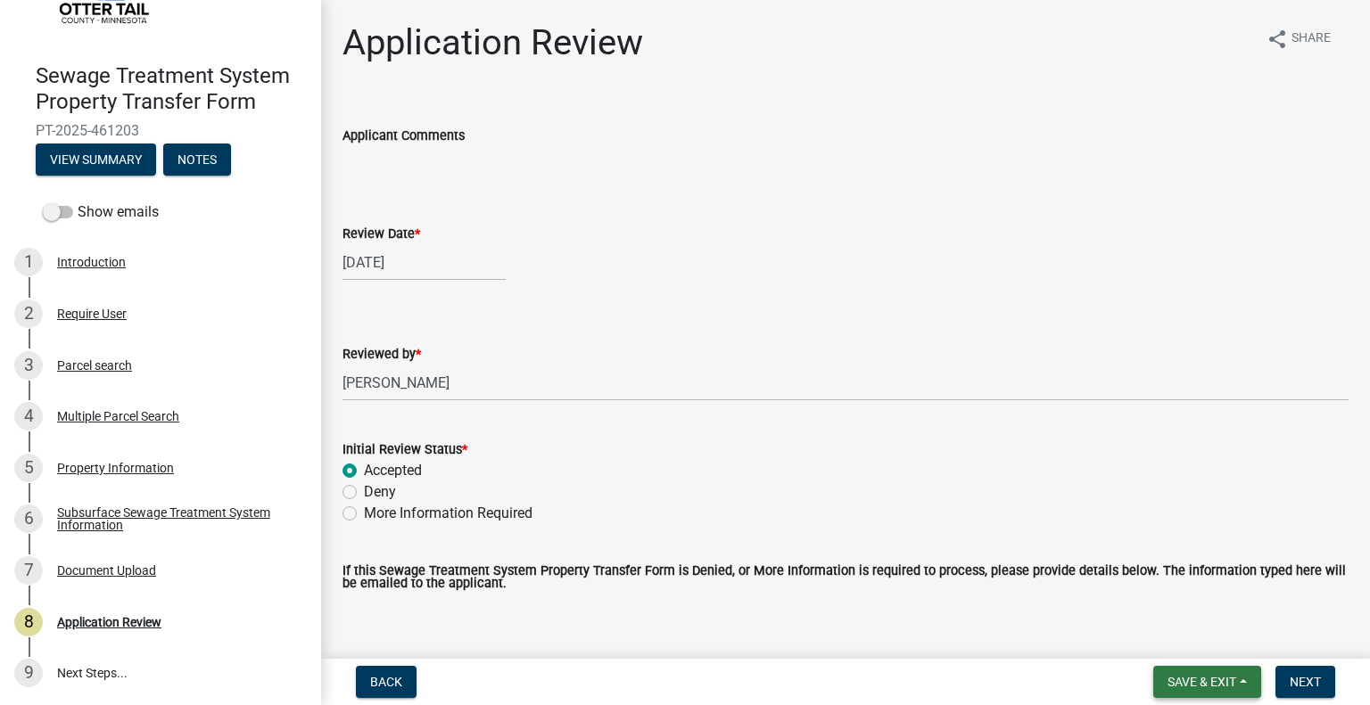
click at [1186, 675] on span "Save & Exit" at bounding box center [1201, 682] width 69 height 14
click at [1186, 639] on button "Save & Exit" at bounding box center [1189, 635] width 143 height 43
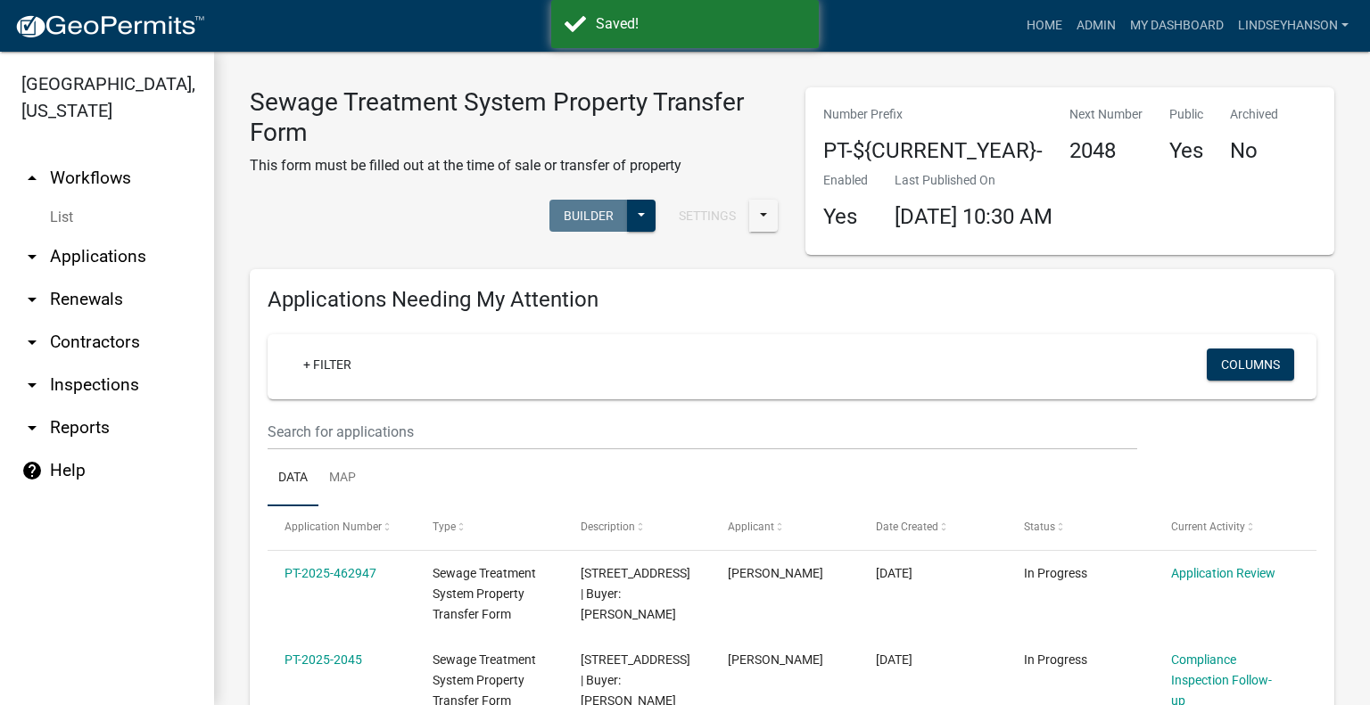
click at [112, 182] on link "arrow_drop_up Workflows" at bounding box center [107, 178] width 214 height 43
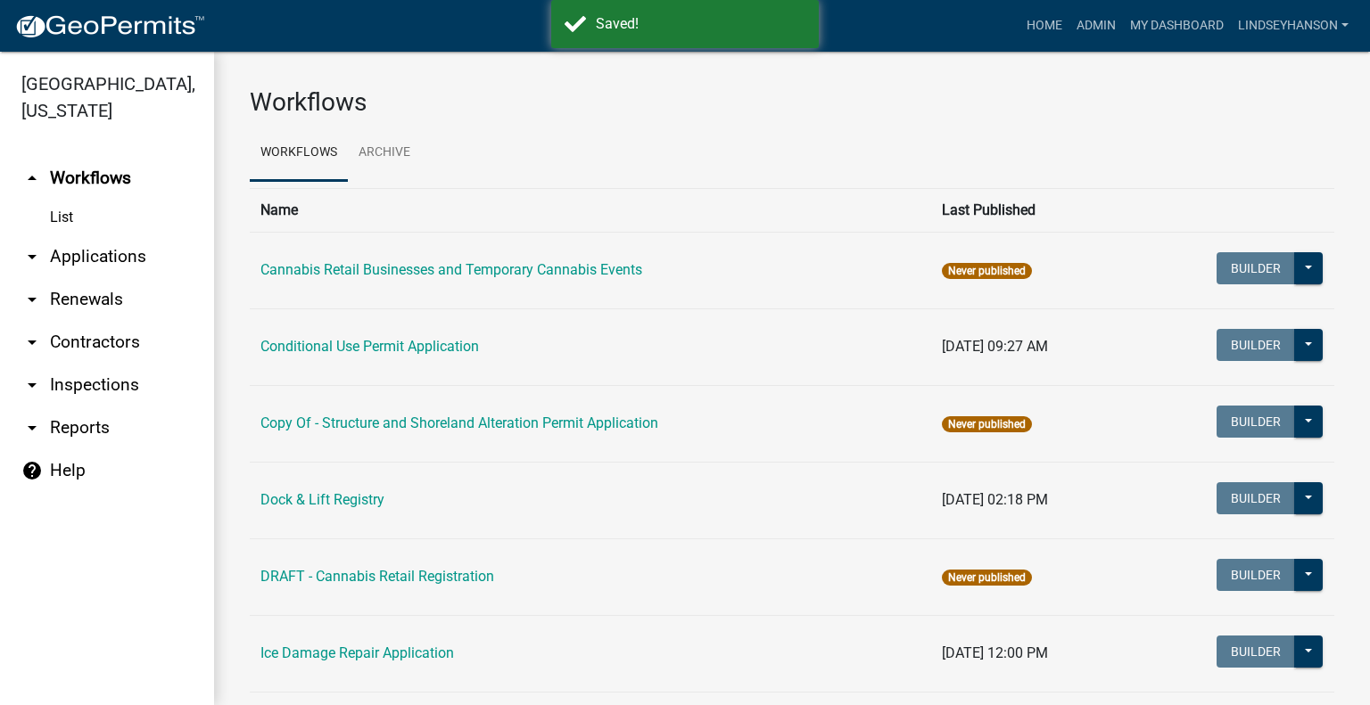
click at [105, 263] on link "arrow_drop_down Applications" at bounding box center [107, 256] width 214 height 43
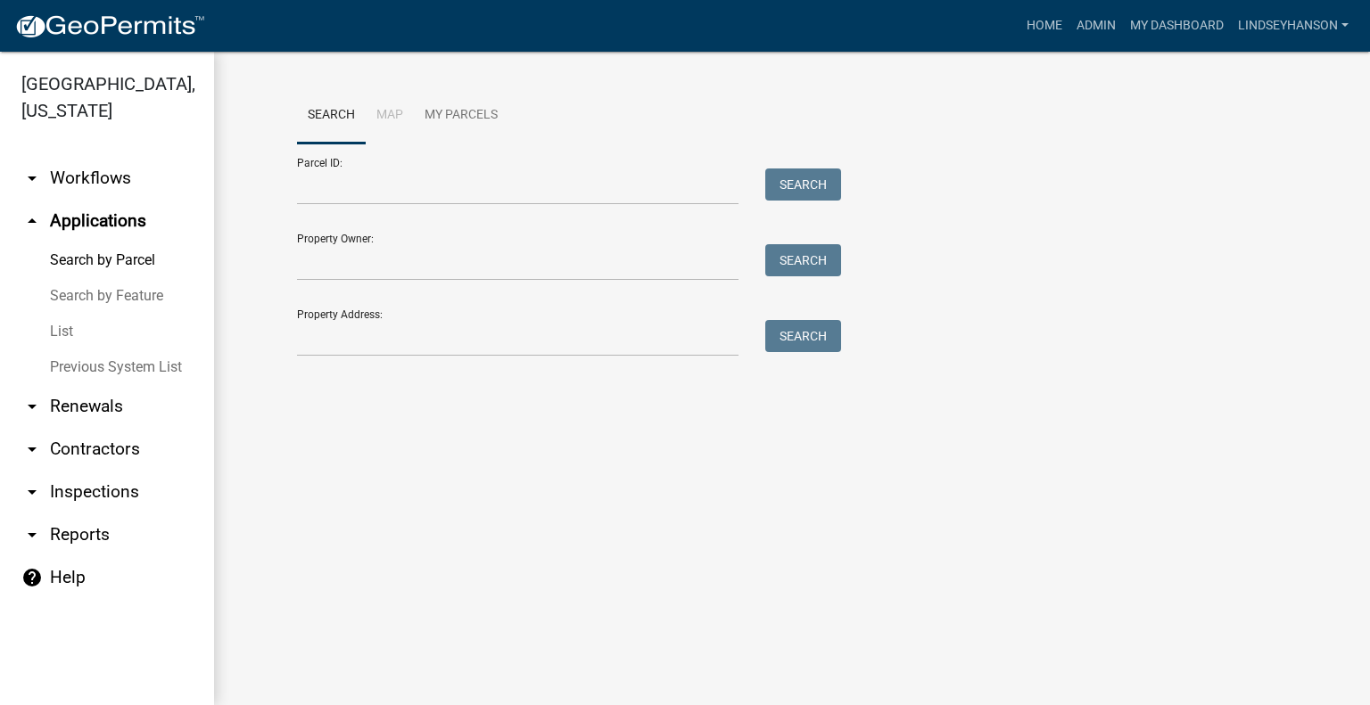
click at [121, 168] on link "arrow_drop_down Workflows" at bounding box center [107, 178] width 214 height 43
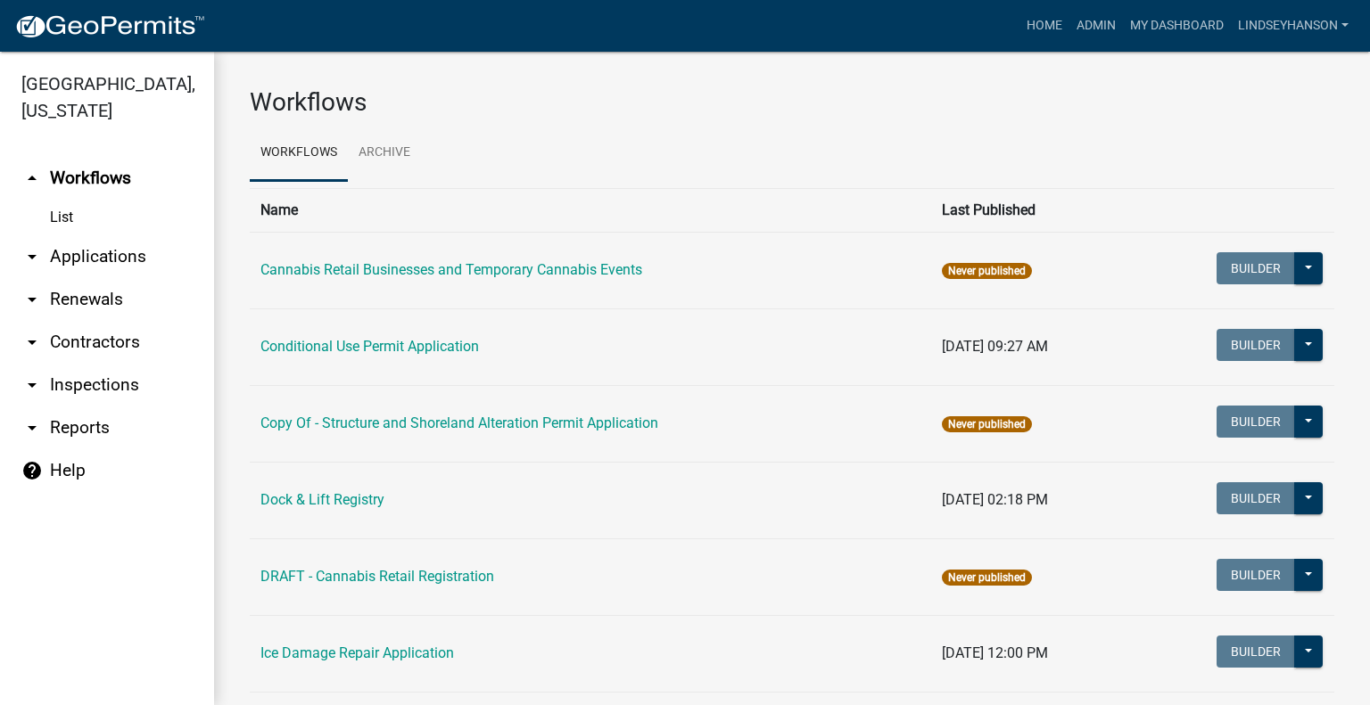
click at [121, 242] on link "arrow_drop_down Applications" at bounding box center [107, 256] width 214 height 43
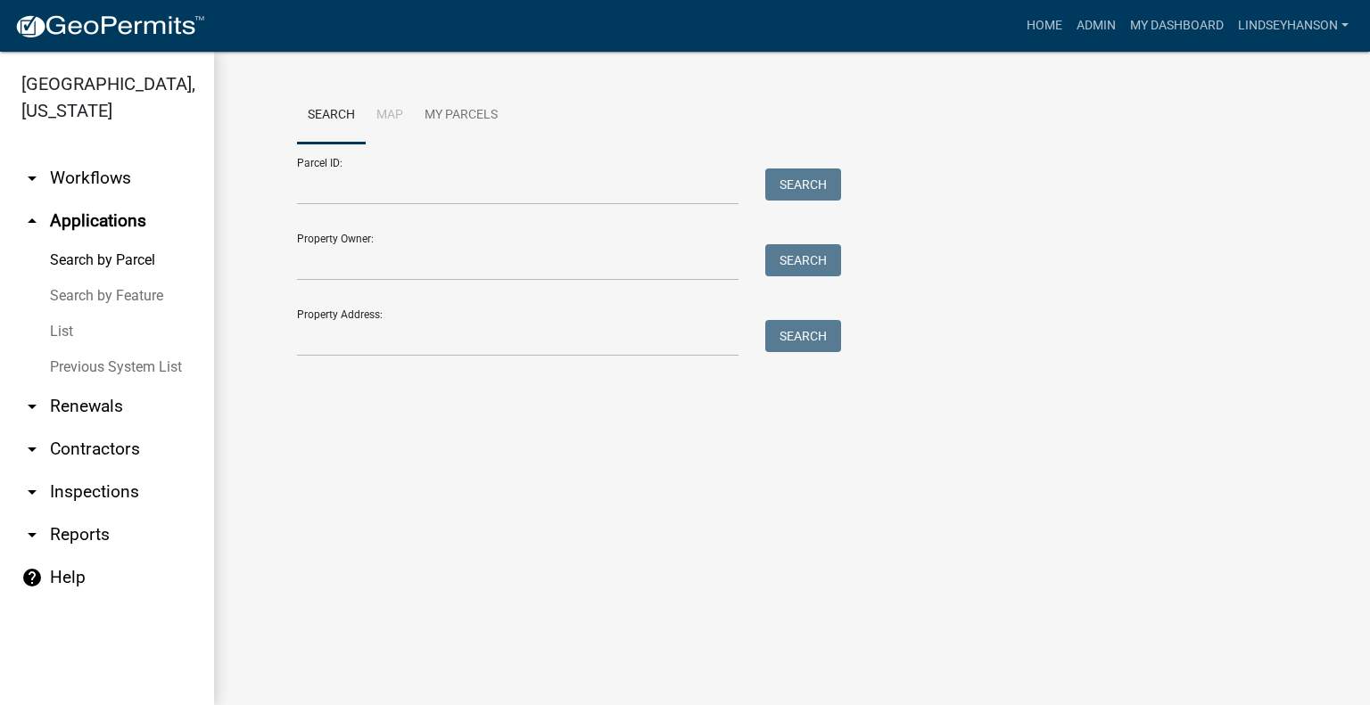
click at [116, 174] on link "arrow_drop_down Workflows" at bounding box center [107, 178] width 214 height 43
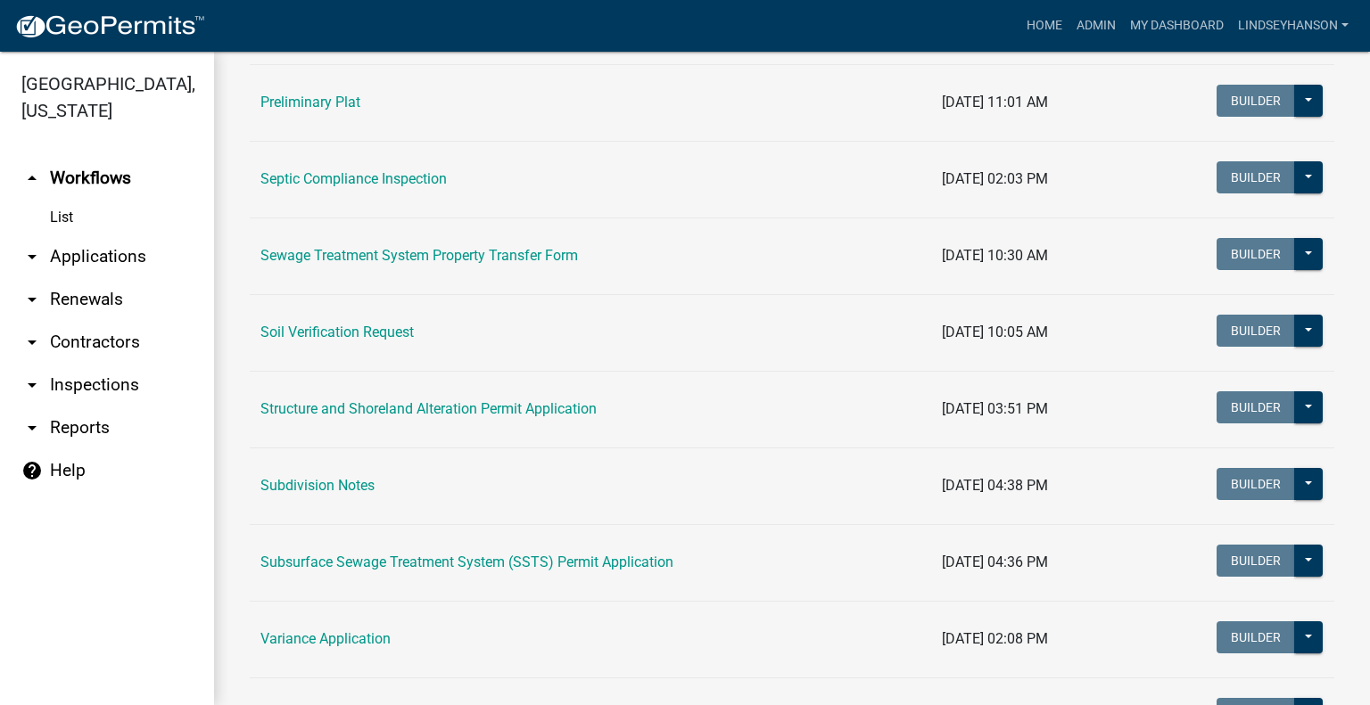
scroll to position [954, 0]
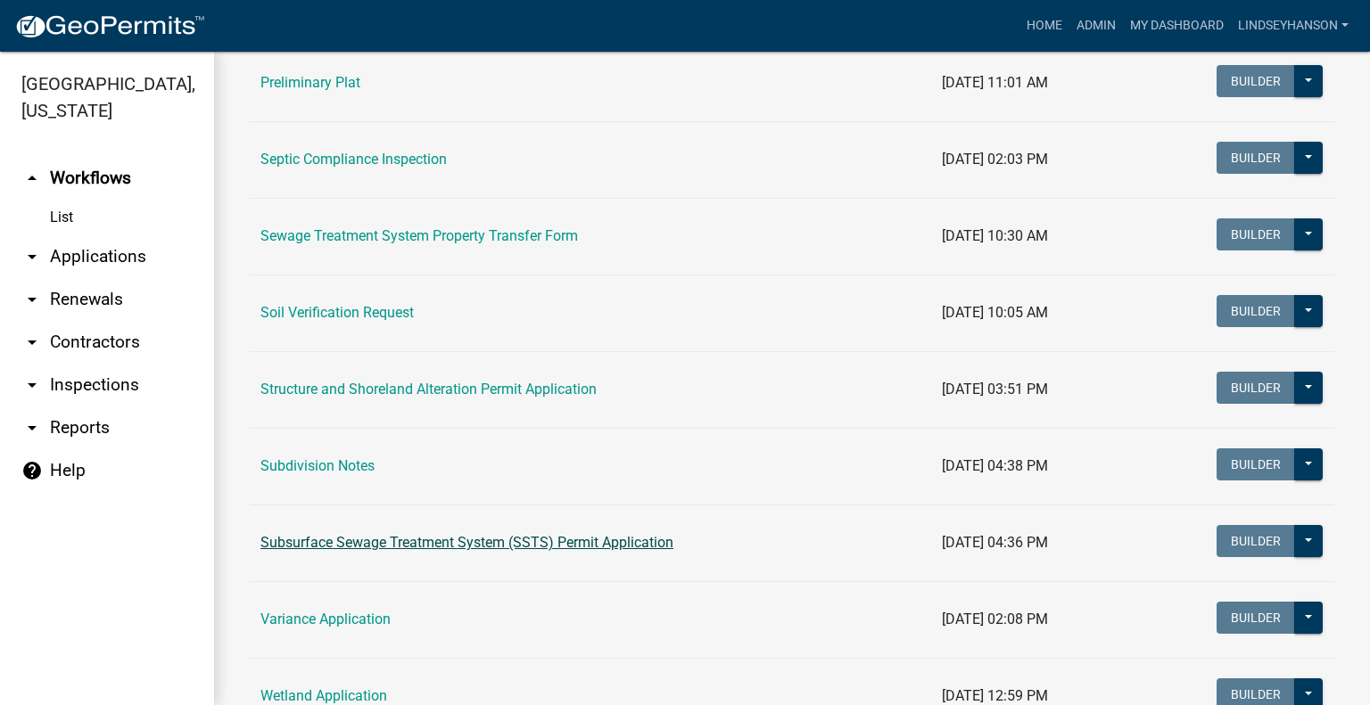
click at [523, 538] on link "Subsurface Sewage Treatment System (SSTS) Permit Application" at bounding box center [466, 542] width 413 height 17
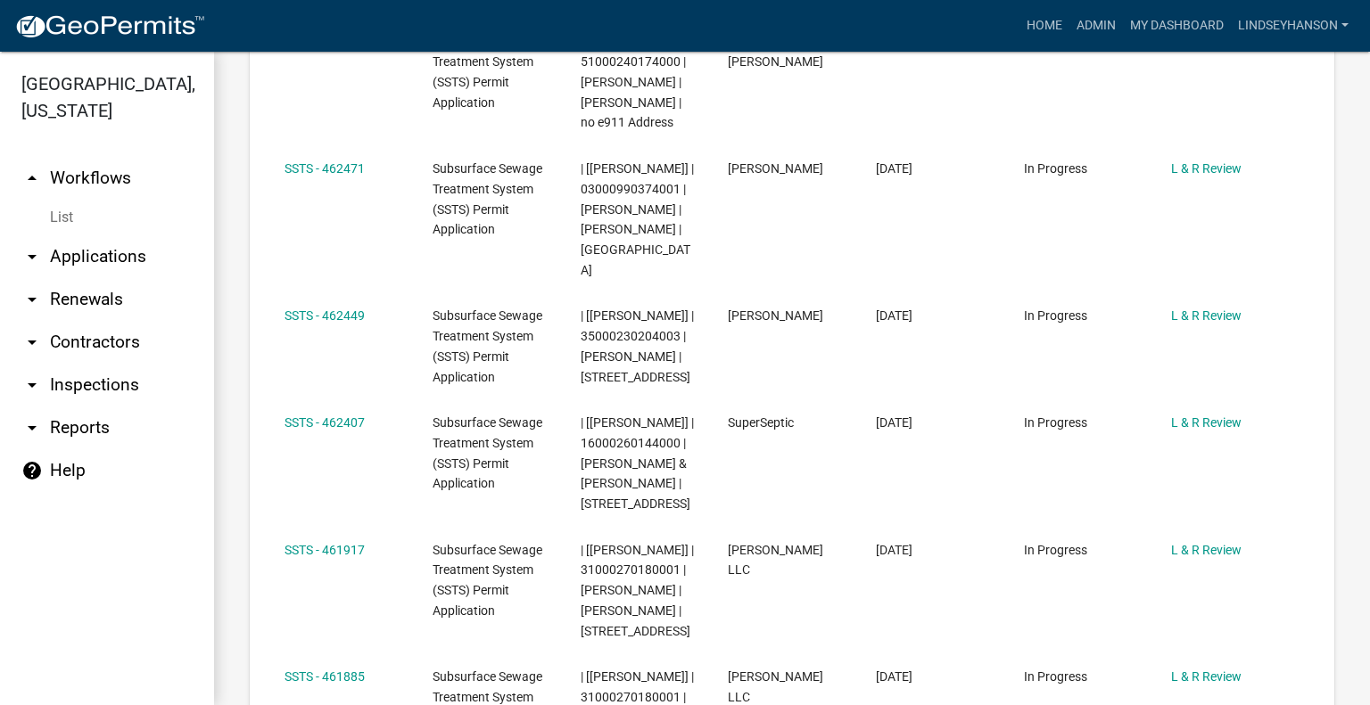
scroll to position [787, 0]
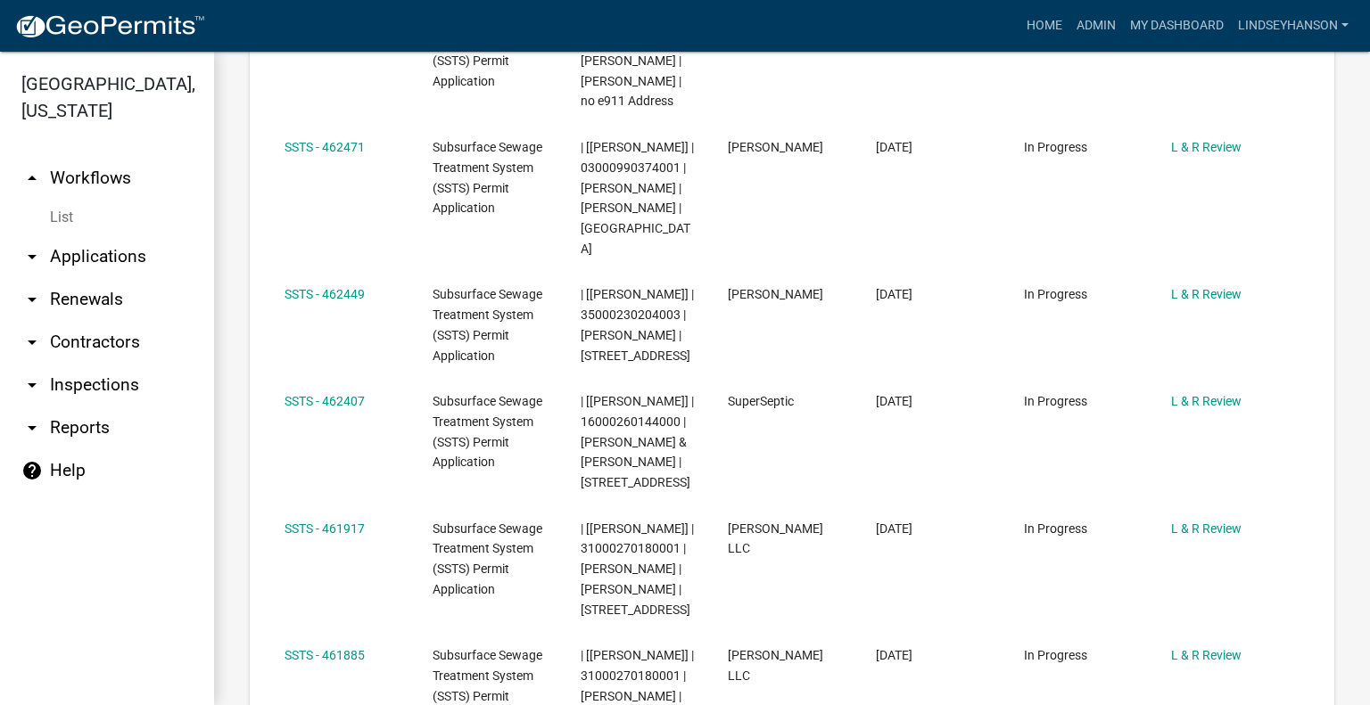
click at [143, 260] on link "arrow_drop_down Applications" at bounding box center [107, 256] width 214 height 43
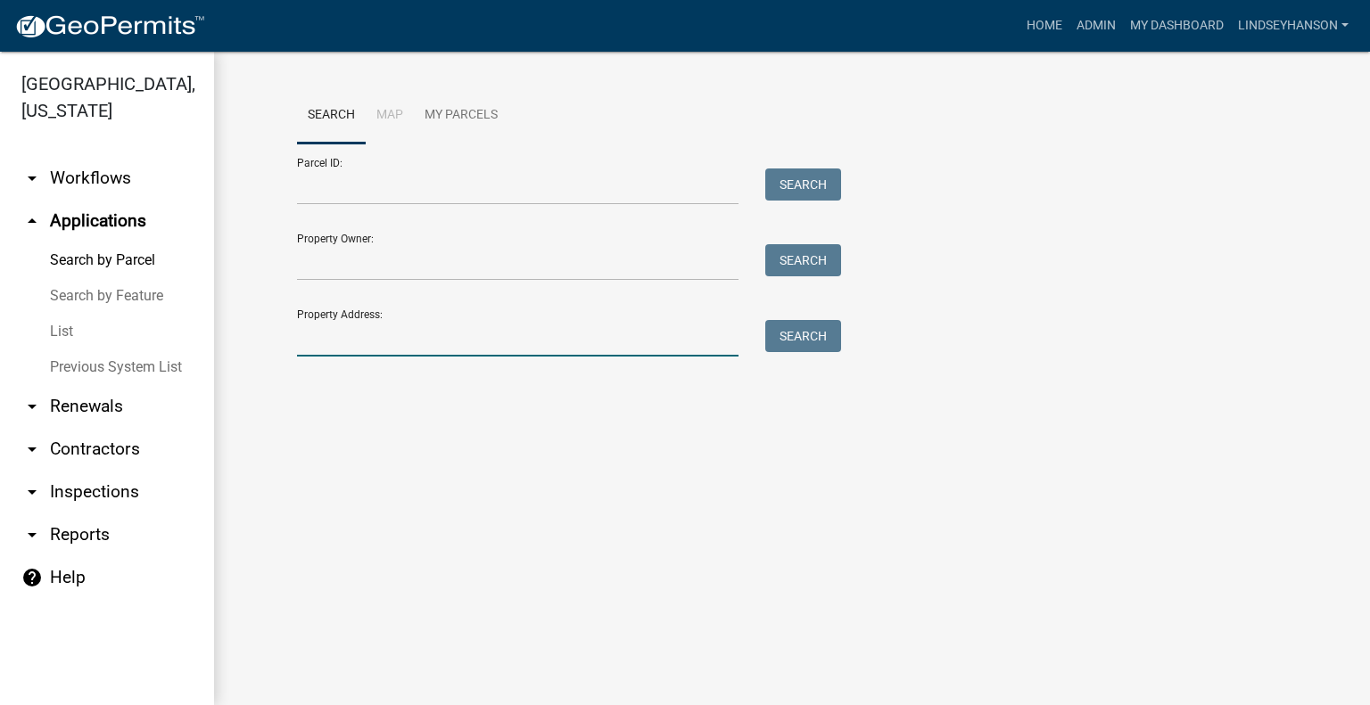
click at [393, 342] on input "Property Address:" at bounding box center [517, 338] width 441 height 37
click at [87, 171] on link "arrow_drop_down Workflows" at bounding box center [107, 178] width 214 height 43
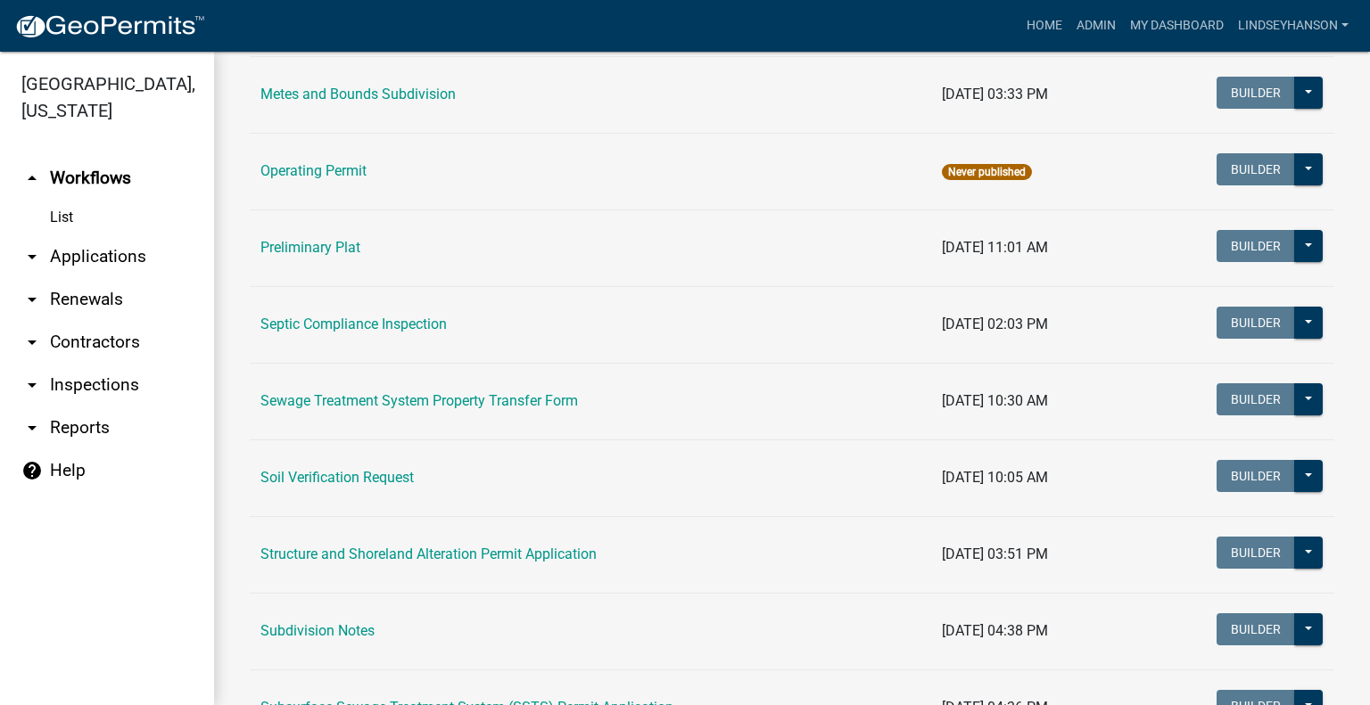
scroll to position [828, 0]
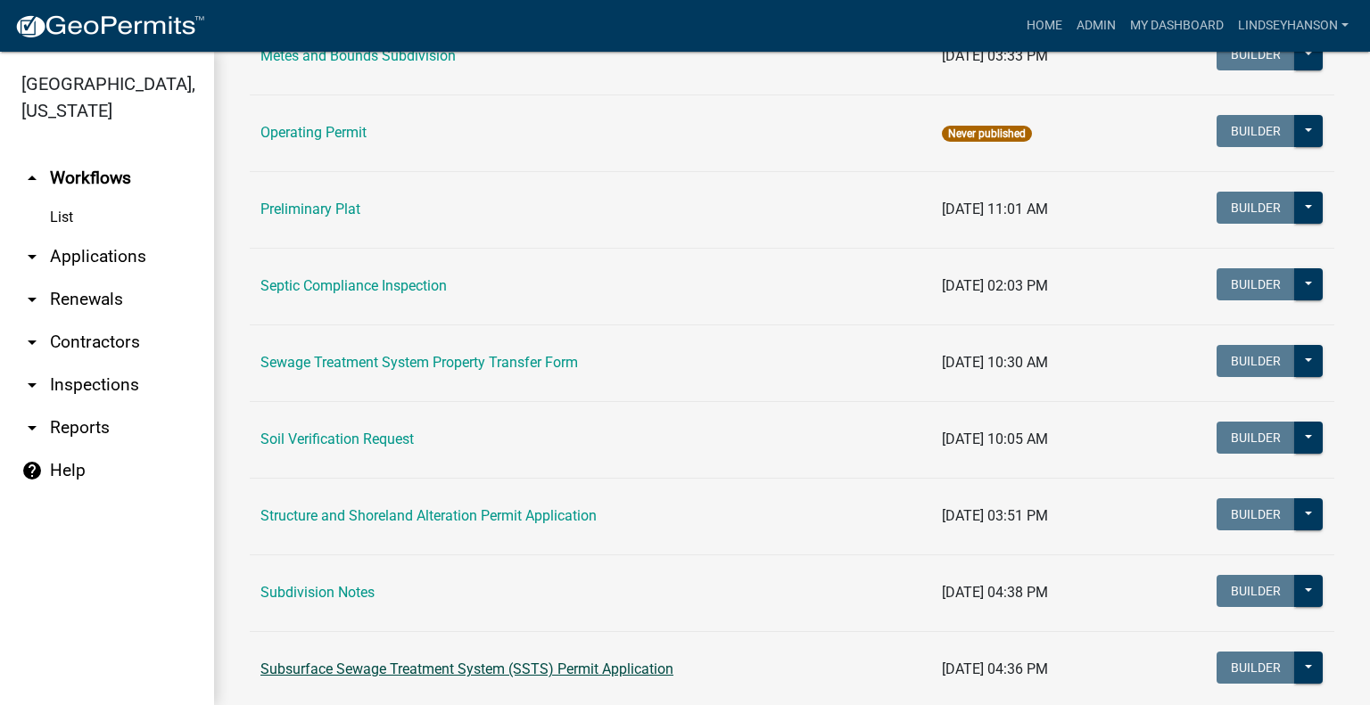
click at [647, 661] on link "Subsurface Sewage Treatment System (SSTS) Permit Application" at bounding box center [466, 669] width 413 height 17
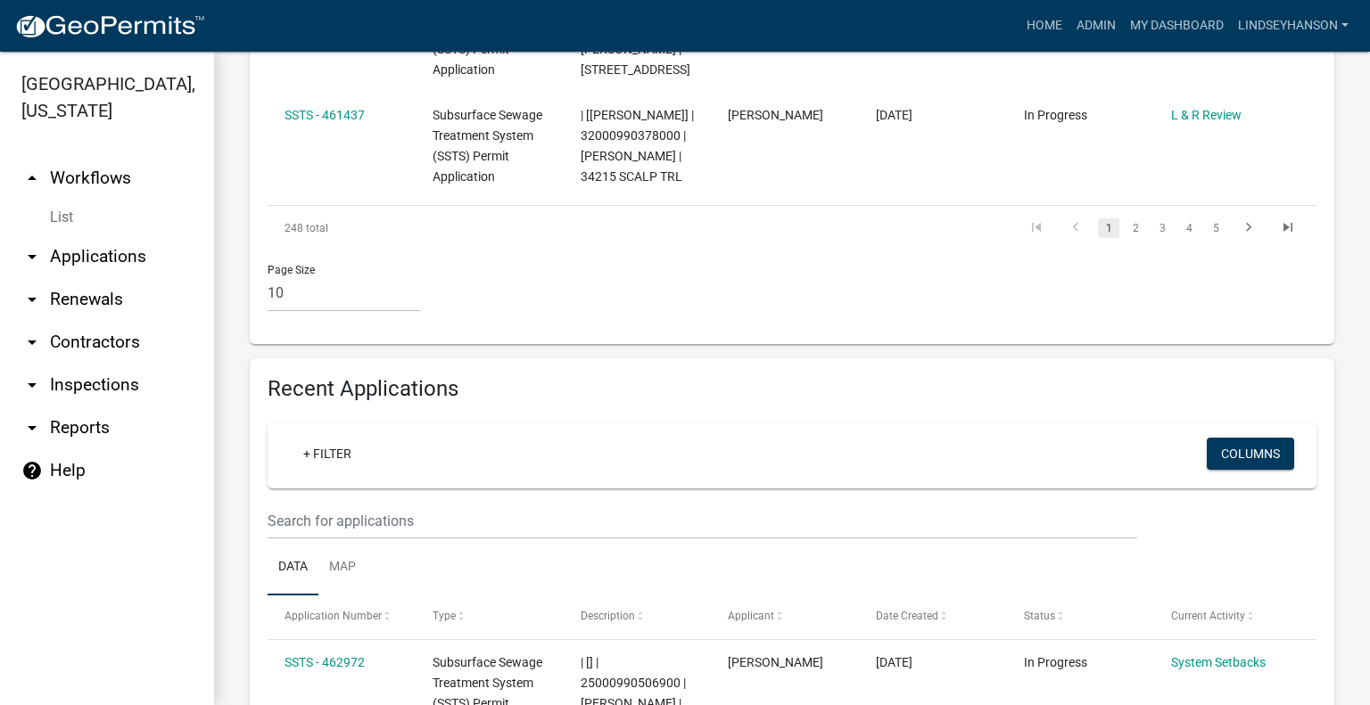
scroll to position [1587, 0]
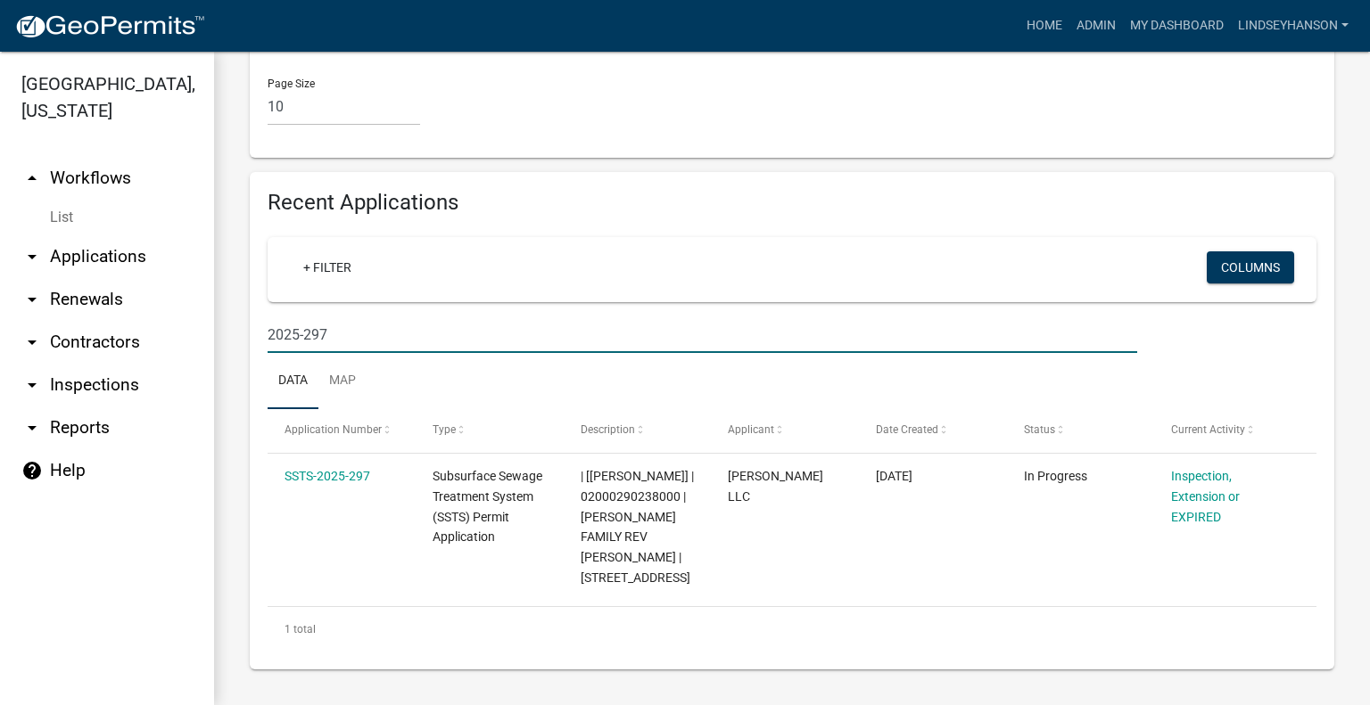
scroll to position [1849, 0]
type input "2025-297"
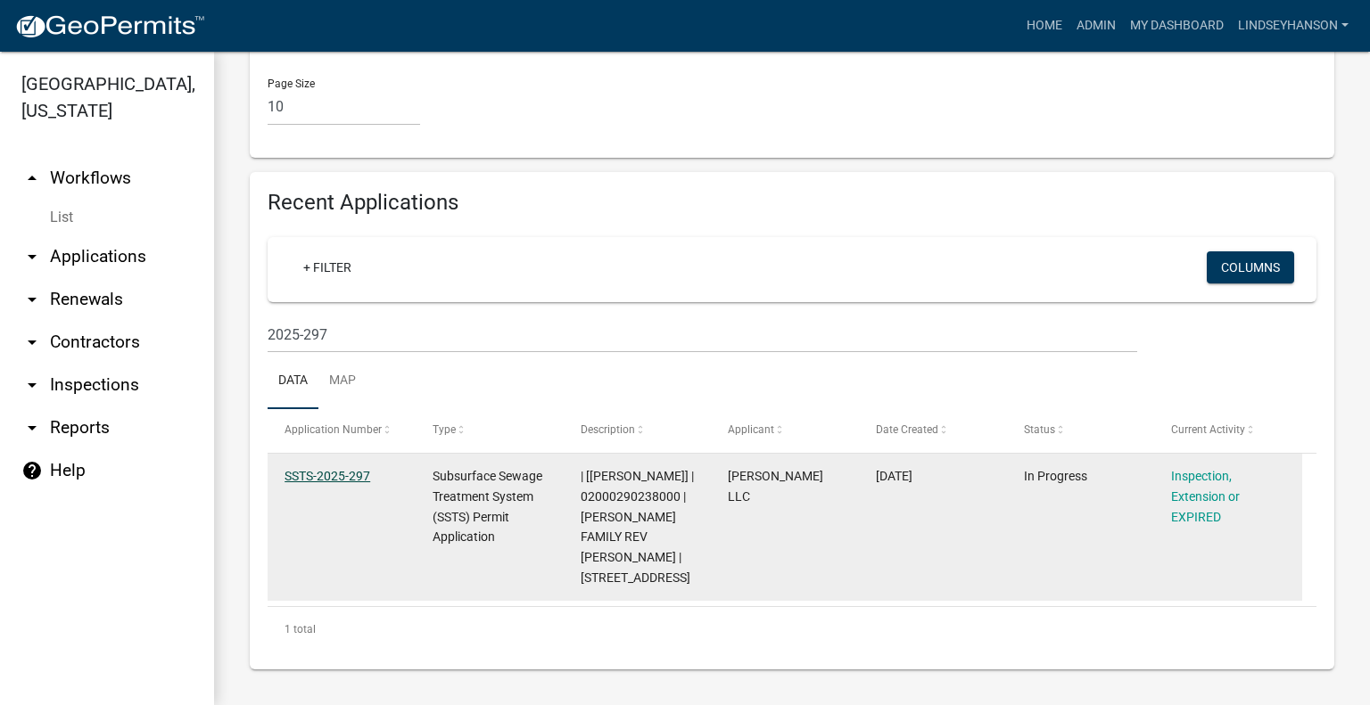
click at [328, 483] on link "SSTS-2025-297" at bounding box center [327, 476] width 86 height 14
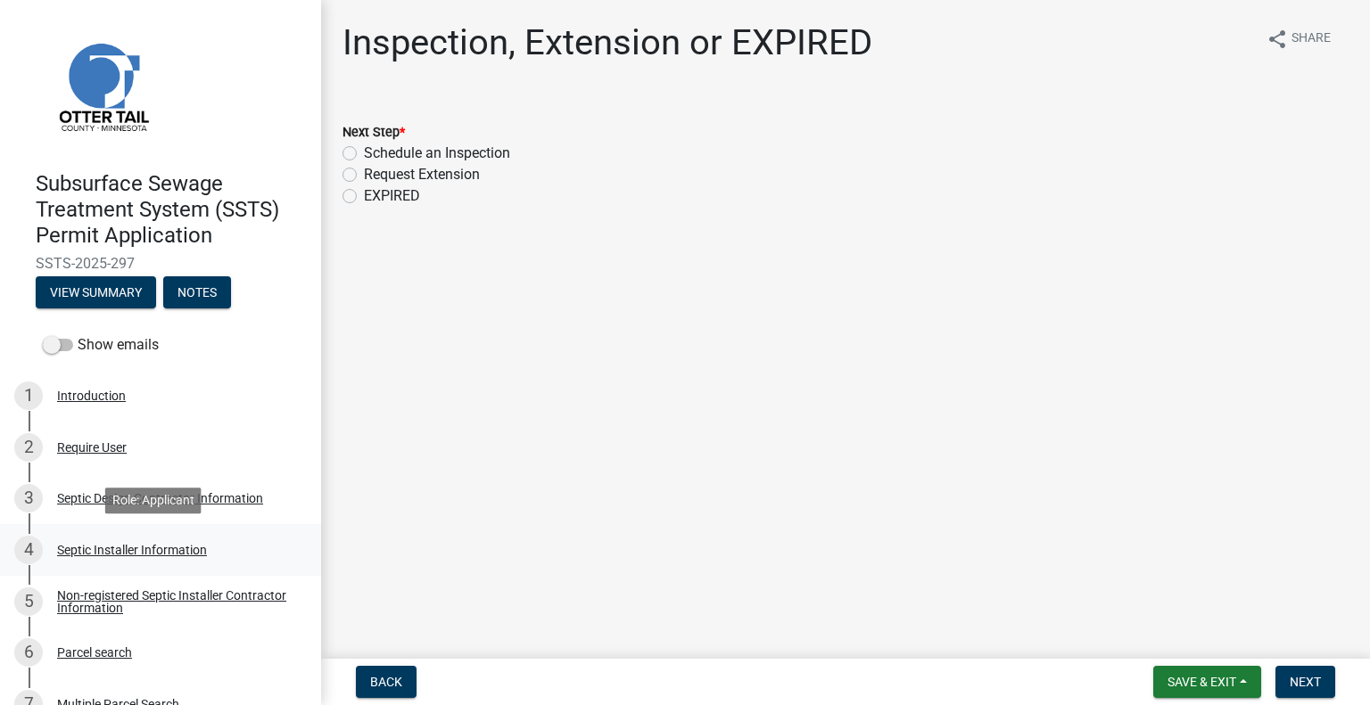
click at [117, 556] on div "Septic Installer Information" at bounding box center [132, 550] width 150 height 12
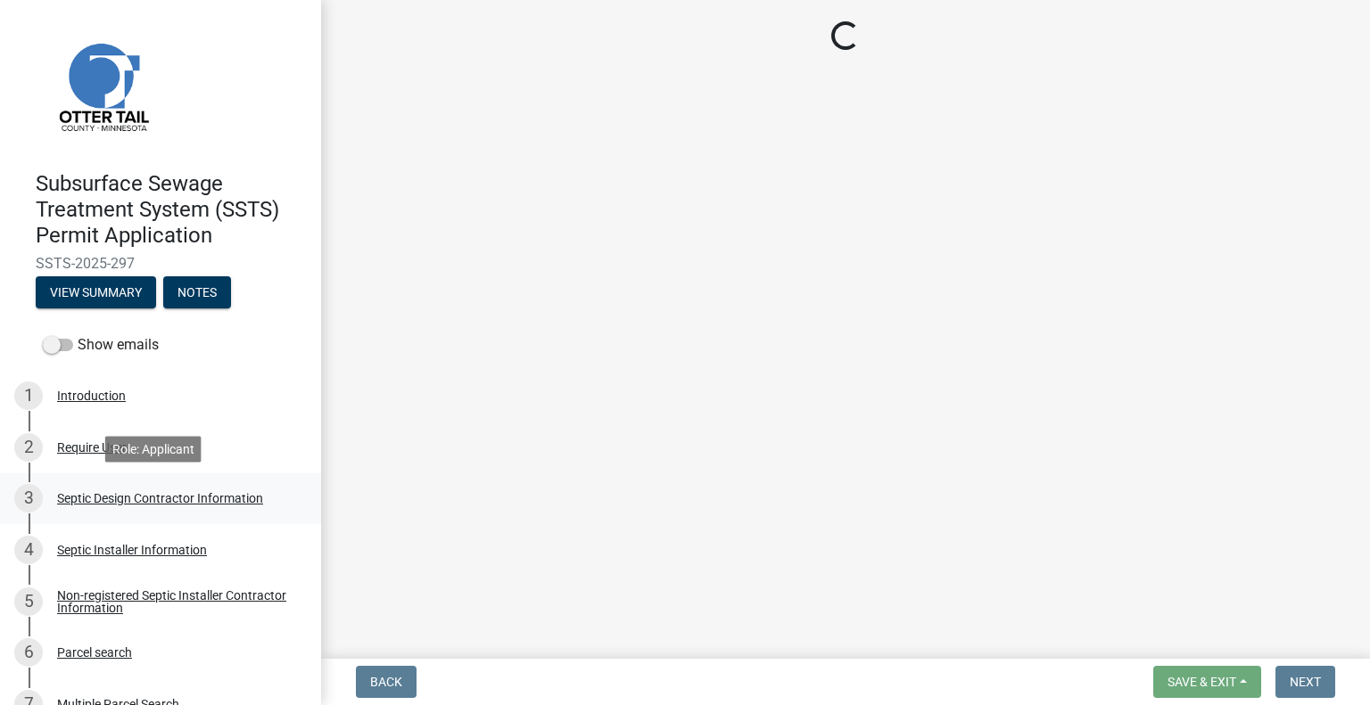
click at [205, 498] on div "Septic Design Contractor Information" at bounding box center [160, 498] width 206 height 12
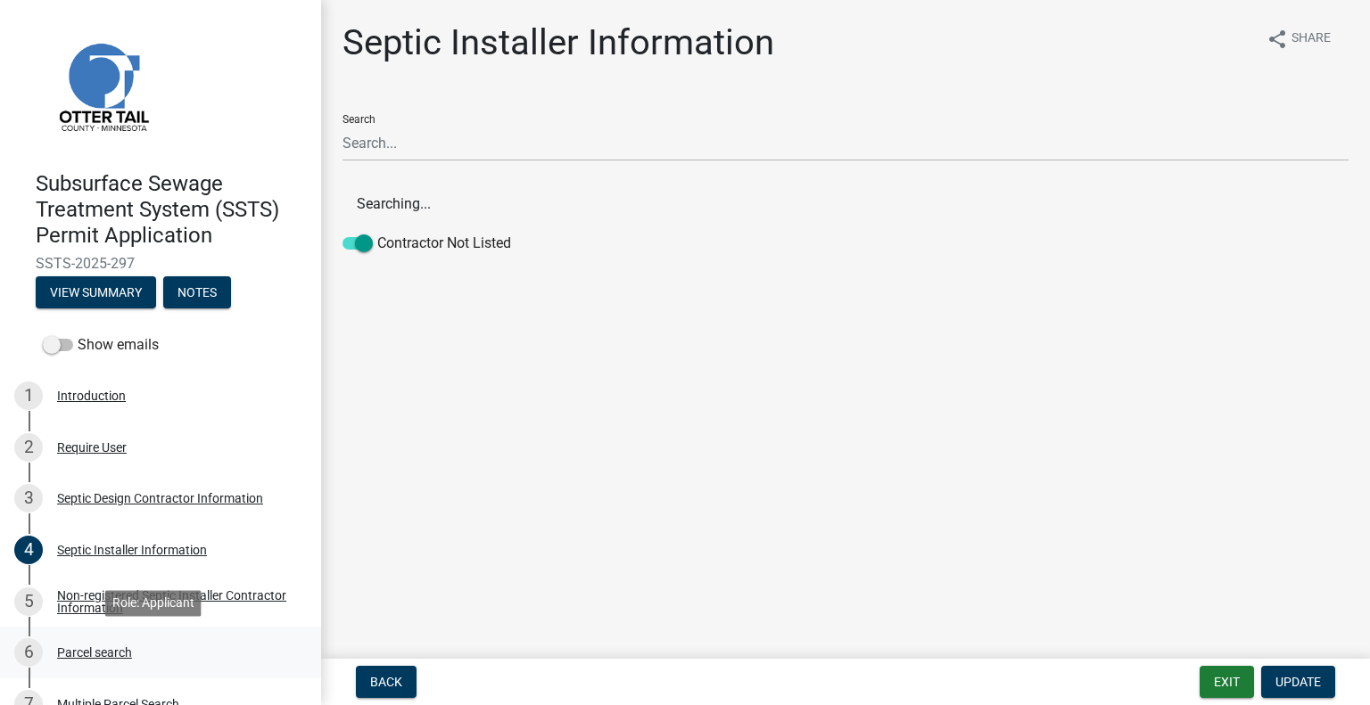
click at [142, 652] on div "6 Parcel search" at bounding box center [153, 653] width 278 height 29
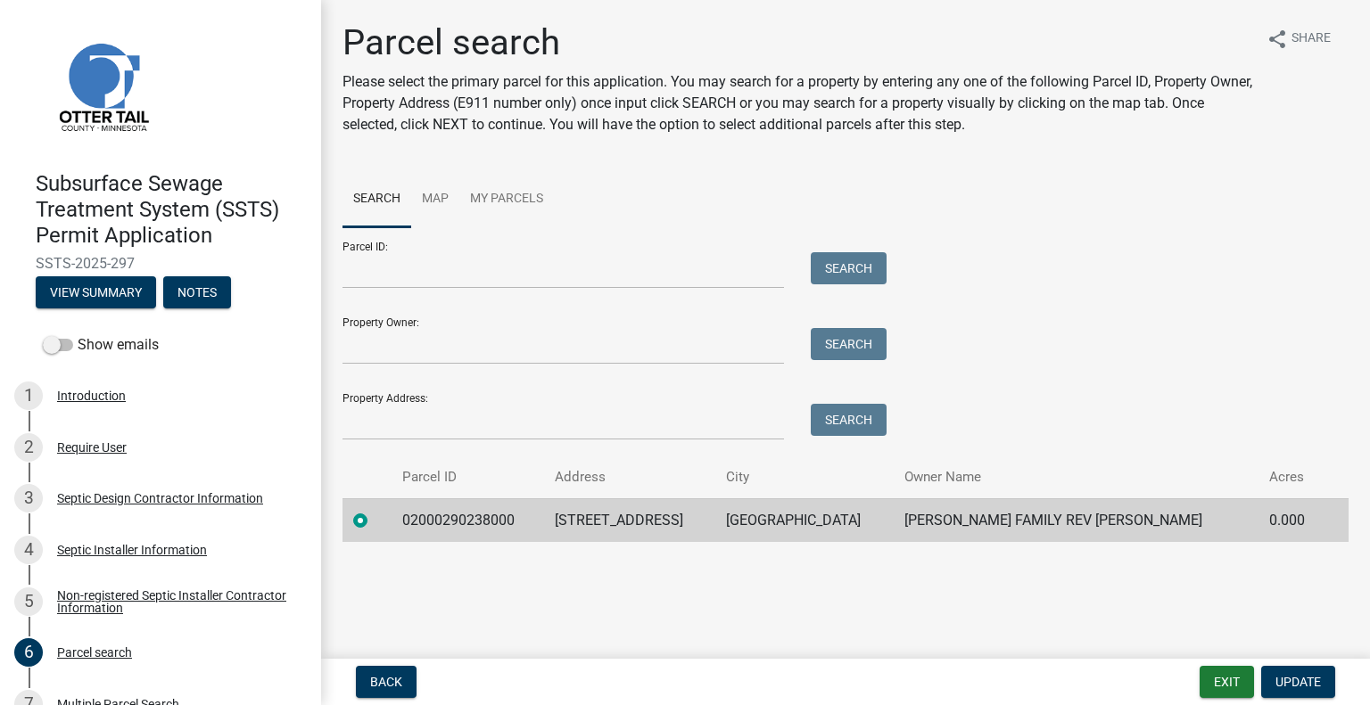
click at [471, 510] on td "02000290238000" at bounding box center [467, 521] width 152 height 44
copy td "02000290238000"
click at [667, 523] on td "35737 CO HWY 1" at bounding box center [629, 521] width 171 height 44
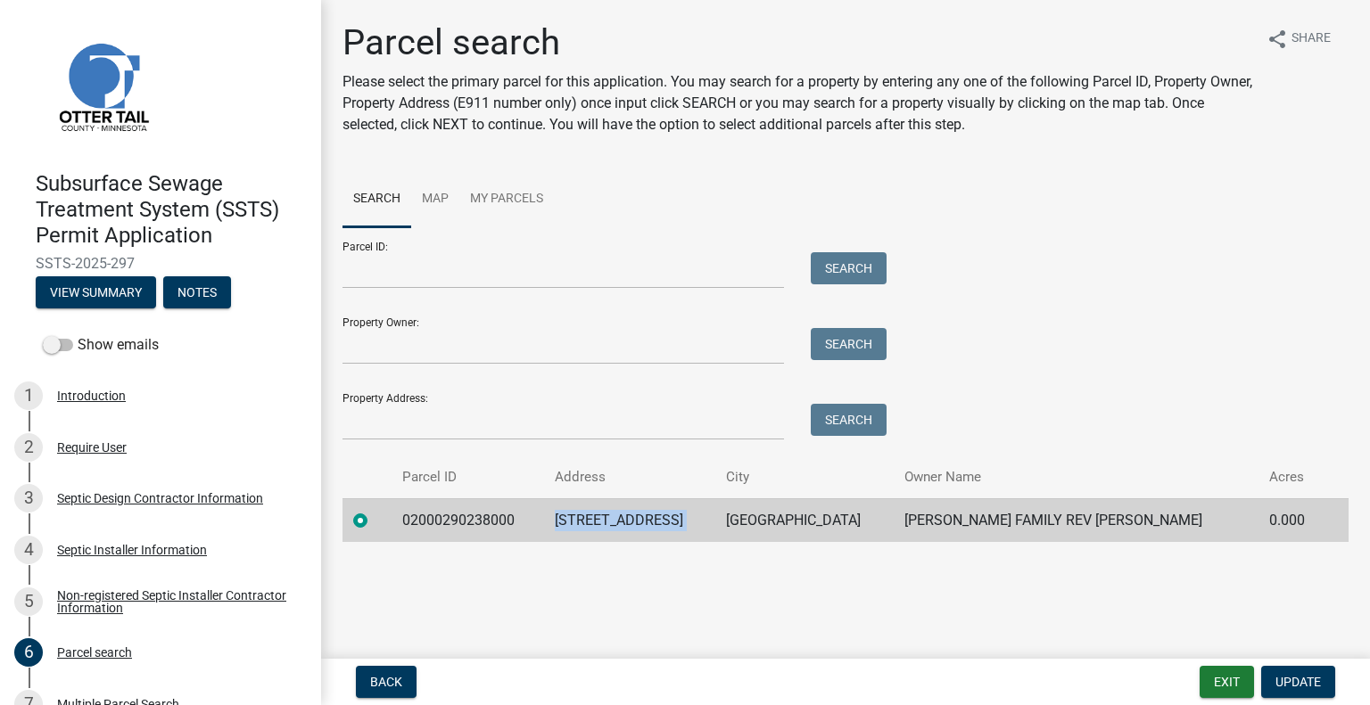
click at [667, 523] on td "35737 CO HWY 1" at bounding box center [629, 521] width 171 height 44
copy td "35737 CO HWY 1"
click at [805, 514] on td "BATTLE LAKE" at bounding box center [804, 521] width 178 height 44
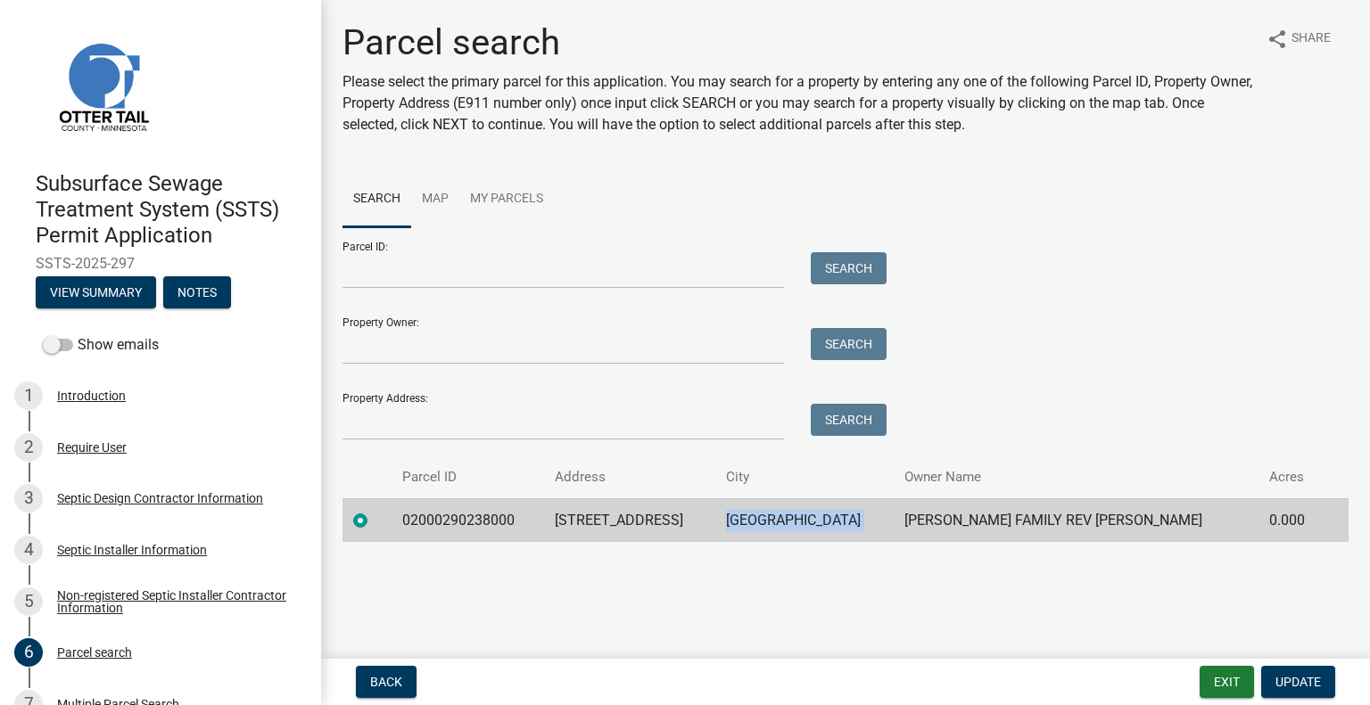
copy td "BATTLE LAKE"
click at [994, 520] on td "ROBERTS FAMILY REV LIV TST" at bounding box center [1076, 521] width 365 height 44
copy td "ROBERTS FAMILY REV LIV TST"
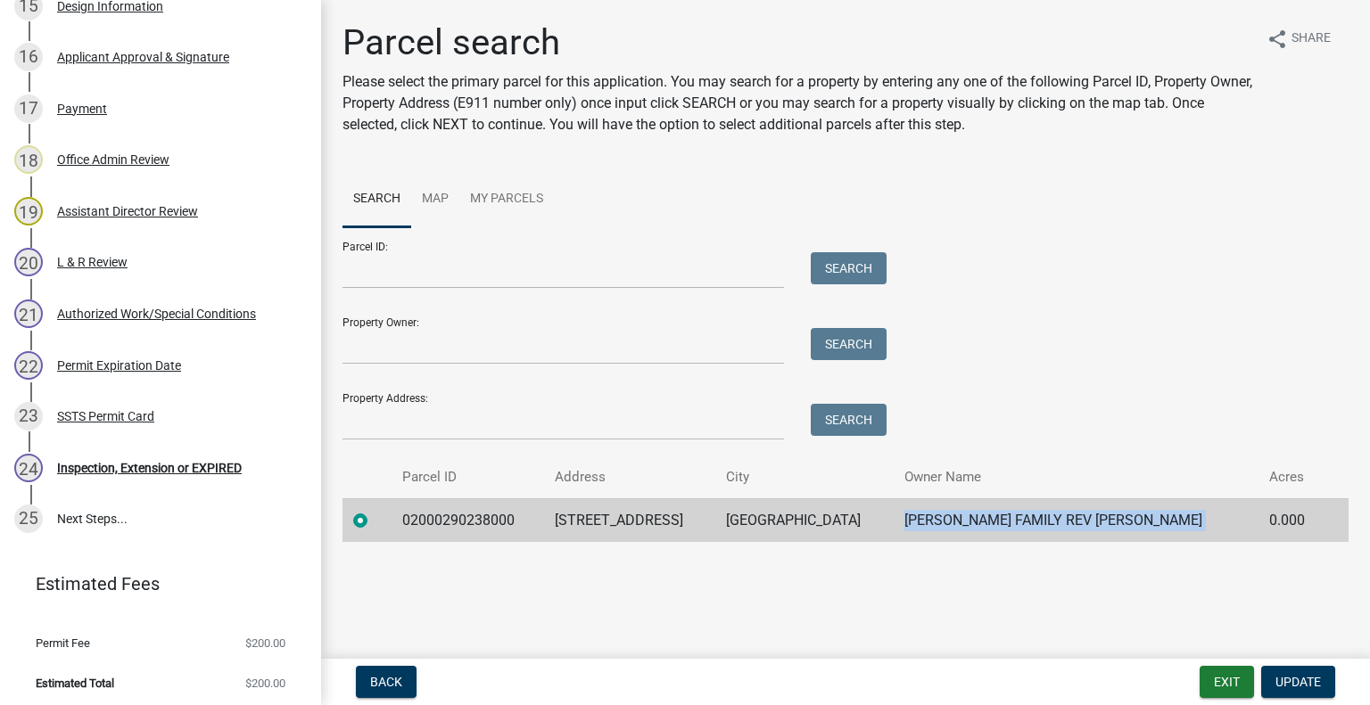
scroll to position [1115, 0]
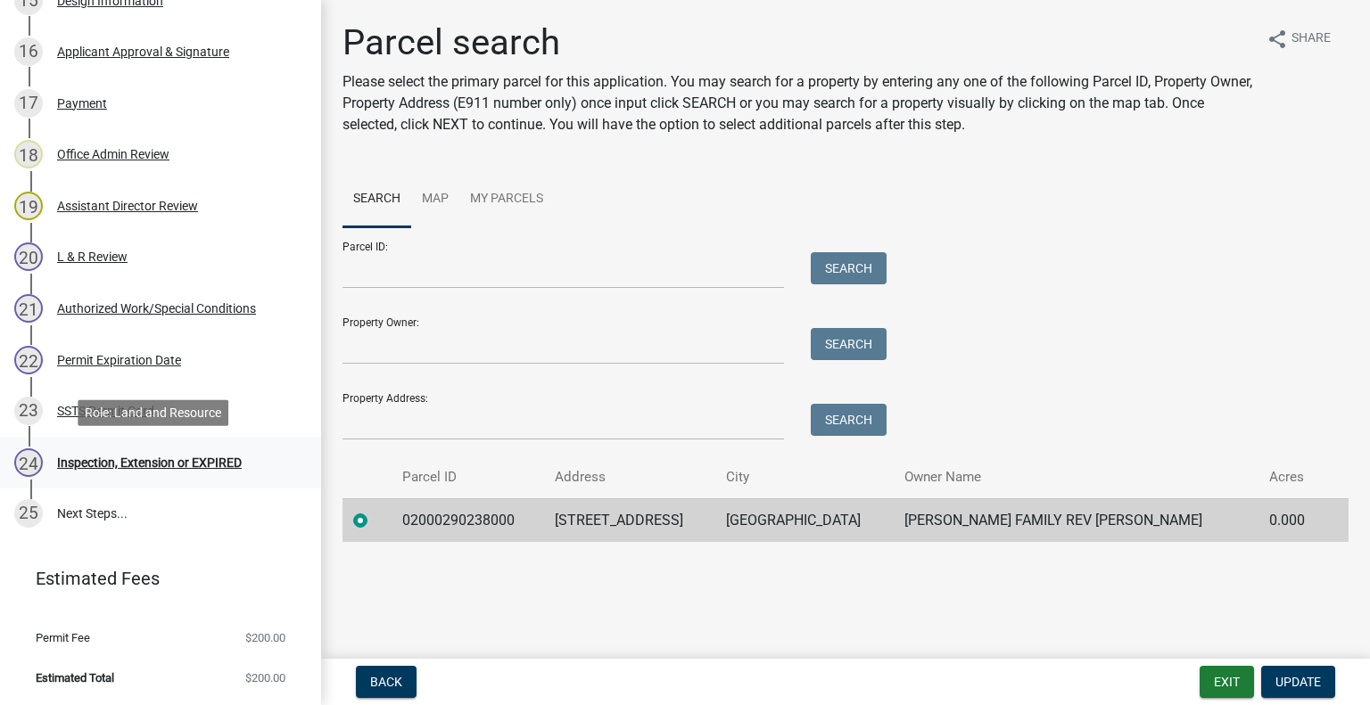
click at [194, 459] on div "Inspection, Extension or EXPIRED" at bounding box center [149, 463] width 185 height 12
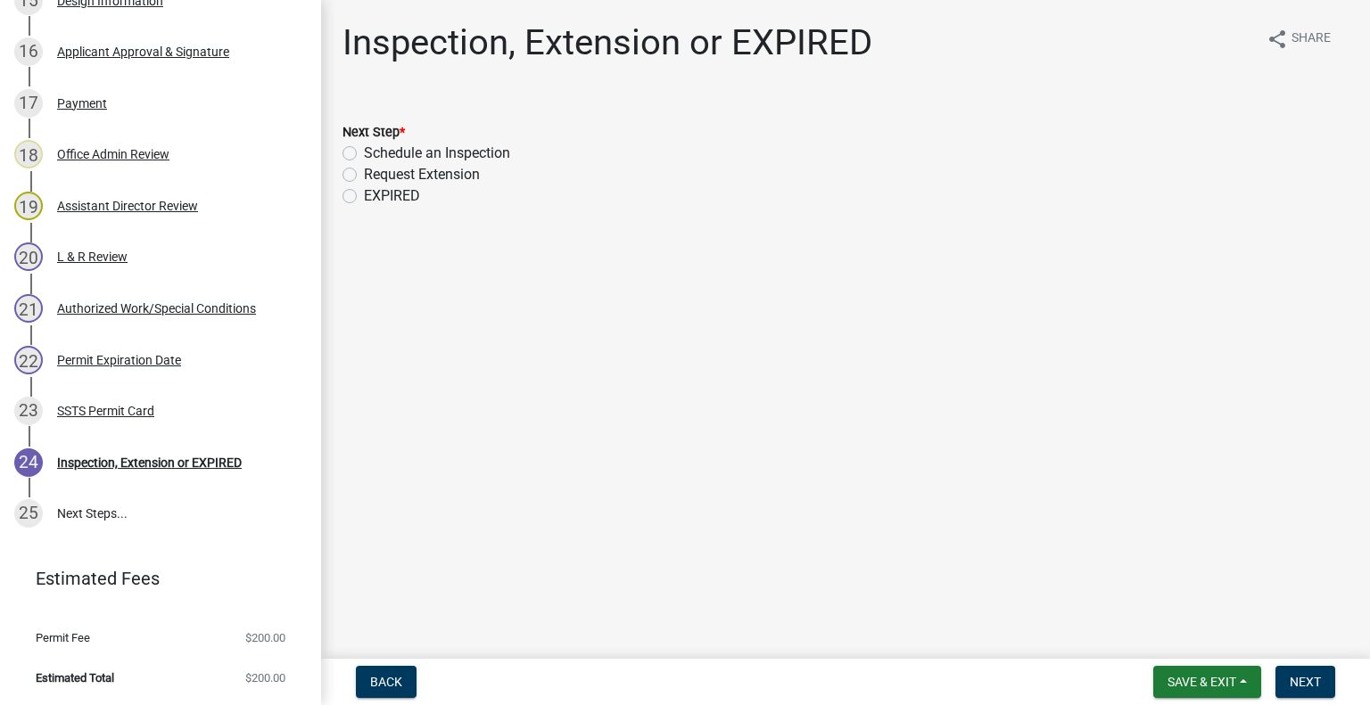
click at [440, 144] on label "Schedule an Inspection" at bounding box center [437, 153] width 146 height 21
click at [375, 144] on input "Schedule an Inspection" at bounding box center [370, 149] width 12 height 12
radio input "true"
click at [1306, 672] on button "Next" at bounding box center [1305, 682] width 60 height 32
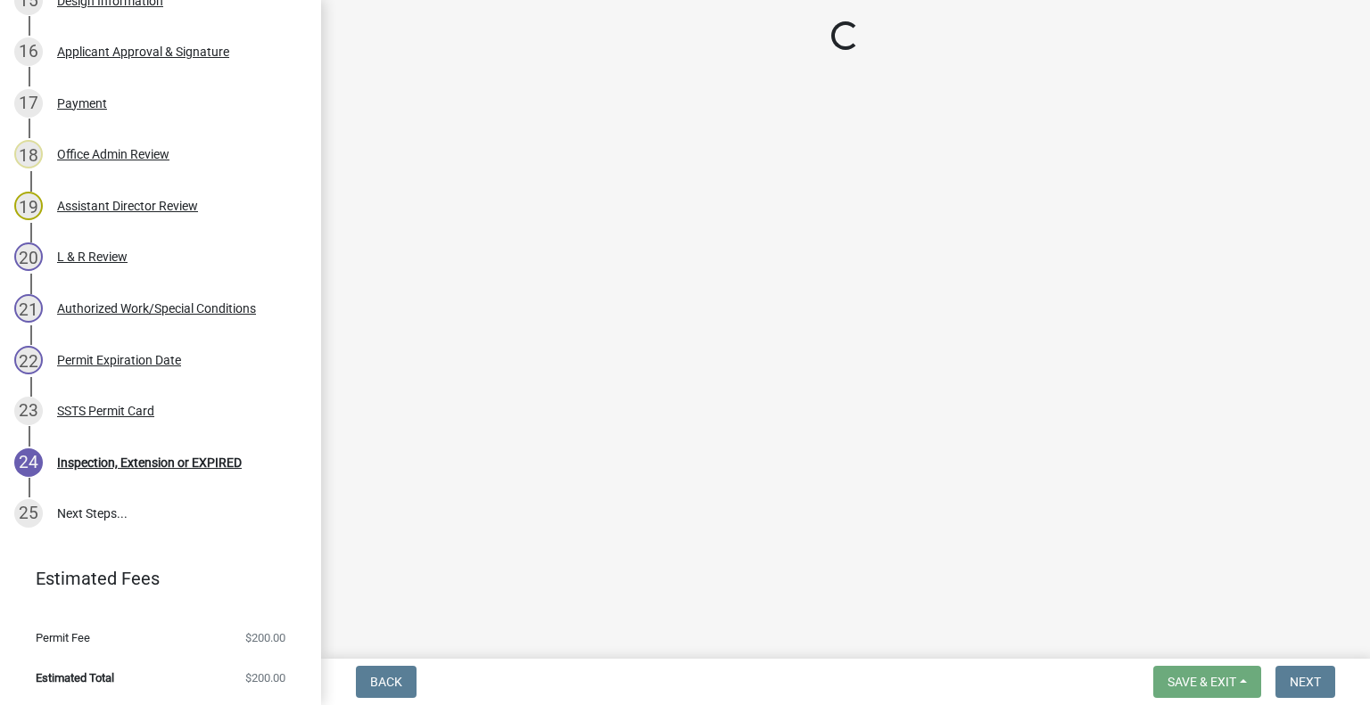
scroll to position [1166, 0]
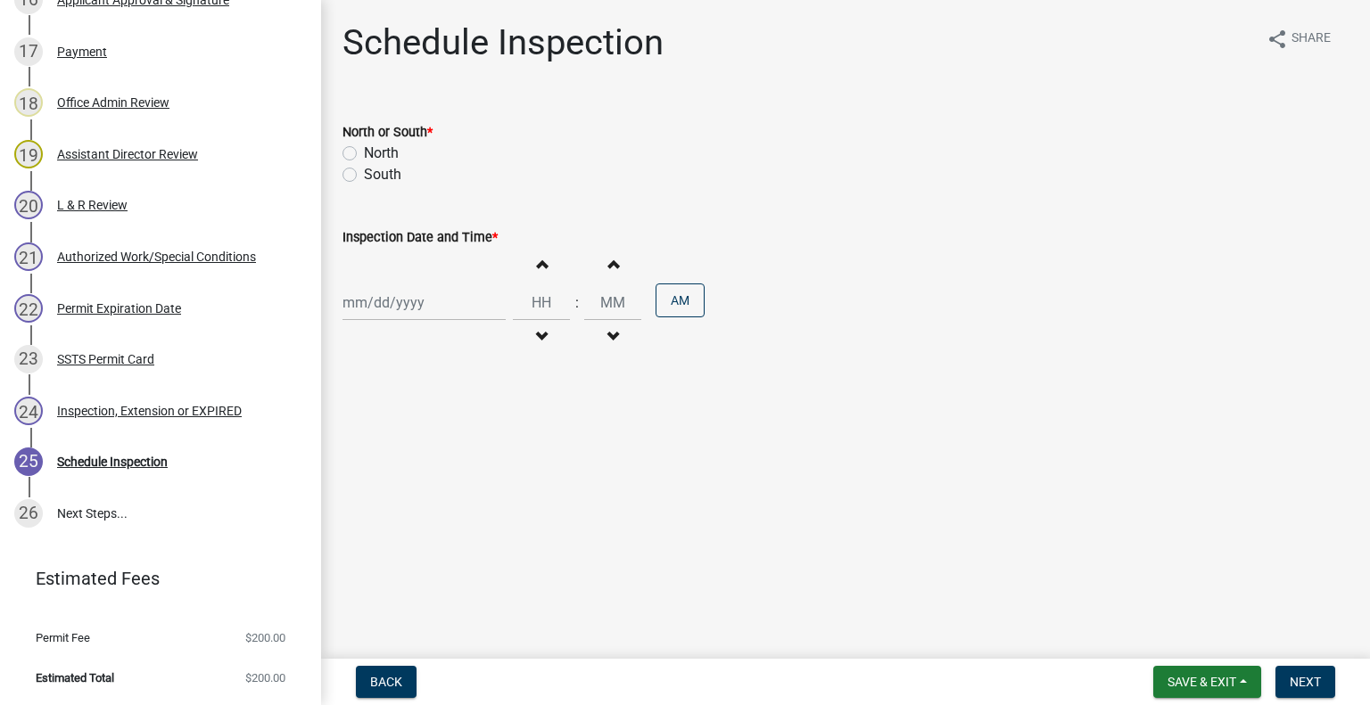
click at [388, 153] on label "North" at bounding box center [381, 153] width 35 height 21
click at [375, 153] on input "North" at bounding box center [370, 149] width 12 height 12
radio input "true"
select select "8"
select select "2025"
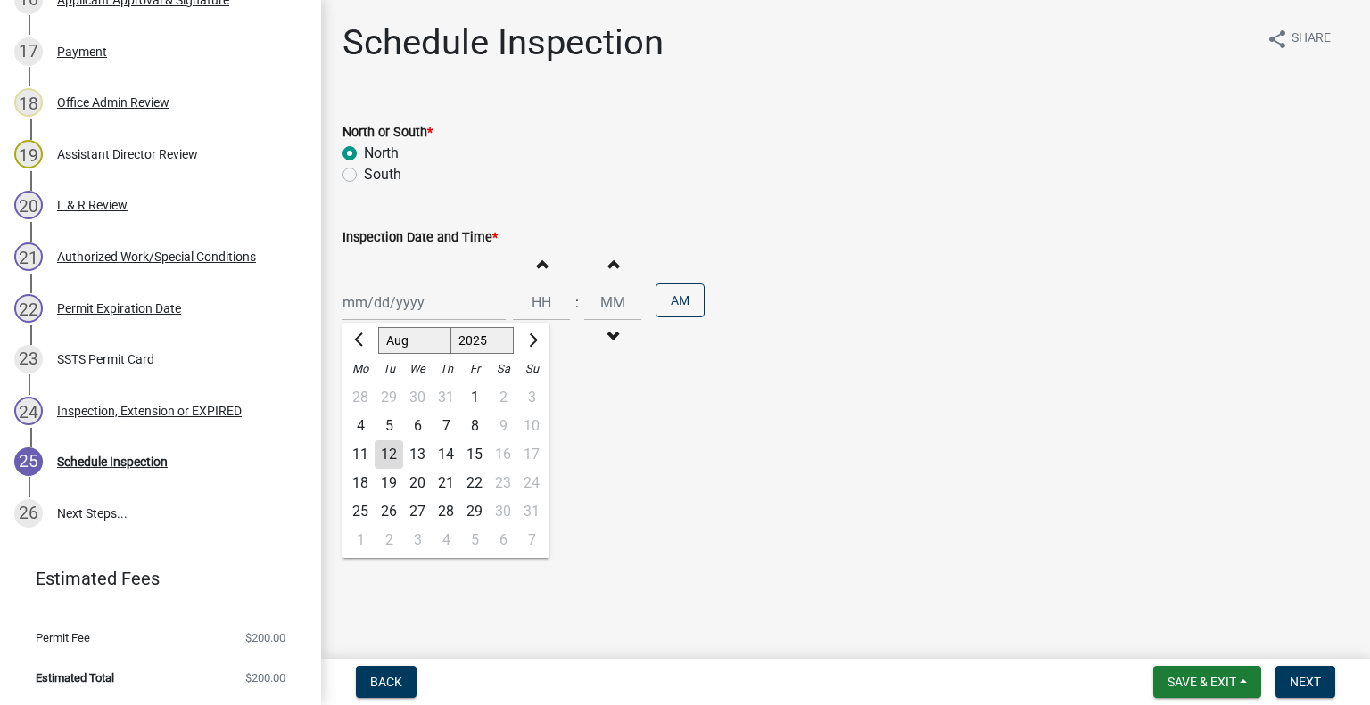
click at [400, 304] on div "Jan Feb Mar Apr May Jun Jul Aug Sep Oct Nov Dec 1525 1526 1527 1528 1529 1530 1…" at bounding box center [423, 302] width 163 height 37
click at [449, 452] on div "14" at bounding box center [446, 455] width 29 height 29
type input "08/14/2025"
click at [527, 334] on button "Decrement hours" at bounding box center [541, 337] width 37 height 32
type input "11"
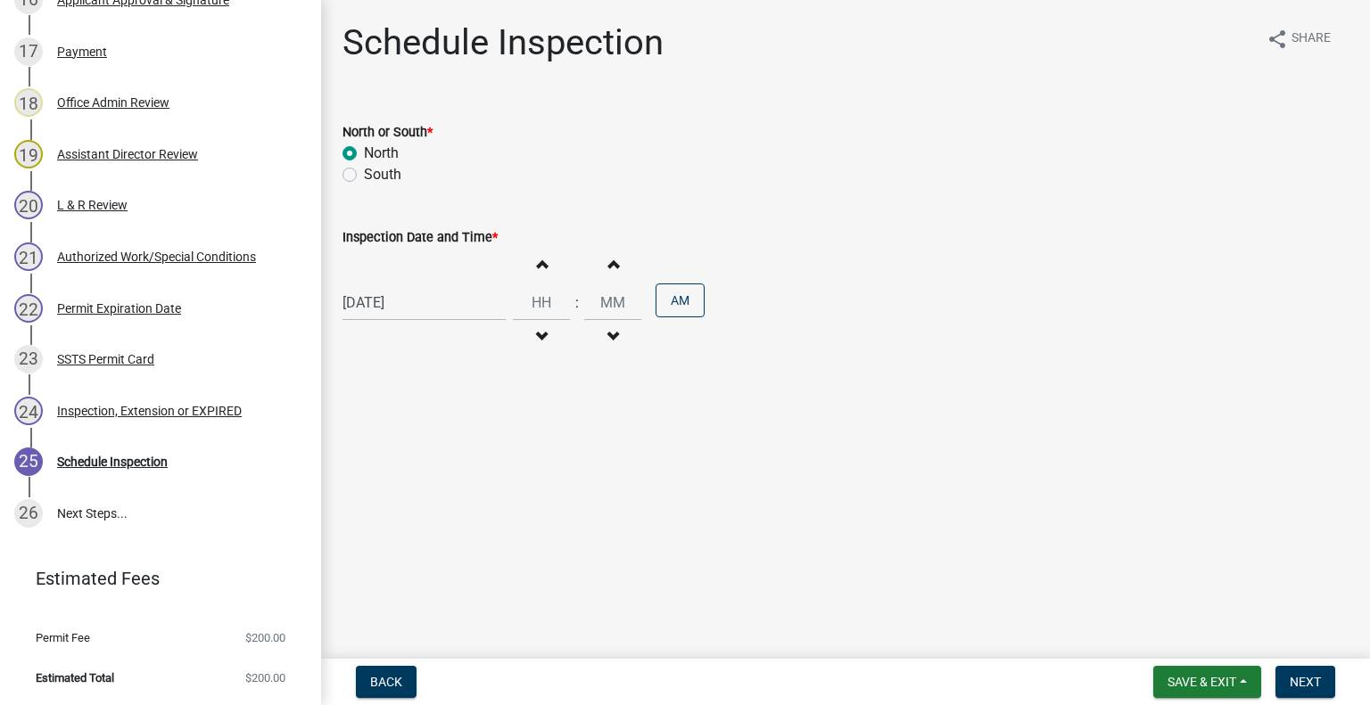
type input "00"
click at [537, 334] on span "button" at bounding box center [541, 337] width 9 height 14
type input "10"
click at [663, 302] on button "PM" at bounding box center [679, 301] width 49 height 34
click at [1303, 675] on span "Next" at bounding box center [1305, 682] width 31 height 14
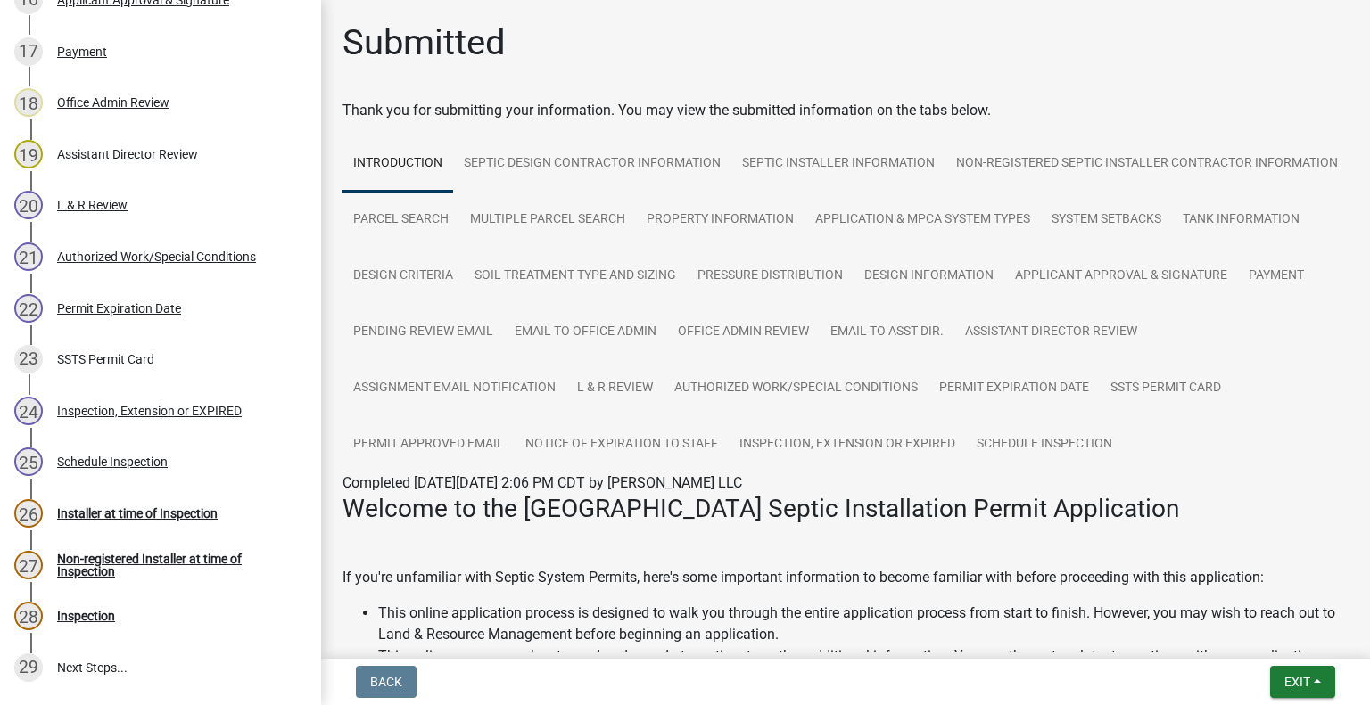
scroll to position [1320, 0]
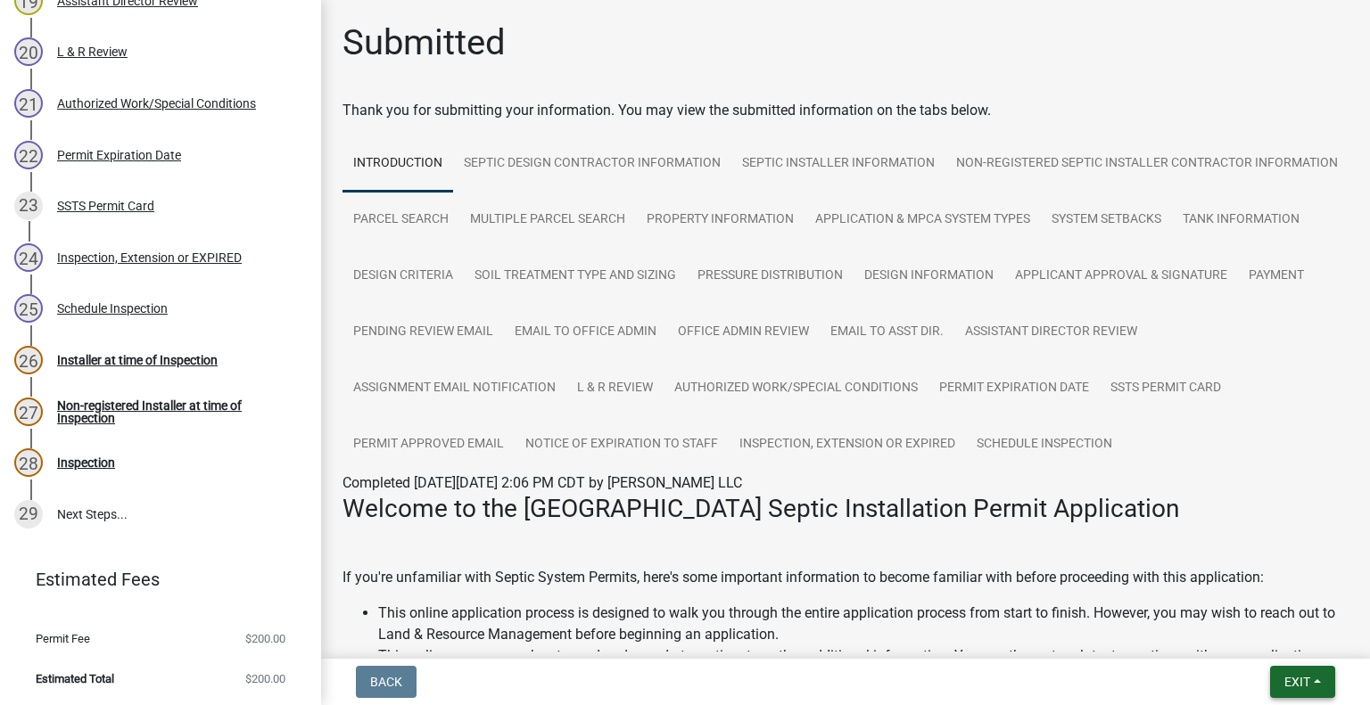
click at [1298, 675] on span "Exit" at bounding box center [1297, 682] width 26 height 14
click at [1263, 644] on button "Save & Exit" at bounding box center [1264, 635] width 143 height 43
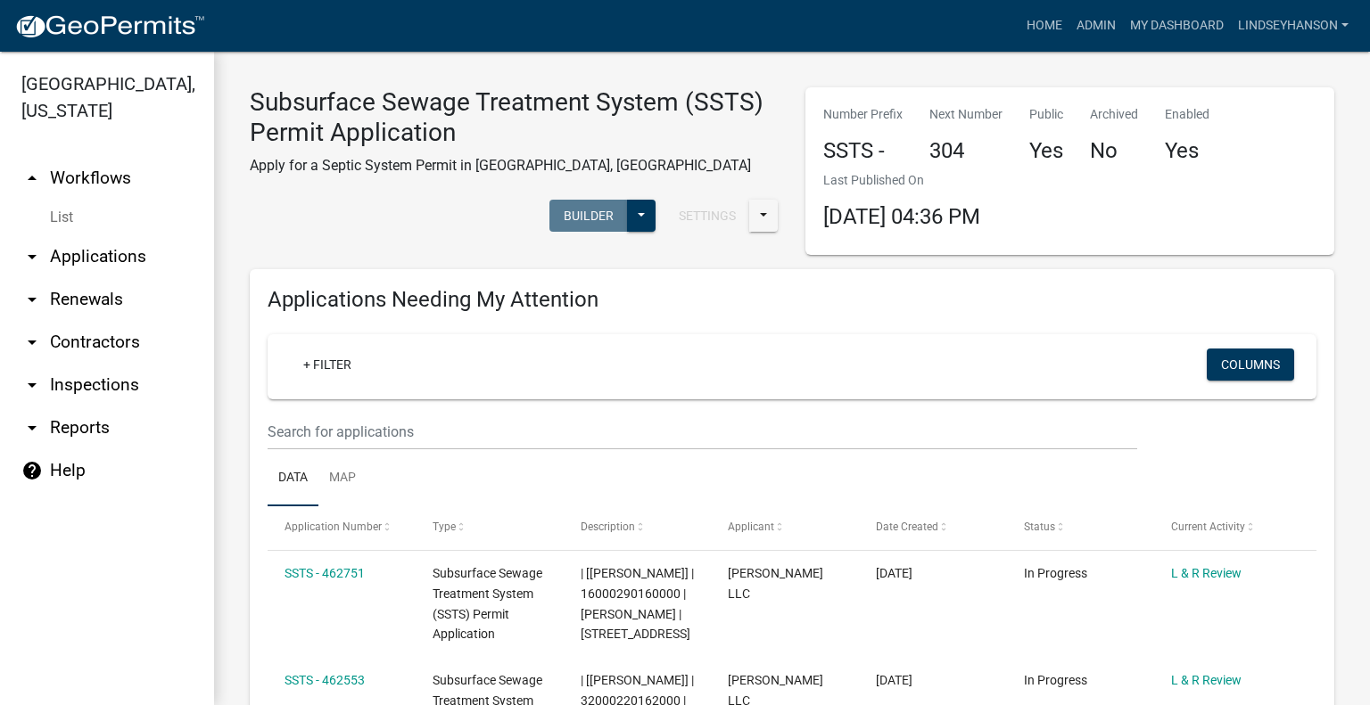
click at [68, 252] on link "arrow_drop_down Applications" at bounding box center [107, 256] width 214 height 43
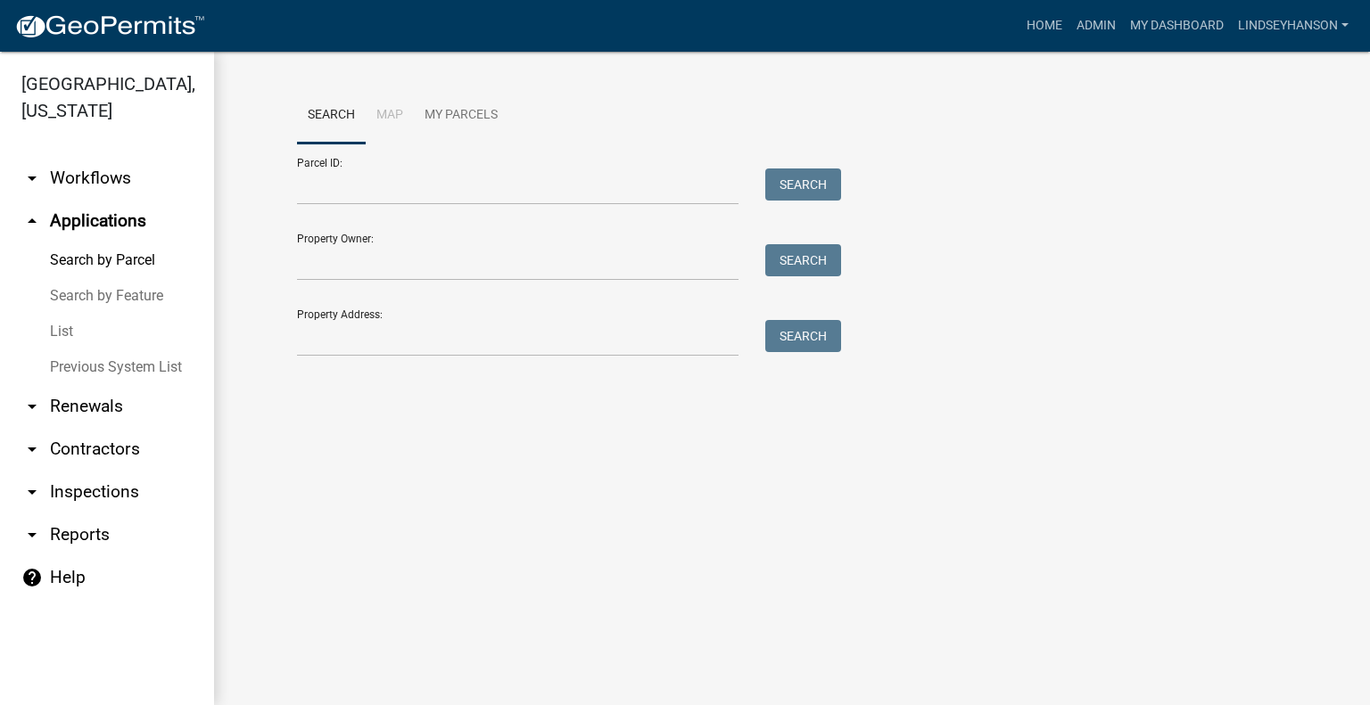
click at [92, 177] on link "arrow_drop_down Workflows" at bounding box center [107, 178] width 214 height 43
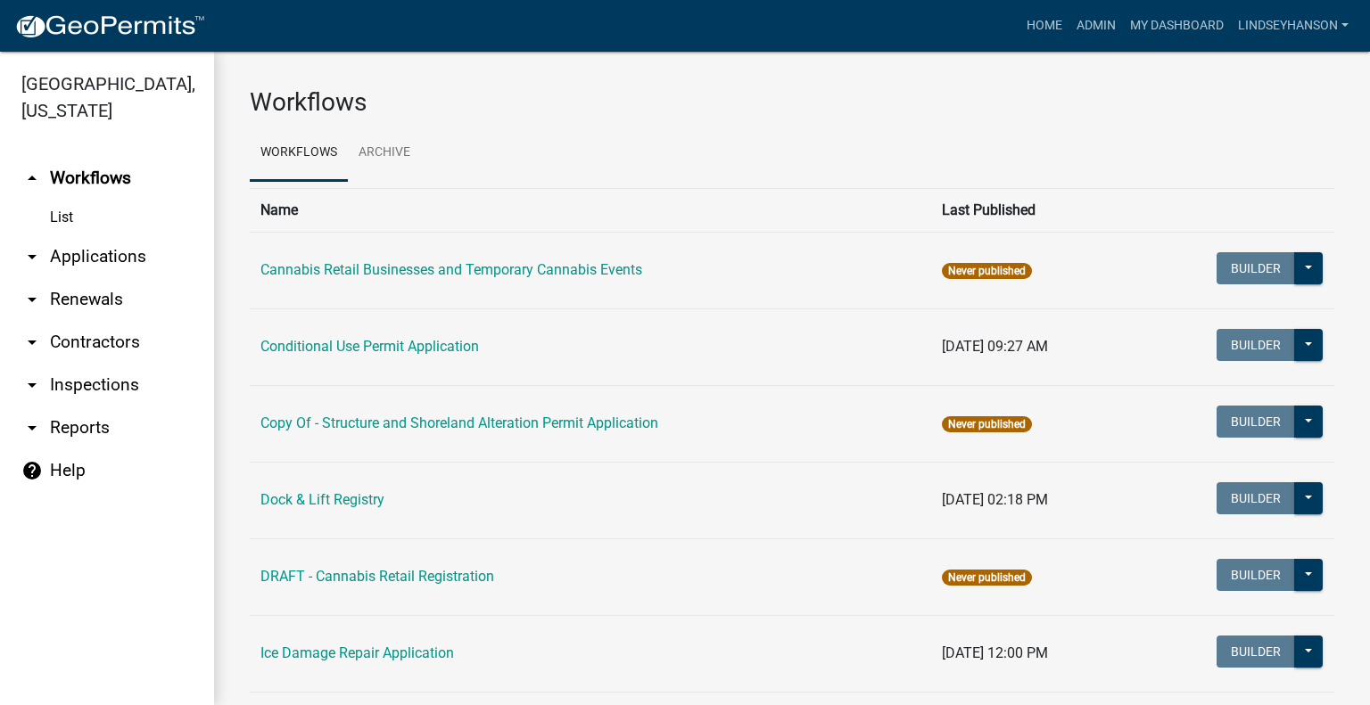
click at [96, 245] on link "arrow_drop_down Applications" at bounding box center [107, 256] width 214 height 43
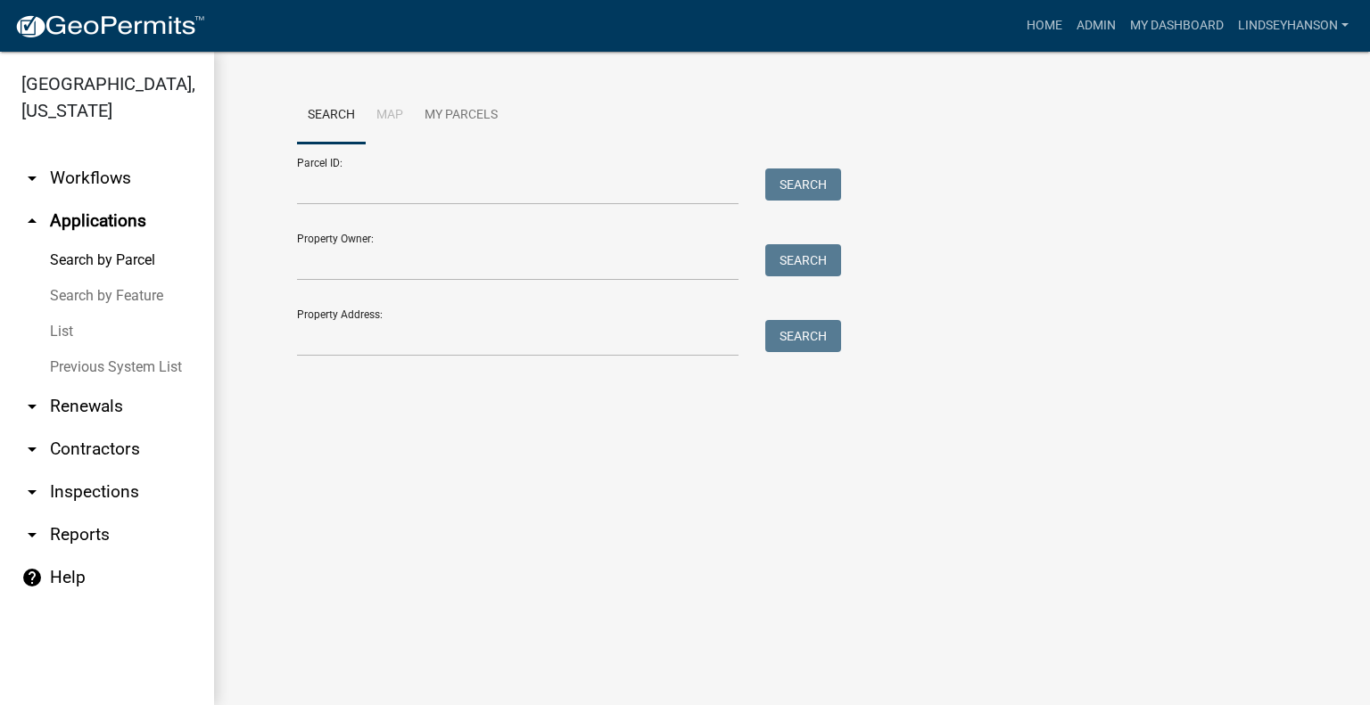
click at [75, 180] on link "arrow_drop_down Workflows" at bounding box center [107, 178] width 214 height 43
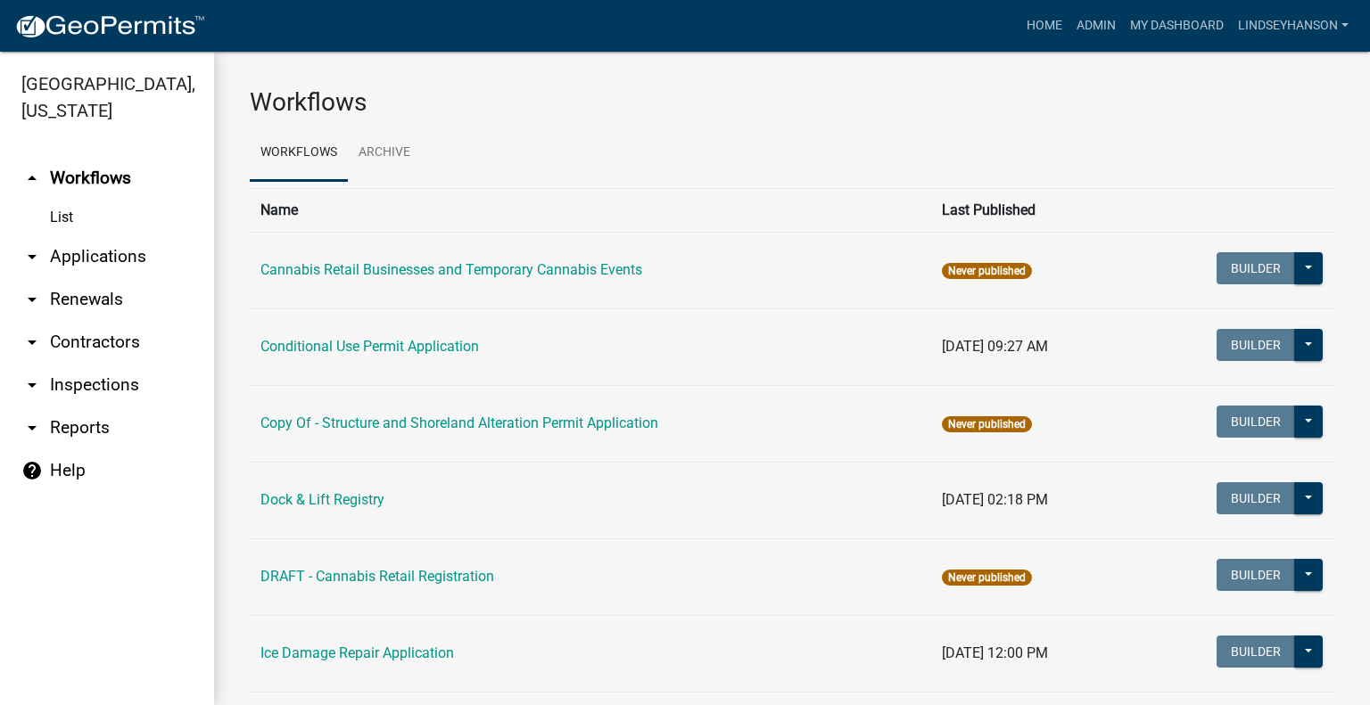
click at [128, 250] on link "arrow_drop_down Applications" at bounding box center [107, 256] width 214 height 43
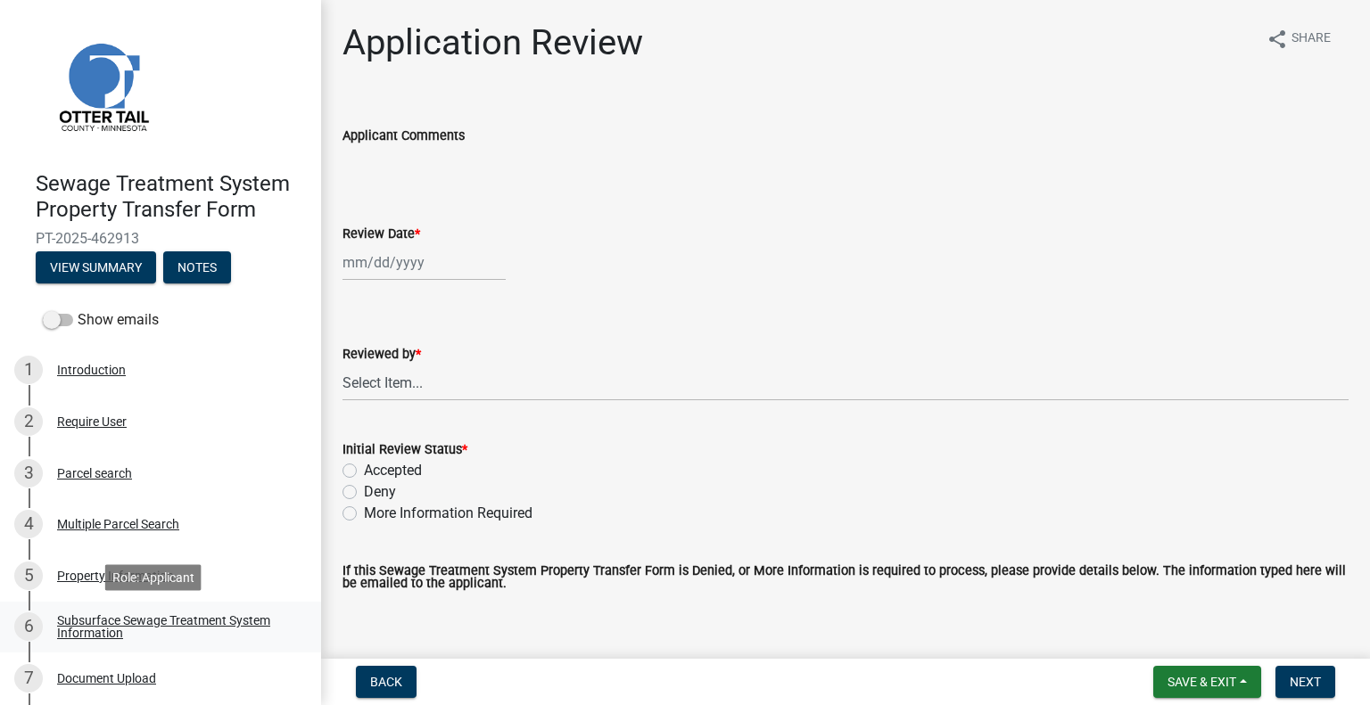
click at [204, 630] on div "Subsurface Sewage Treatment System Information" at bounding box center [174, 626] width 235 height 25
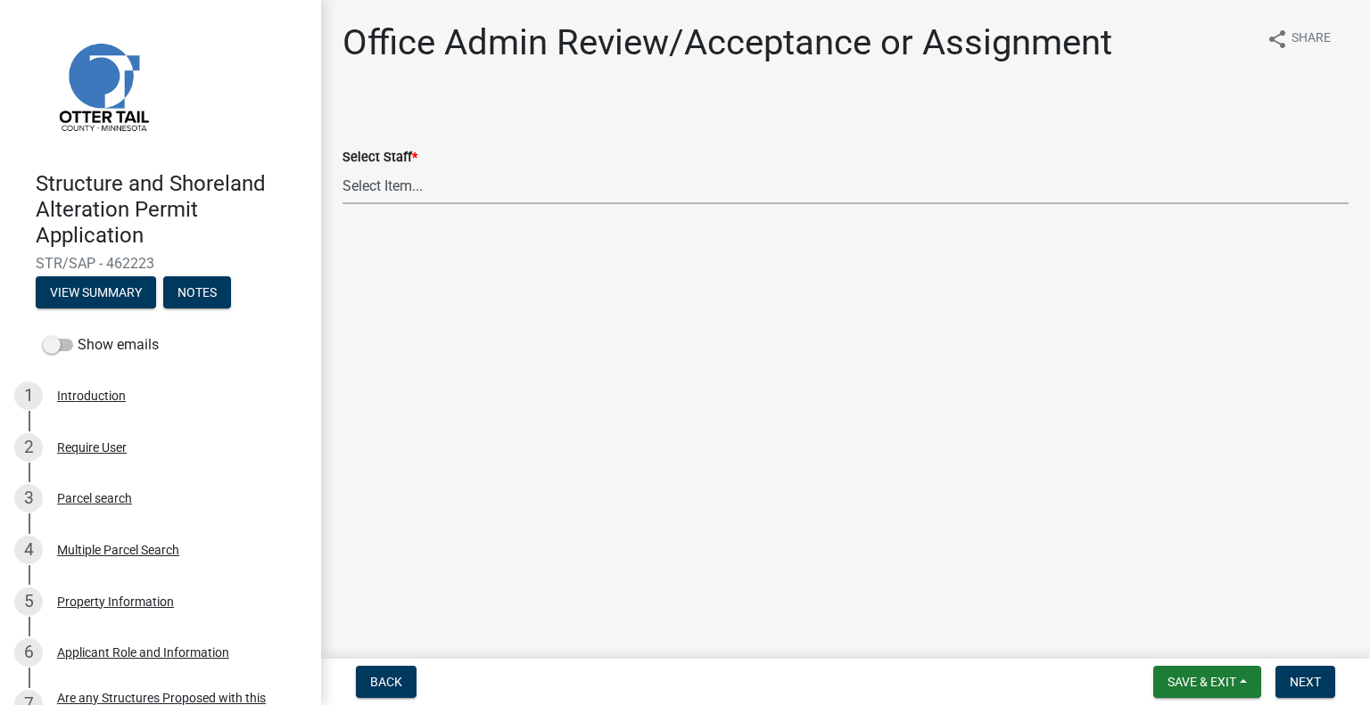
click at [448, 183] on select "Select Item... Alexis Newark (anewark@ottertailcounty.gov) Amy Busko (abusko@ot…" at bounding box center [845, 186] width 1006 height 37
click at [342, 168] on select "Select Item... Alexis Newark (anewark@ottertailcounty.gov) Amy Busko (abusko@ot…" at bounding box center [845, 186] width 1006 height 37
select select "587f38f5-c90e-4c12-9e10-d3e23909bbca"
click at [1306, 677] on span "Next" at bounding box center [1305, 682] width 31 height 14
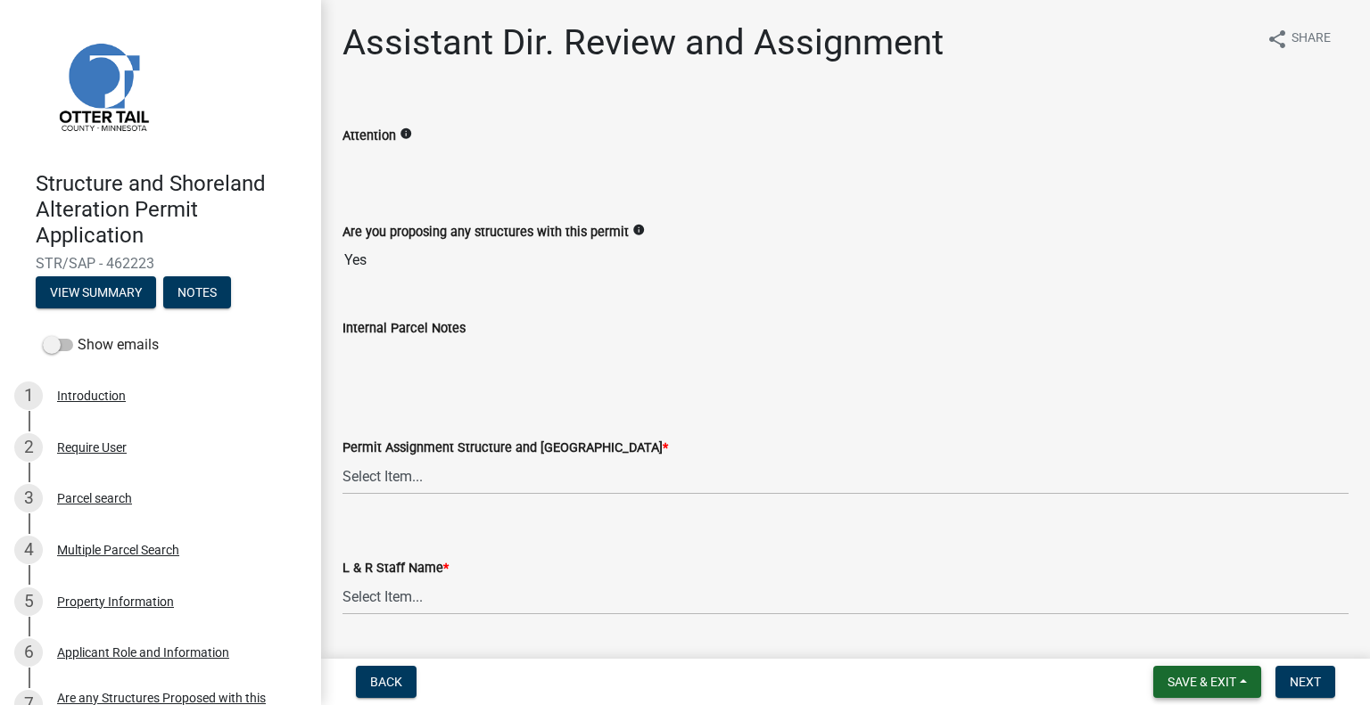
click at [1200, 688] on span "Save & Exit" at bounding box center [1201, 682] width 69 height 14
click at [1202, 645] on button "Save & Exit" at bounding box center [1189, 635] width 143 height 43
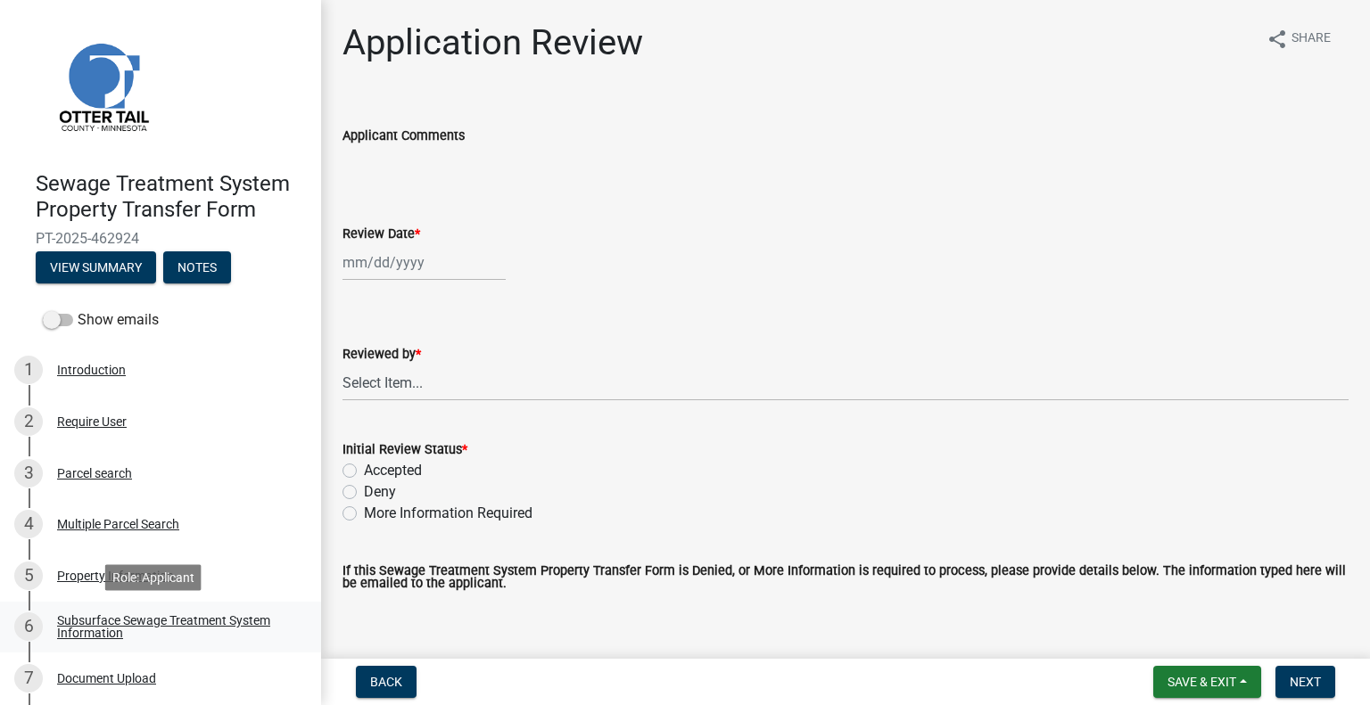
click at [235, 612] on link "6 Subsurface Sewage Treatment System Information" at bounding box center [160, 628] width 321 height 52
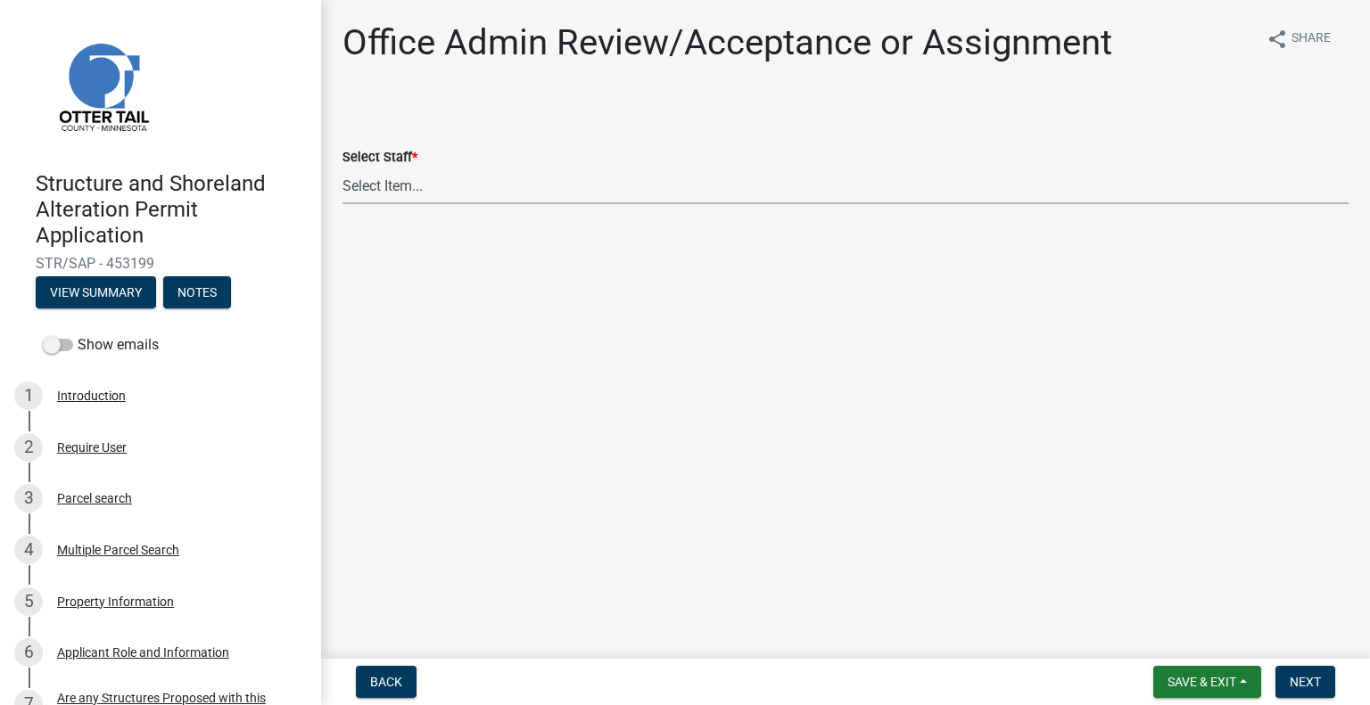
click at [405, 176] on select "Select Item... Alexis Newark (anewark@ottertailcounty.gov) Amy Busko (abusko@ot…" at bounding box center [845, 186] width 1006 height 37
click at [342, 168] on select "Select Item... Alexis Newark (anewark@ottertailcounty.gov) Amy Busko (abusko@ot…" at bounding box center [845, 186] width 1006 height 37
select select "587f38f5-c90e-4c12-9e10-d3e23909bbca"
click at [1297, 685] on span "Next" at bounding box center [1305, 682] width 31 height 14
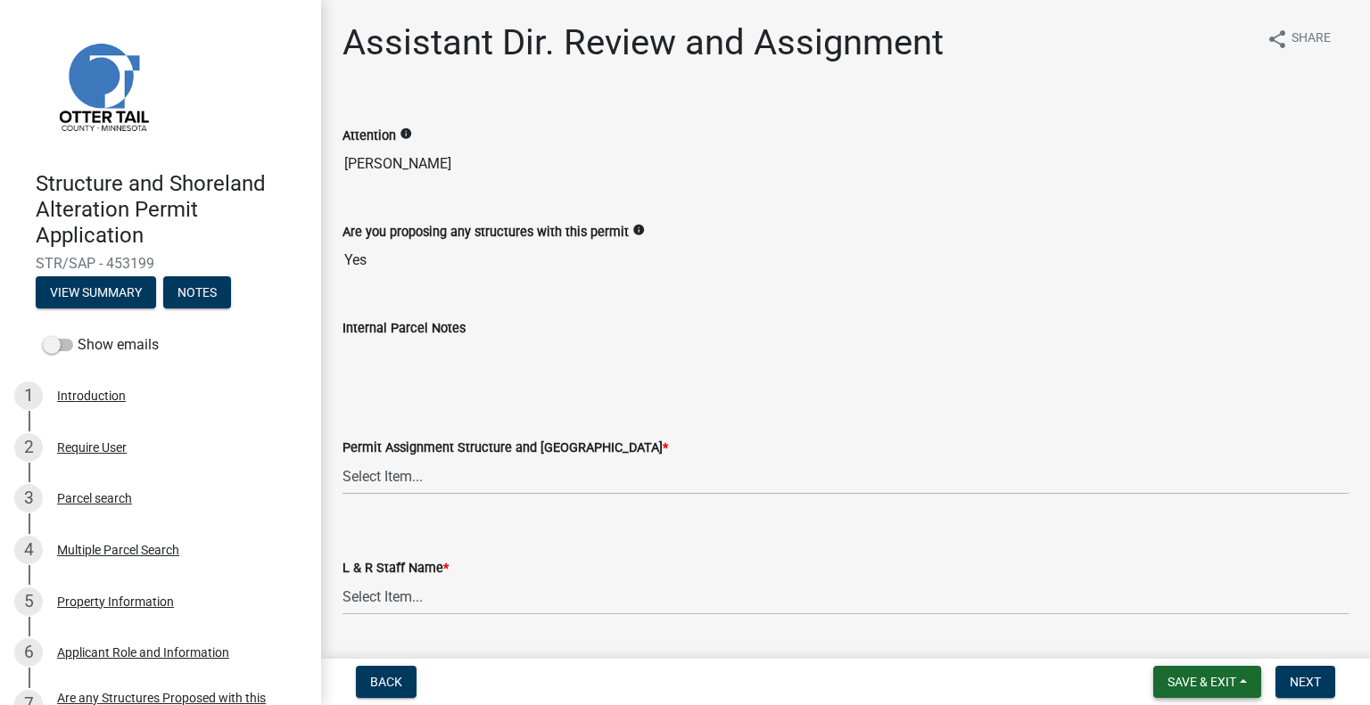
click at [1191, 684] on span "Save & Exit" at bounding box center [1201, 682] width 69 height 14
click at [1178, 627] on button "Save & Exit" at bounding box center [1189, 635] width 143 height 43
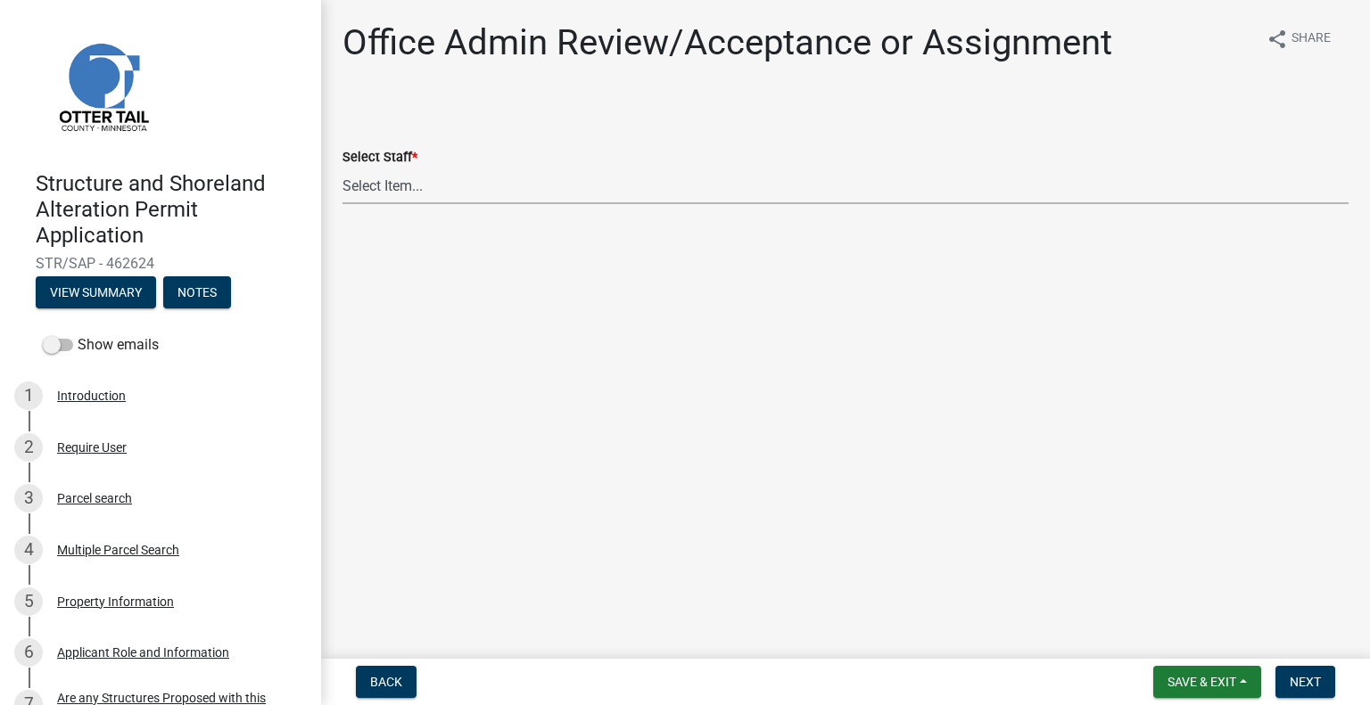
click at [518, 177] on select "Select Item... [PERSON_NAME] ([EMAIL_ADDRESS][DOMAIN_NAME]) [PERSON_NAME] ([EMA…" at bounding box center [845, 186] width 1006 height 37
click at [342, 168] on select "Select Item... [PERSON_NAME] ([EMAIL_ADDRESS][DOMAIN_NAME]) [PERSON_NAME] ([EMA…" at bounding box center [845, 186] width 1006 height 37
select select "587f38f5-c90e-4c12-9e10-d3e23909bbca"
click at [1325, 680] on button "Next" at bounding box center [1305, 682] width 60 height 32
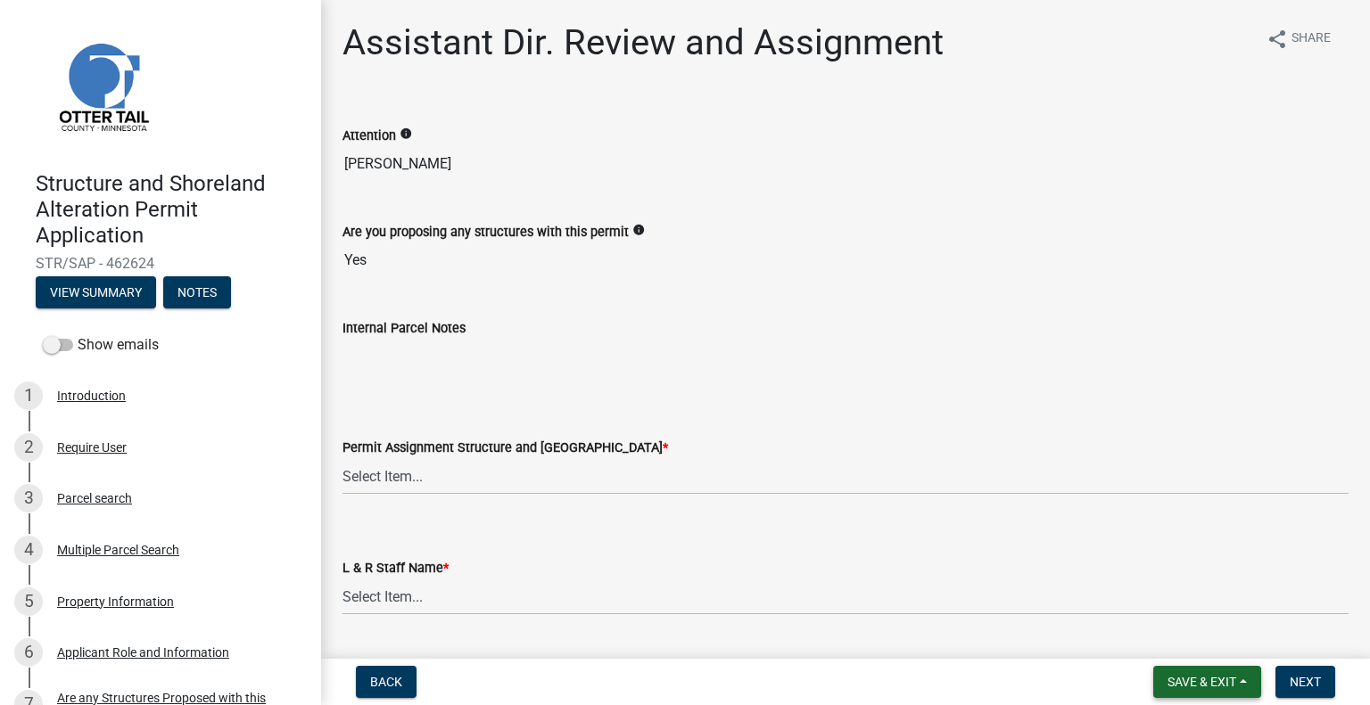
click at [1206, 688] on span "Save & Exit" at bounding box center [1201, 682] width 69 height 14
click at [1212, 620] on button "Save & Exit" at bounding box center [1189, 635] width 143 height 43
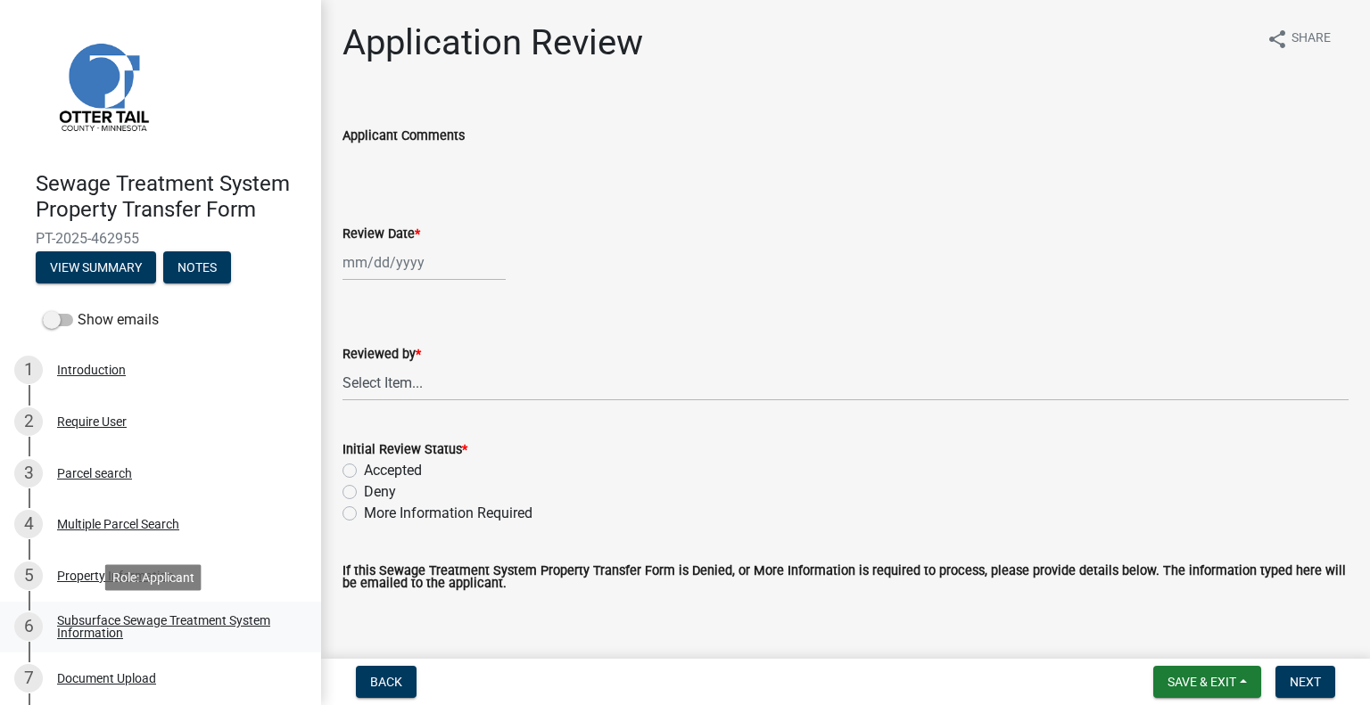
click at [243, 645] on link "6 Subsurface Sewage Treatment System Information" at bounding box center [160, 628] width 321 height 52
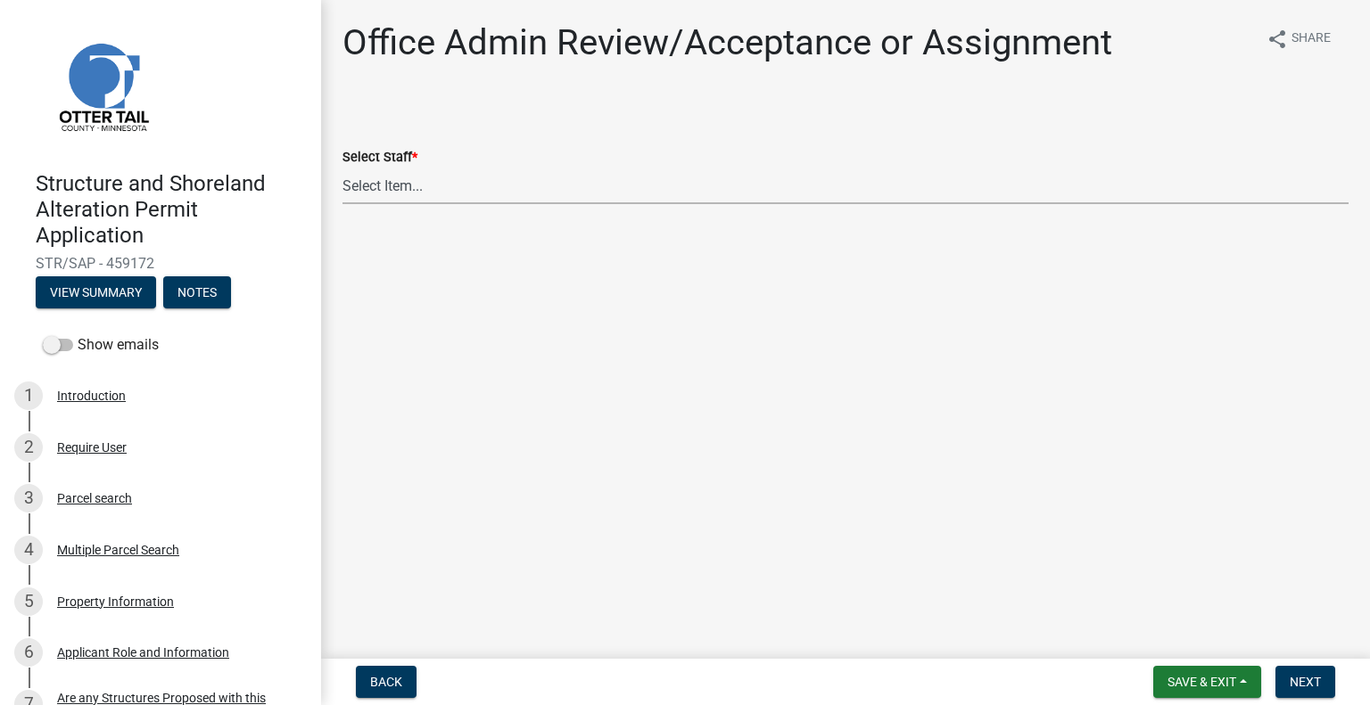
click at [492, 181] on select "Select Item... [PERSON_NAME] ([EMAIL_ADDRESS][DOMAIN_NAME]) [PERSON_NAME] ([EMA…" at bounding box center [845, 186] width 1006 height 37
click at [342, 168] on select "Select Item... [PERSON_NAME] ([EMAIL_ADDRESS][DOMAIN_NAME]) [PERSON_NAME] ([EMA…" at bounding box center [845, 186] width 1006 height 37
select select "587f38f5-c90e-4c12-9e10-d3e23909bbca"
click at [1312, 680] on span "Next" at bounding box center [1305, 682] width 31 height 14
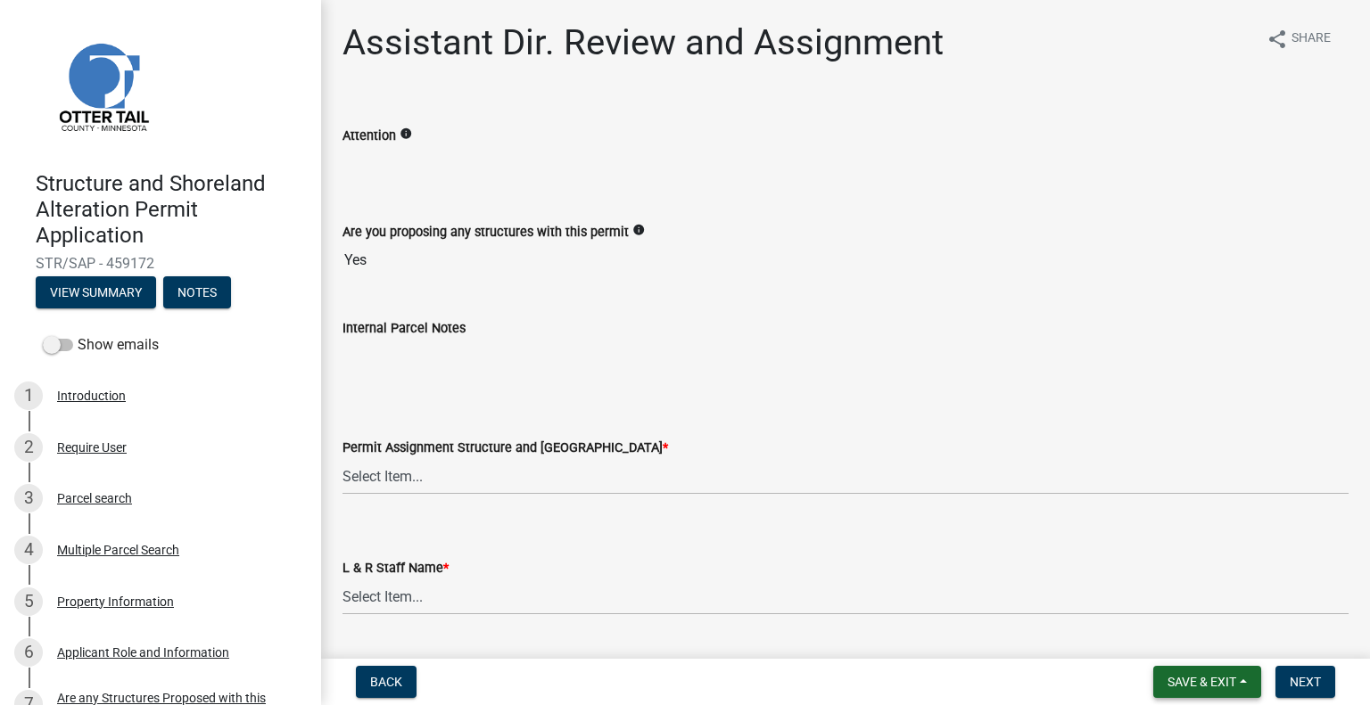
click at [1194, 680] on span "Save & Exit" at bounding box center [1201, 682] width 69 height 14
click at [1184, 651] on button "Save & Exit" at bounding box center [1189, 635] width 143 height 43
